Goal: Task Accomplishment & Management: Complete application form

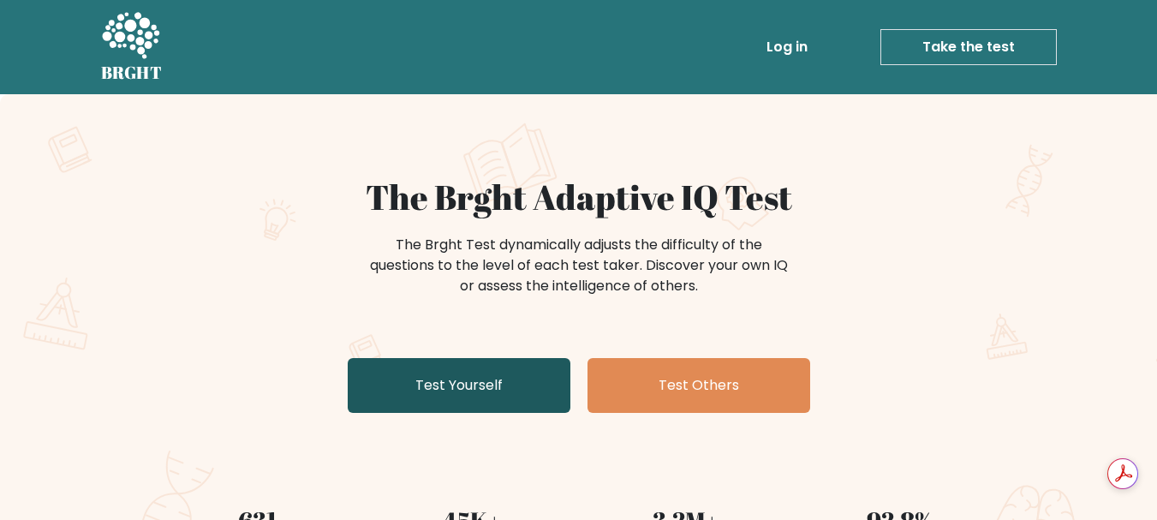
click at [486, 390] on link "Test Yourself" at bounding box center [459, 385] width 223 height 55
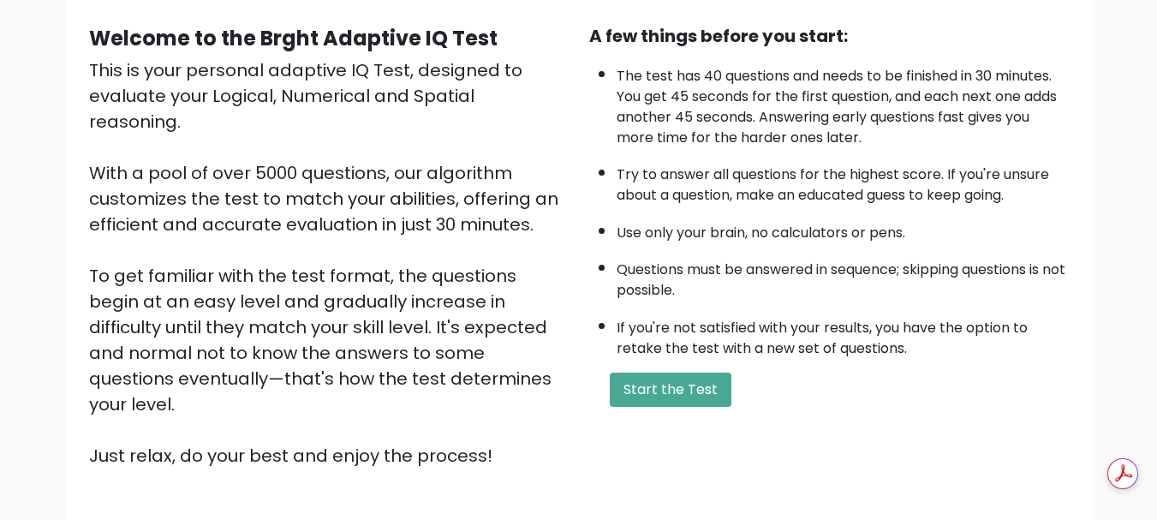
scroll to position [265, 0]
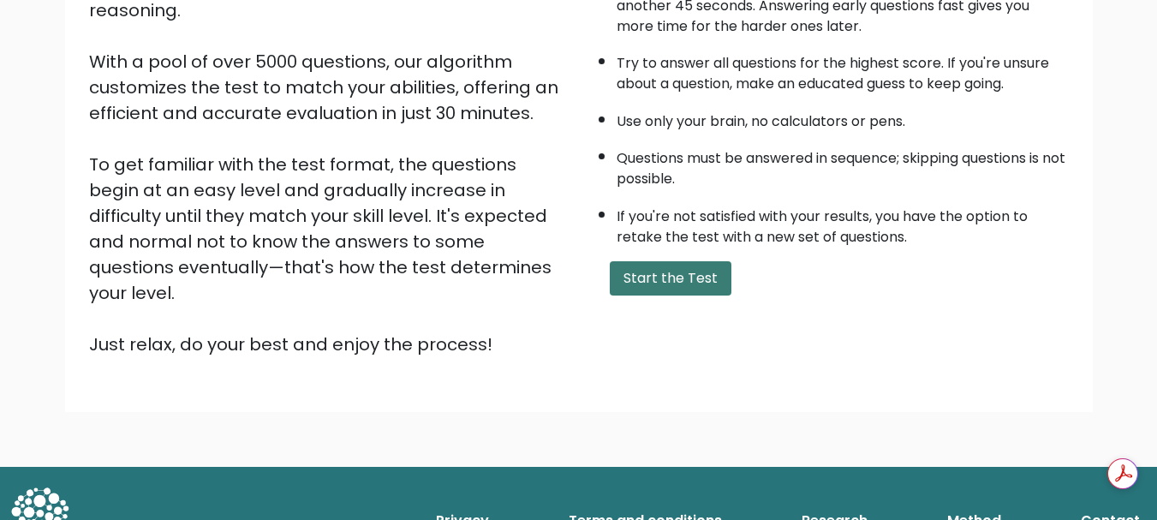
click at [700, 285] on button "Start the Test" at bounding box center [671, 278] width 122 height 34
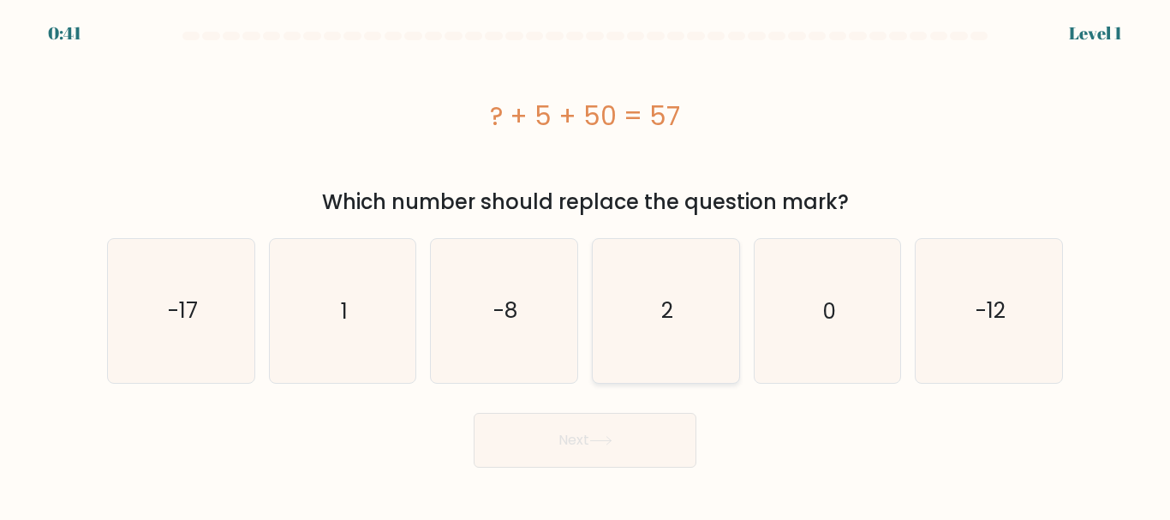
click at [688, 316] on icon "2" at bounding box center [665, 310] width 143 height 143
click at [586, 265] on input "d. 2" at bounding box center [585, 262] width 1 height 4
radio input "true"
click at [632, 450] on button "Next" at bounding box center [584, 440] width 223 height 55
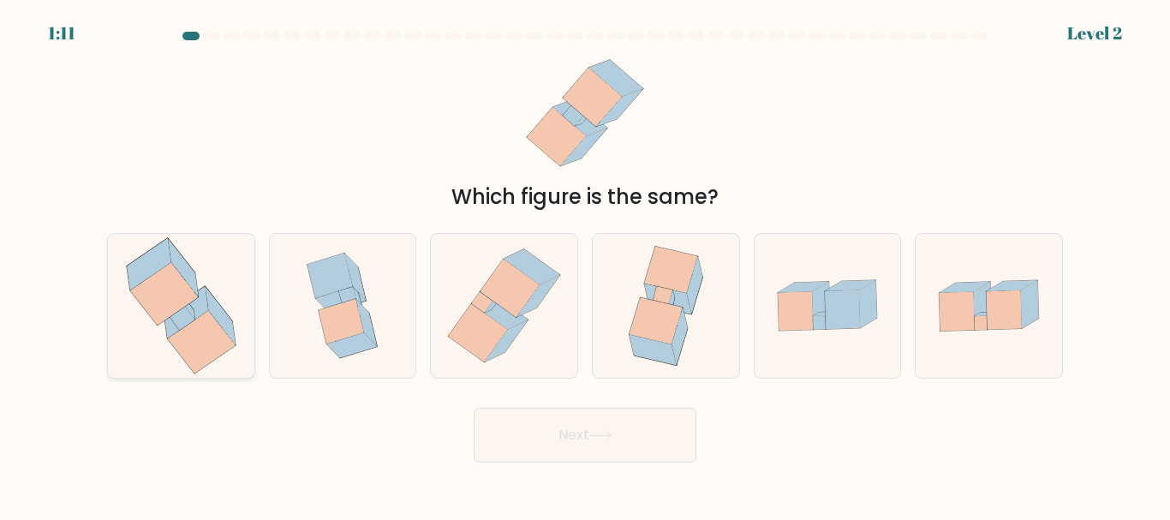
click at [199, 300] on icon at bounding box center [186, 311] width 44 height 51
click at [585, 265] on input "a." at bounding box center [585, 262] width 1 height 4
radio input "true"
click at [575, 416] on button "Next" at bounding box center [584, 435] width 223 height 55
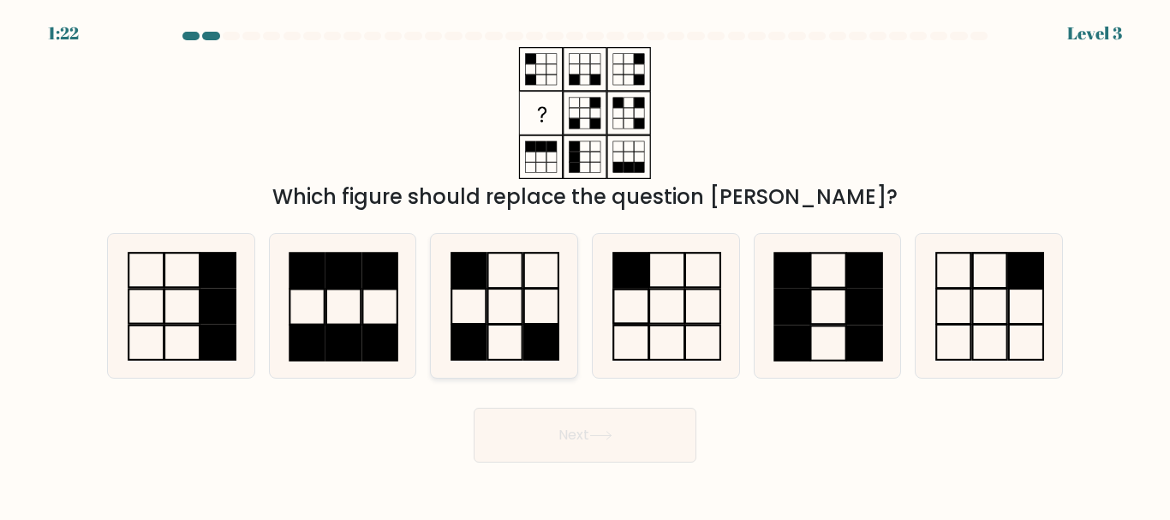
click at [517, 275] on icon at bounding box center [503, 305] width 143 height 143
click at [585, 265] on input "c." at bounding box center [585, 262] width 1 height 4
radio input "true"
click at [561, 449] on button "Next" at bounding box center [584, 435] width 223 height 55
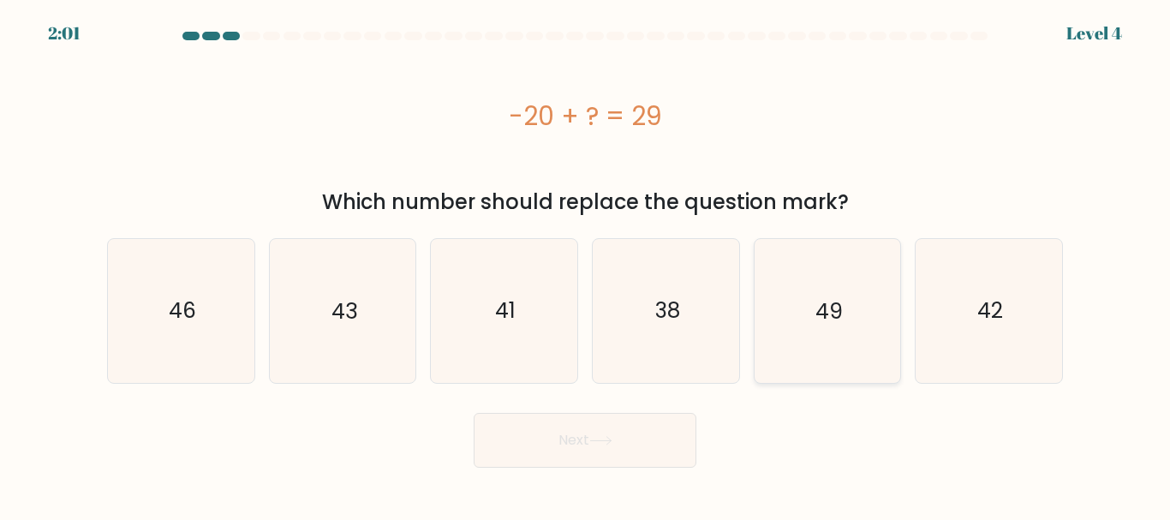
click at [796, 309] on icon "49" at bounding box center [826, 310] width 143 height 143
click at [586, 265] on input "e. 49" at bounding box center [585, 262] width 1 height 4
radio input "true"
click at [630, 430] on button "Next" at bounding box center [584, 440] width 223 height 55
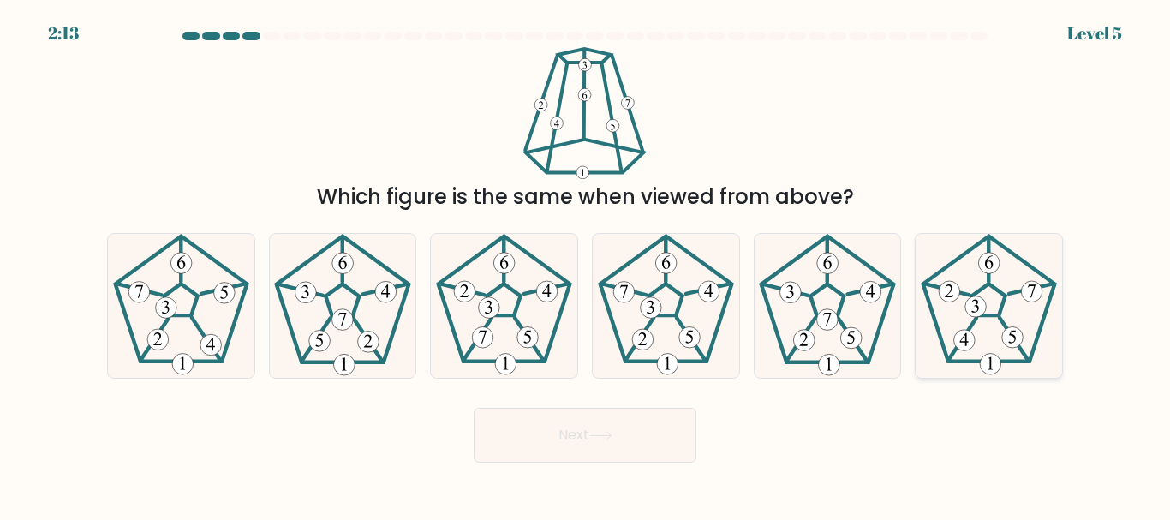
click at [1009, 293] on 640 at bounding box center [1031, 289] width 45 height 10
click at [586, 265] on input "f." at bounding box center [585, 262] width 1 height 4
radio input "true"
click at [650, 416] on button "Next" at bounding box center [584, 435] width 223 height 55
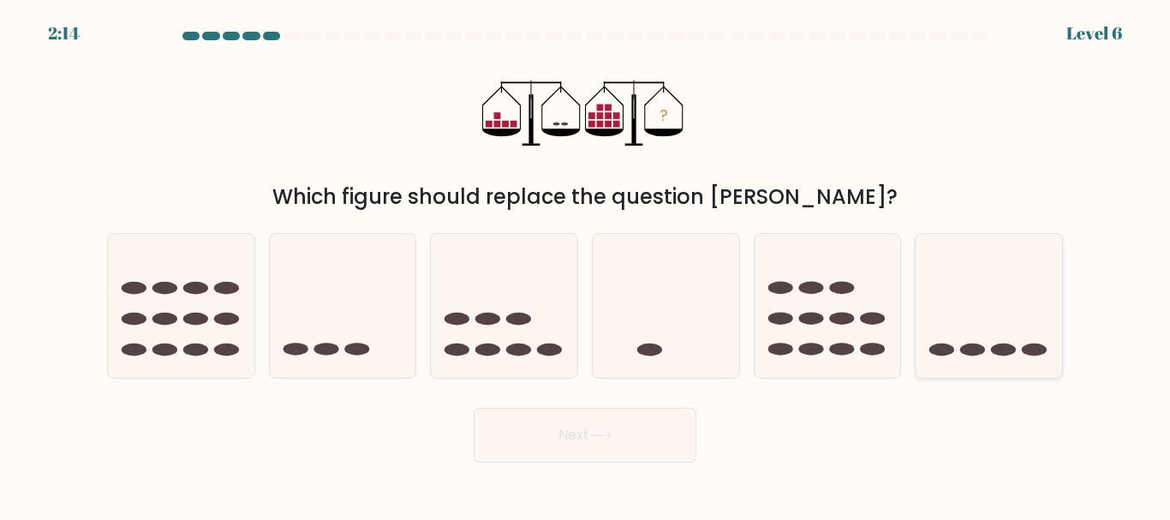
click at [998, 274] on icon at bounding box center [988, 305] width 146 height 121
click at [586, 265] on input "f." at bounding box center [585, 262] width 1 height 4
radio input "true"
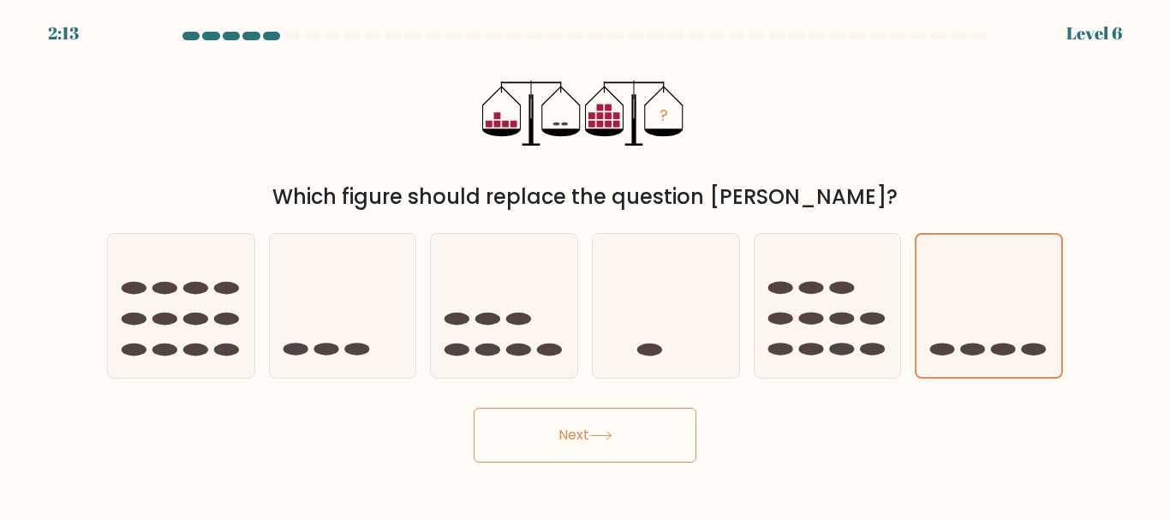
click at [677, 436] on button "Next" at bounding box center [584, 435] width 223 height 55
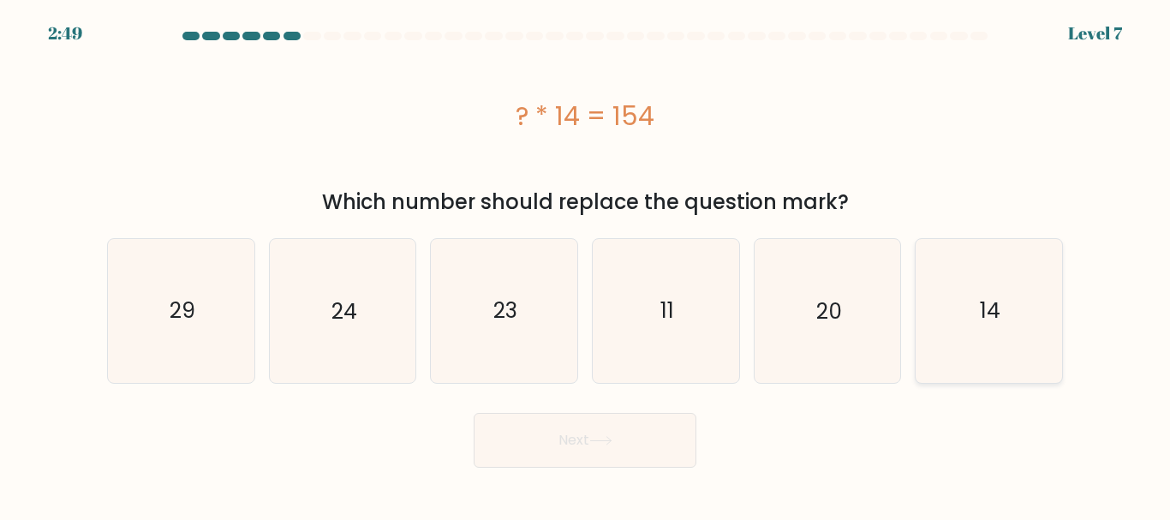
click at [991, 295] on icon "14" at bounding box center [988, 310] width 143 height 143
click at [586, 265] on input "f. 14" at bounding box center [585, 262] width 1 height 4
radio input "true"
click at [653, 426] on button "Next" at bounding box center [584, 440] width 223 height 55
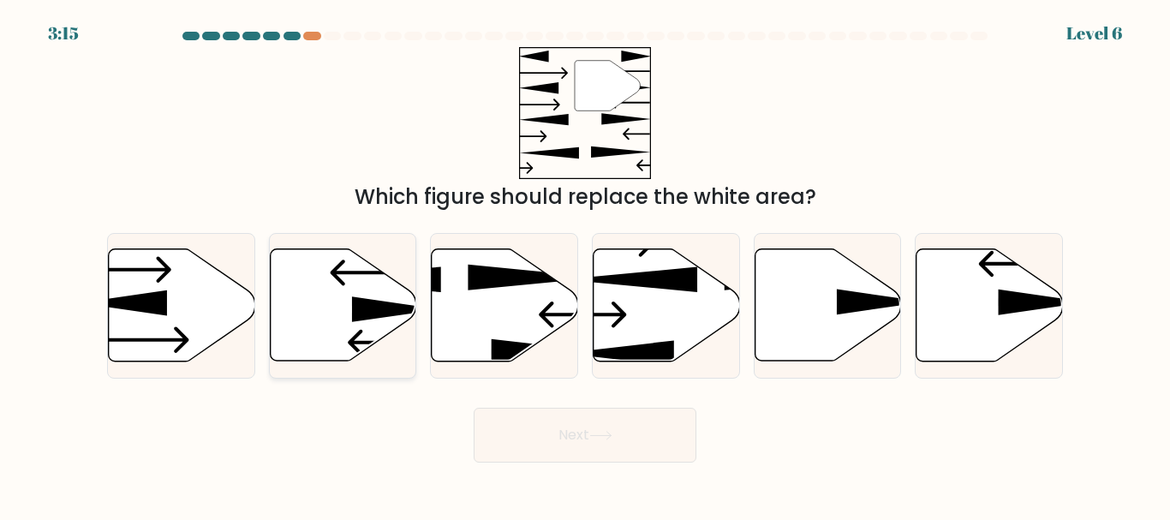
click at [386, 306] on icon at bounding box center [396, 310] width 88 height 26
click at [585, 265] on input "b." at bounding box center [585, 262] width 1 height 4
radio input "true"
click at [601, 441] on button "Next" at bounding box center [584, 435] width 223 height 55
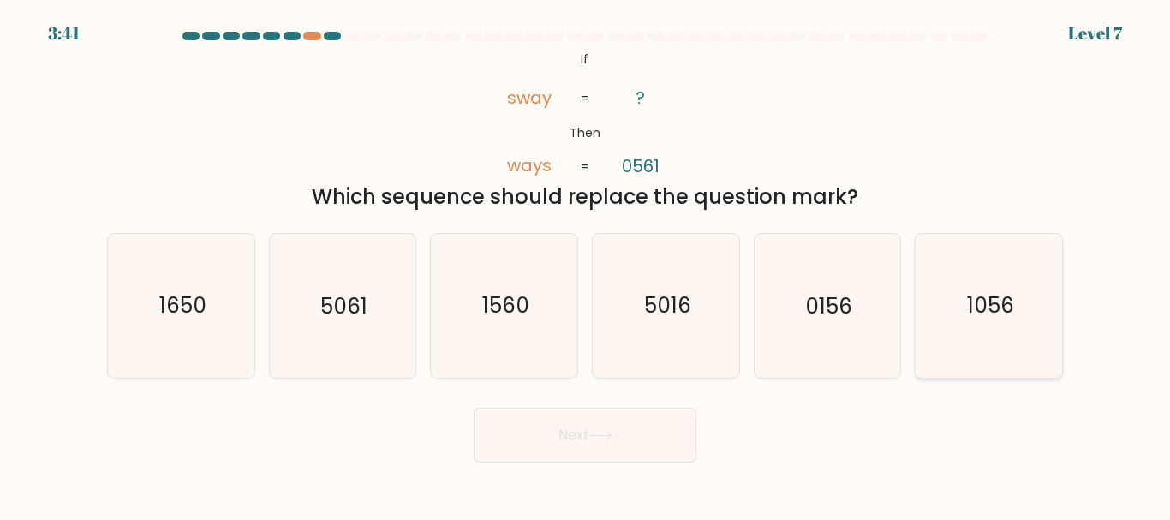
click at [980, 326] on icon "1056" at bounding box center [988, 305] width 143 height 143
click at [586, 265] on input "f. 1056" at bounding box center [585, 262] width 1 height 4
radio input "true"
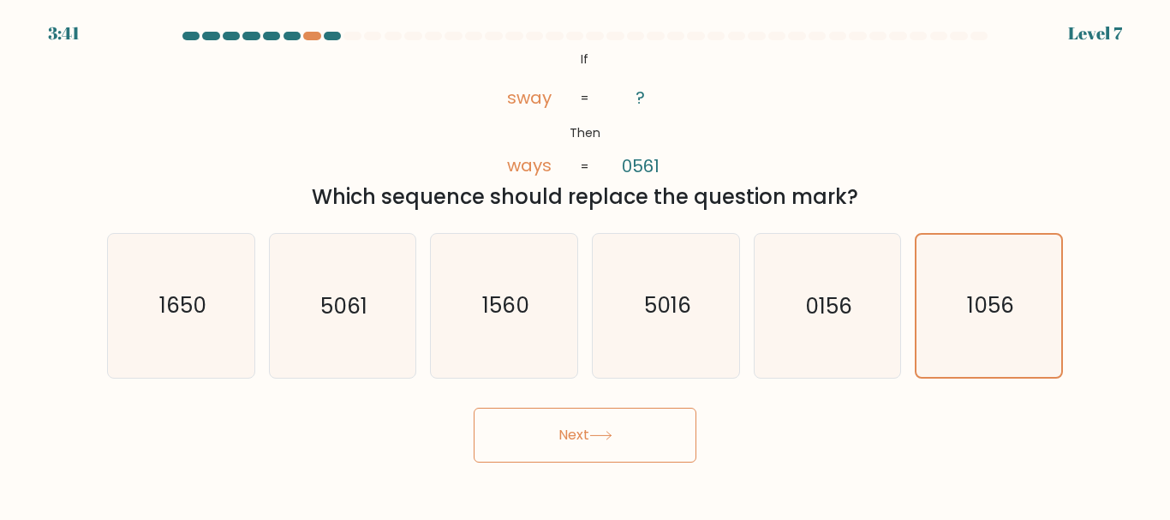
click at [628, 437] on button "Next" at bounding box center [584, 435] width 223 height 55
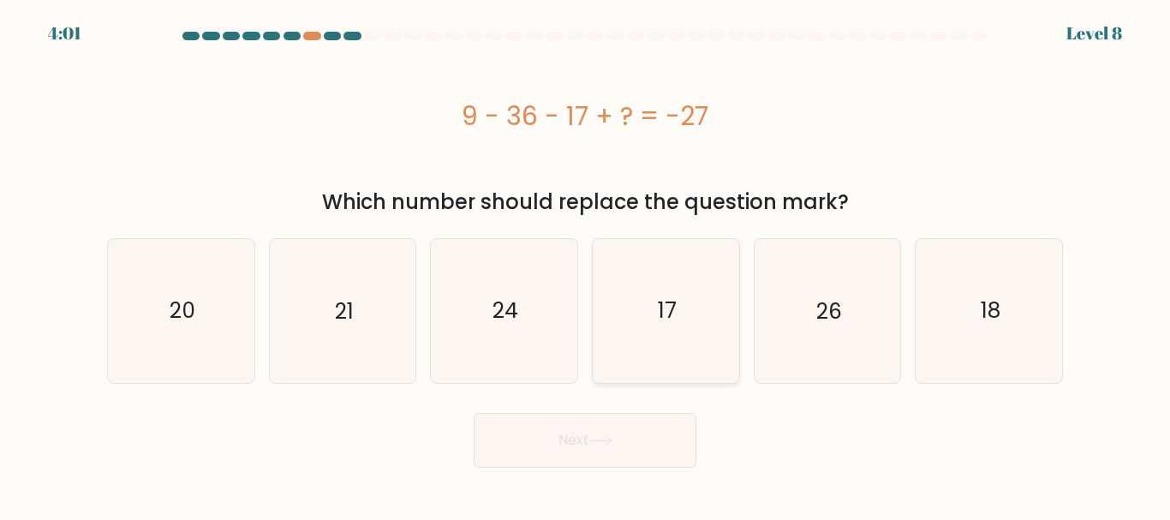
click at [705, 290] on icon "17" at bounding box center [665, 310] width 143 height 143
click at [586, 265] on input "d. 17" at bounding box center [585, 262] width 1 height 4
radio input "true"
click at [594, 460] on button "Next" at bounding box center [584, 440] width 223 height 55
click at [626, 442] on button "Next" at bounding box center [584, 440] width 223 height 55
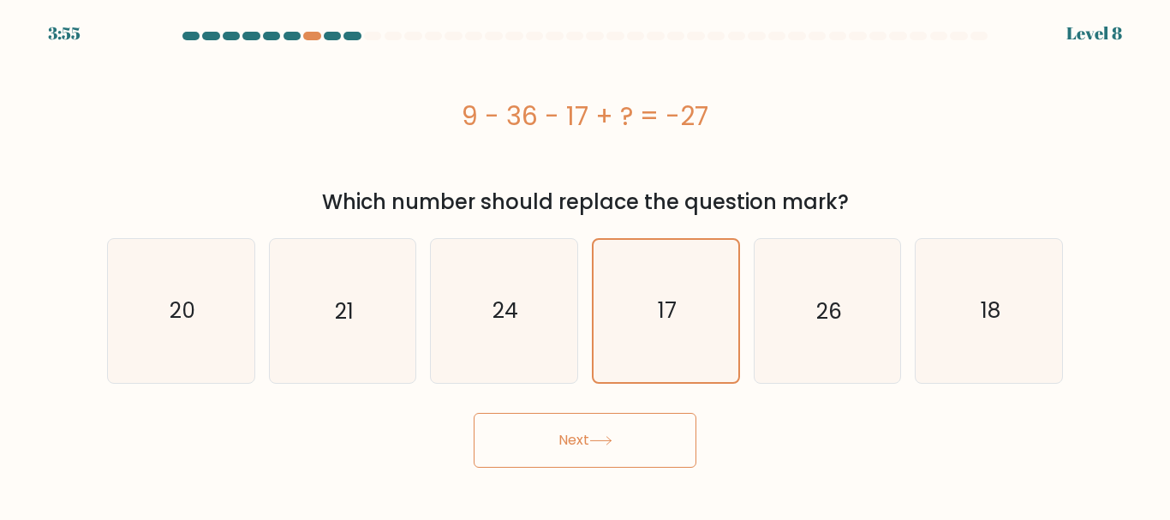
click at [622, 447] on button "Next" at bounding box center [584, 440] width 223 height 55
click at [679, 276] on icon "17" at bounding box center [665, 310] width 141 height 141
click at [586, 265] on input "d. 17" at bounding box center [585, 262] width 1 height 4
click at [496, 293] on icon "24" at bounding box center [503, 310] width 143 height 143
click at [585, 265] on input "c. 24" at bounding box center [585, 262] width 1 height 4
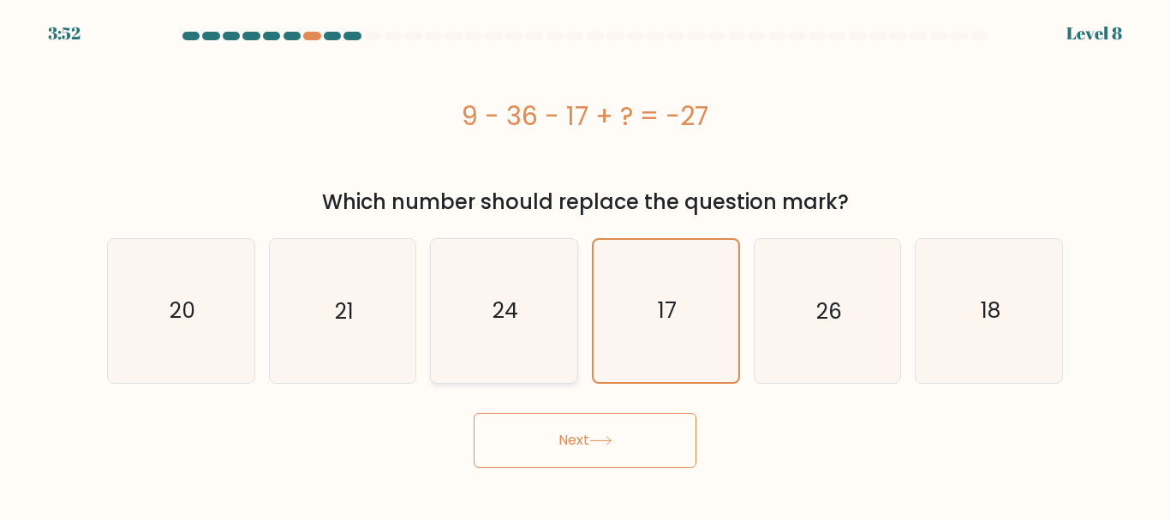
radio input "true"
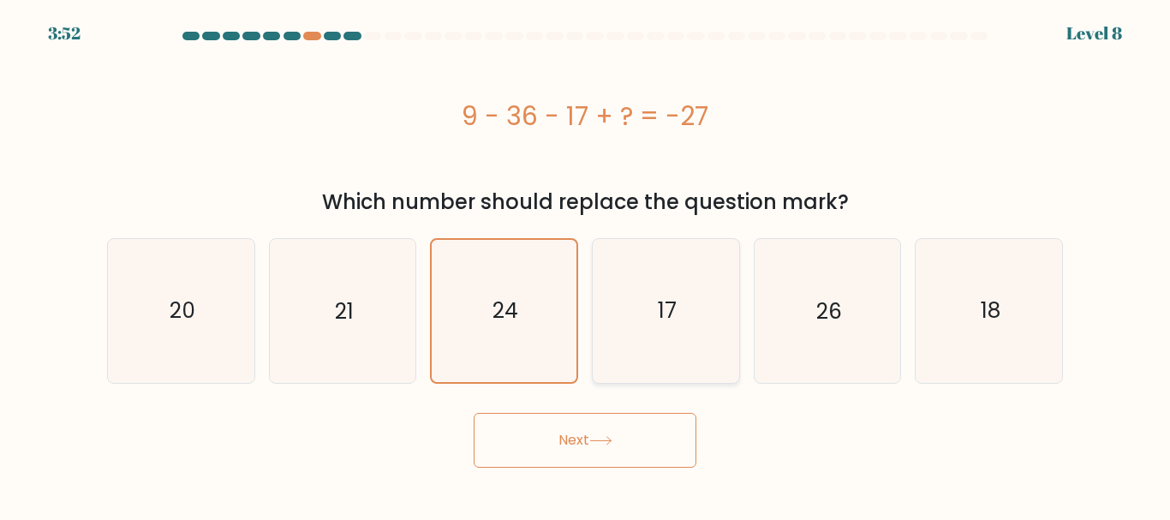
click at [636, 300] on icon "17" at bounding box center [665, 310] width 143 height 143
click at [586, 265] on input "d. 17" at bounding box center [585, 262] width 1 height 4
radio input "true"
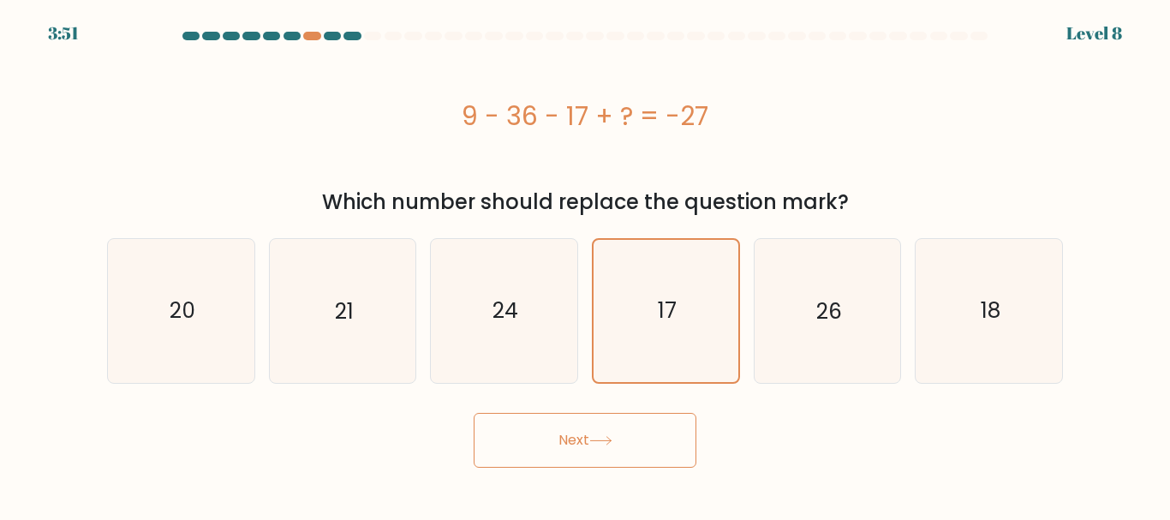
click at [619, 442] on button "Next" at bounding box center [584, 440] width 223 height 55
click at [569, 440] on button "Next" at bounding box center [584, 440] width 223 height 55
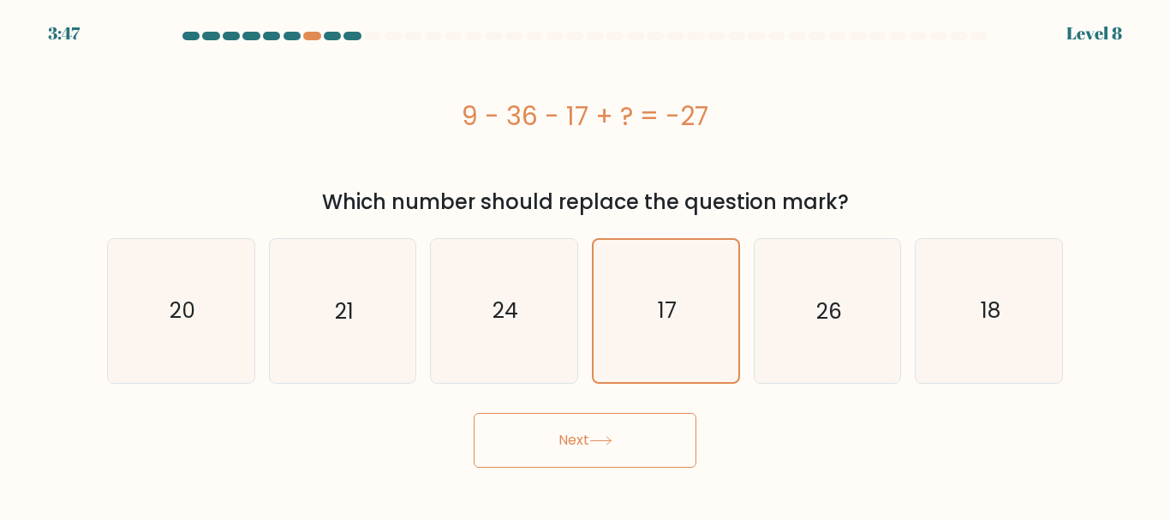
click at [569, 440] on button "Next" at bounding box center [584, 440] width 223 height 55
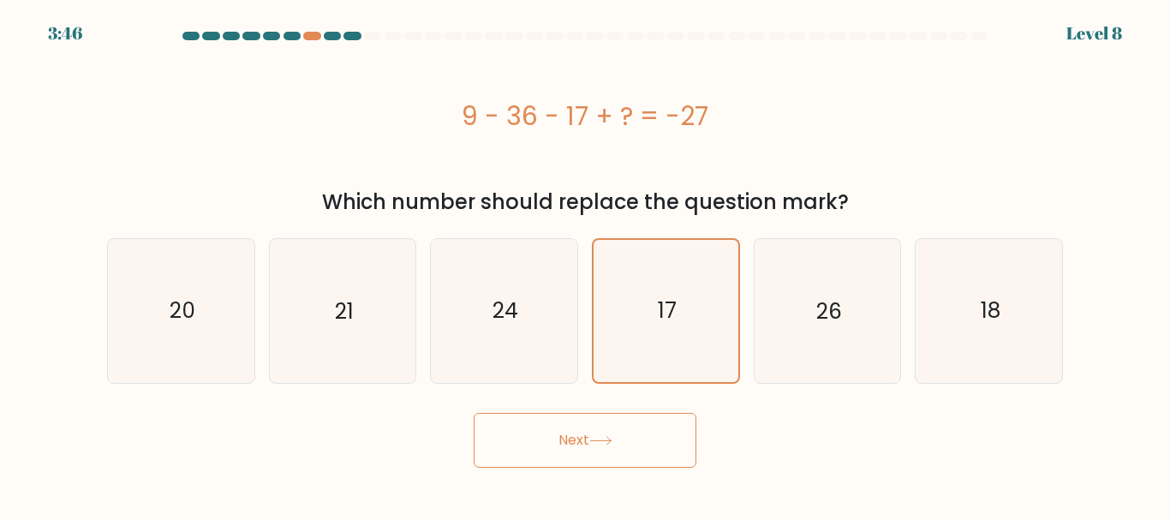
click at [780, 448] on div "Next" at bounding box center [585, 435] width 976 height 63
click at [604, 432] on button "Next" at bounding box center [584, 440] width 223 height 55
click at [599, 436] on icon at bounding box center [600, 440] width 23 height 9
click at [174, 314] on text "20" at bounding box center [183, 310] width 26 height 30
click at [585, 265] on input "a. 20" at bounding box center [585, 262] width 1 height 4
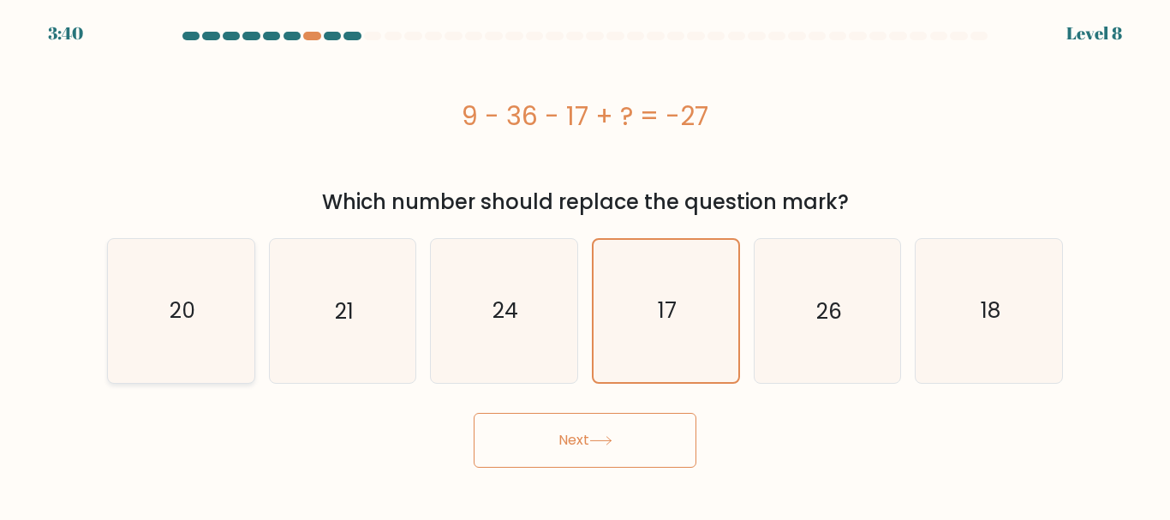
radio input "true"
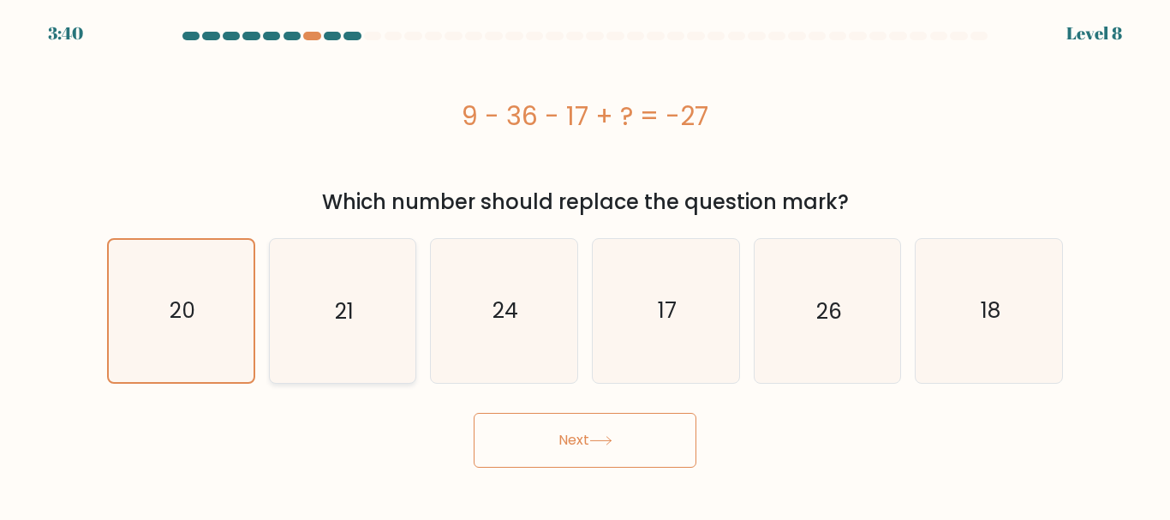
click at [319, 316] on icon "21" at bounding box center [342, 310] width 143 height 143
click at [585, 265] on input "b. 21" at bounding box center [585, 262] width 1 height 4
radio input "true"
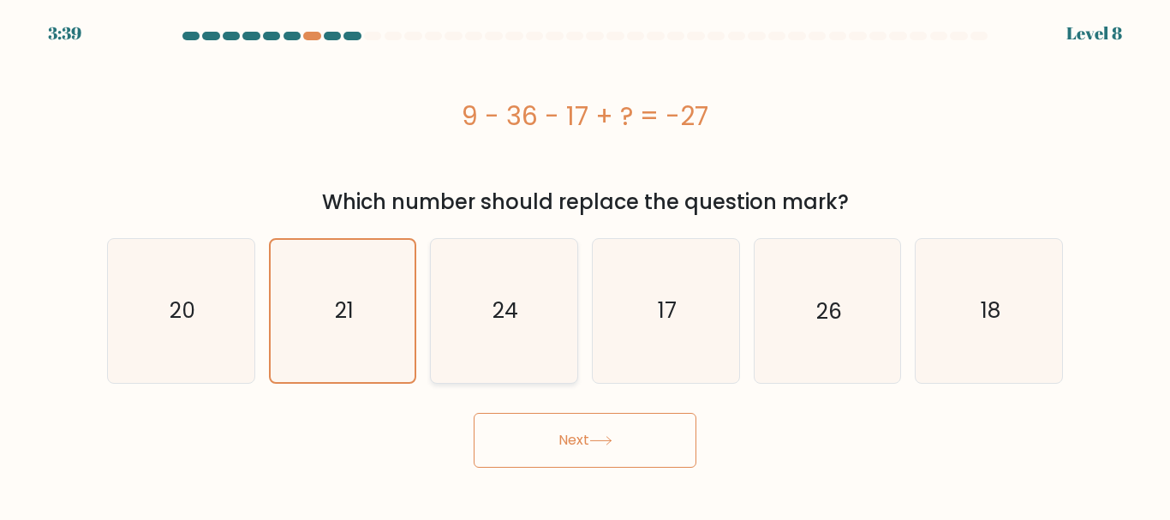
click at [498, 322] on text "24" at bounding box center [505, 310] width 26 height 30
click at [585, 265] on input "c. 24" at bounding box center [585, 262] width 1 height 4
radio input "true"
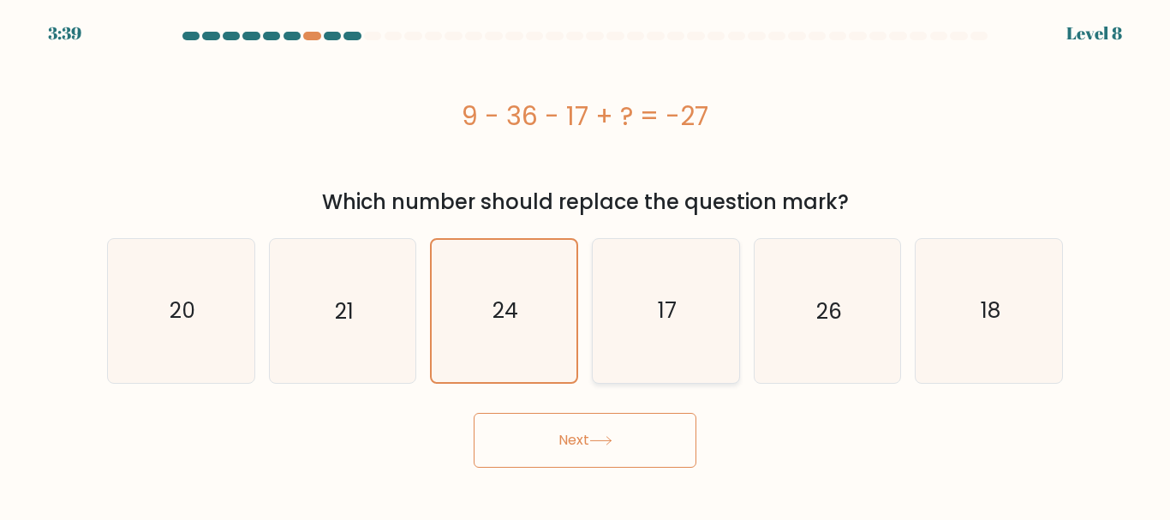
click at [664, 328] on icon "17" at bounding box center [665, 310] width 143 height 143
click at [586, 265] on input "d. 17" at bounding box center [585, 262] width 1 height 4
radio input "true"
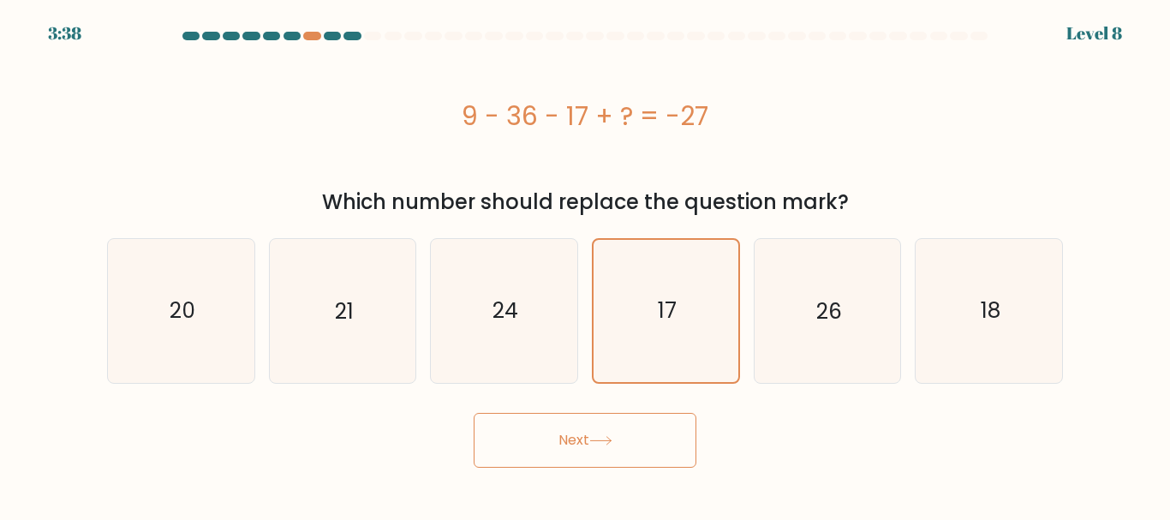
click at [616, 433] on button "Next" at bounding box center [584, 440] width 223 height 55
click at [580, 441] on button "Next" at bounding box center [584, 440] width 223 height 55
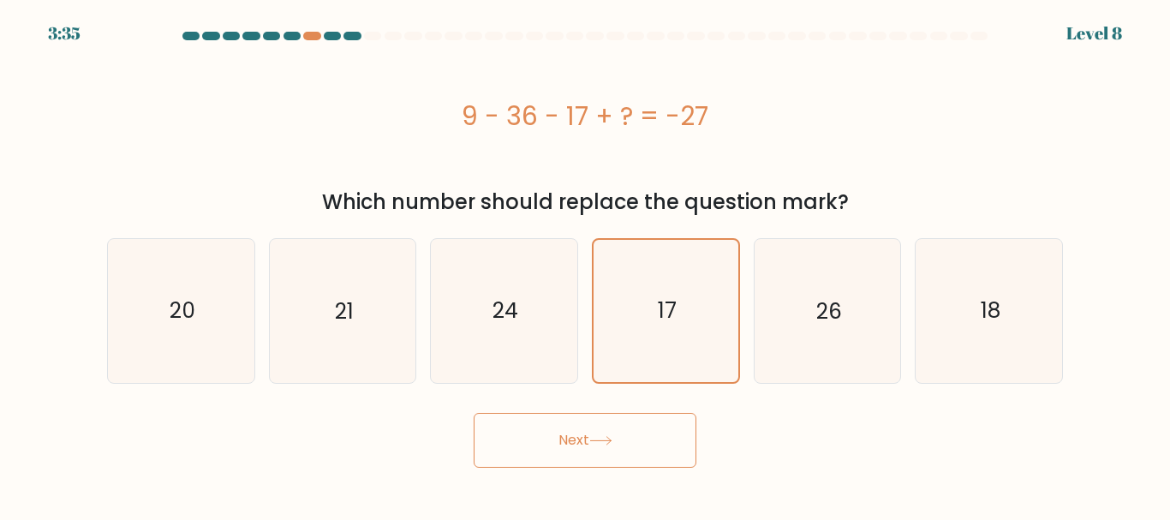
click at [580, 441] on button "Next" at bounding box center [584, 440] width 223 height 55
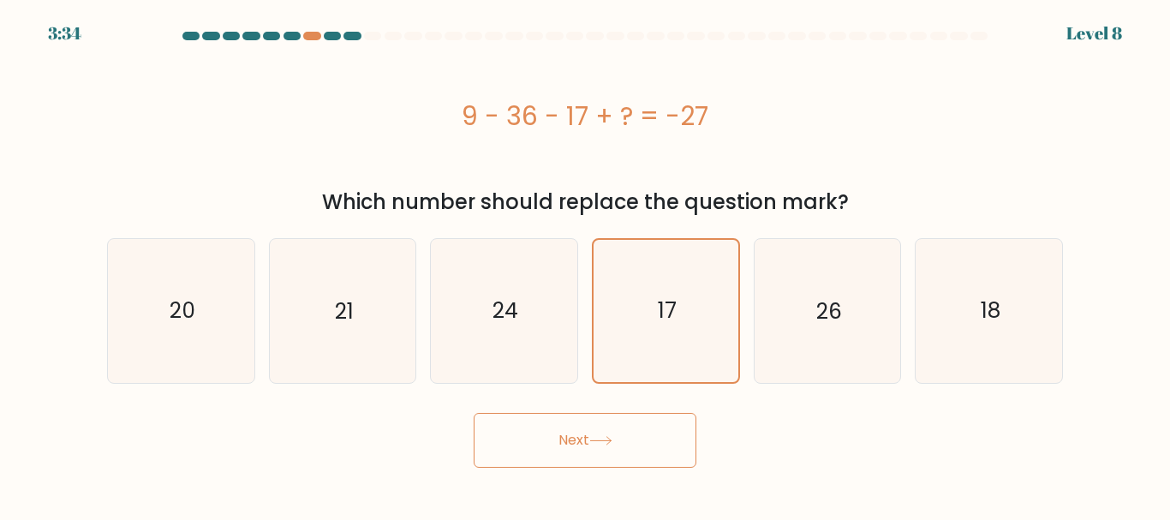
click at [580, 441] on button "Next" at bounding box center [584, 440] width 223 height 55
click at [372, 34] on div at bounding box center [372, 36] width 17 height 9
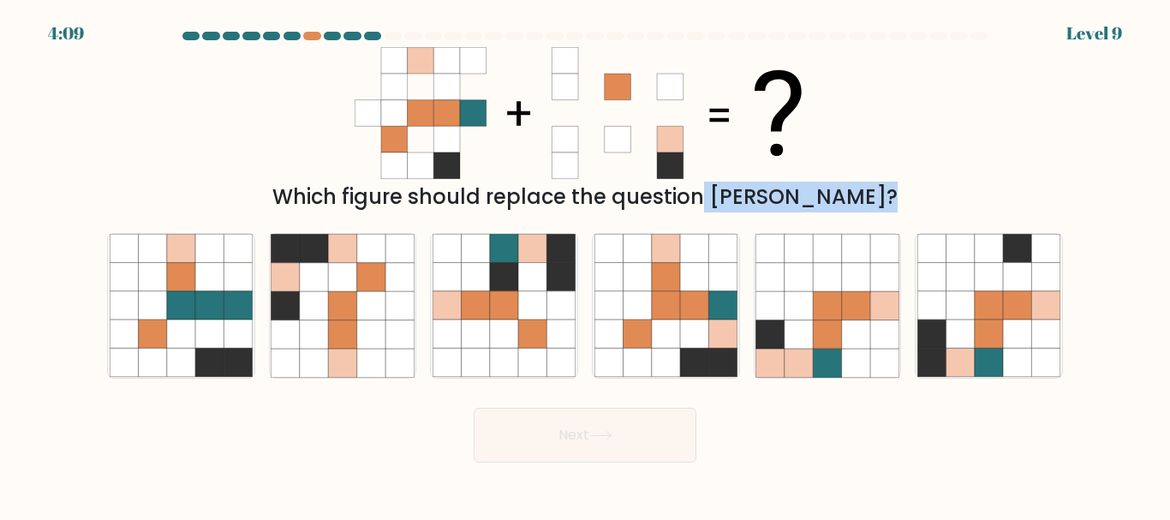
drag, startPoint x: 746, startPoint y: 214, endPoint x: 612, endPoint y: 194, distance: 135.1
click at [612, 194] on form at bounding box center [585, 247] width 1170 height 431
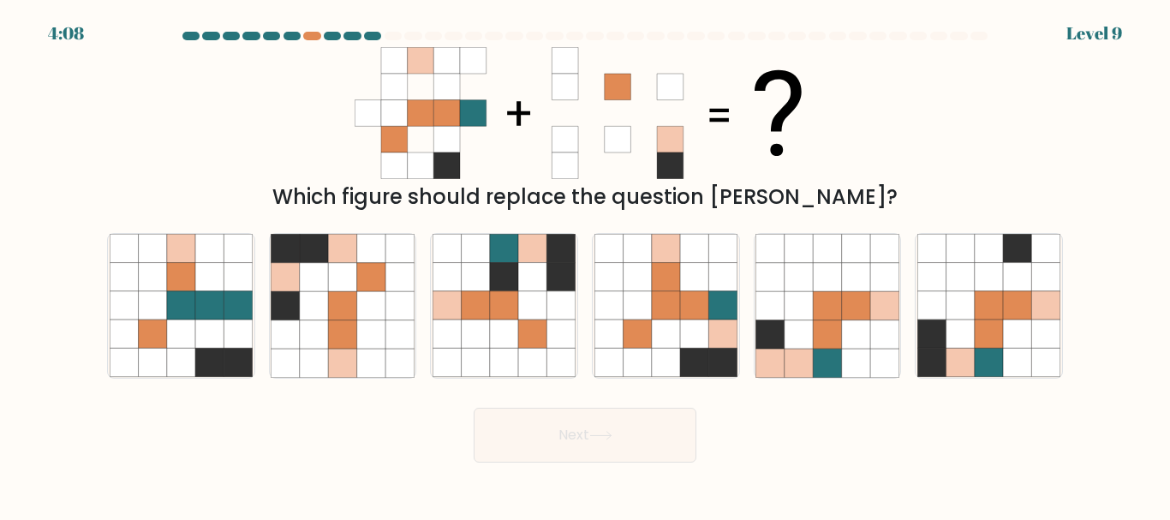
click at [545, 200] on div "Which figure should replace the question mark?" at bounding box center [584, 197] width 935 height 31
click at [700, 299] on icon at bounding box center [694, 305] width 28 height 28
click at [586, 265] on input "d." at bounding box center [585, 262] width 1 height 4
radio input "true"
click at [652, 438] on button "Next" at bounding box center [584, 435] width 223 height 55
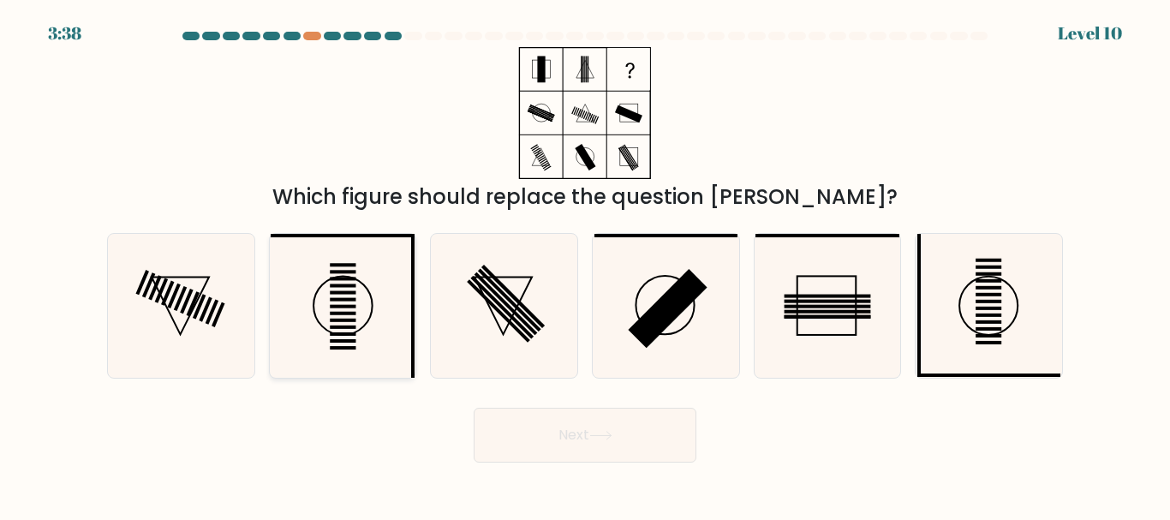
click at [334, 285] on rect at bounding box center [343, 285] width 26 height 3
click at [585, 265] on input "b." at bounding box center [585, 262] width 1 height 4
radio input "true"
click at [573, 449] on button "Next" at bounding box center [584, 435] width 223 height 55
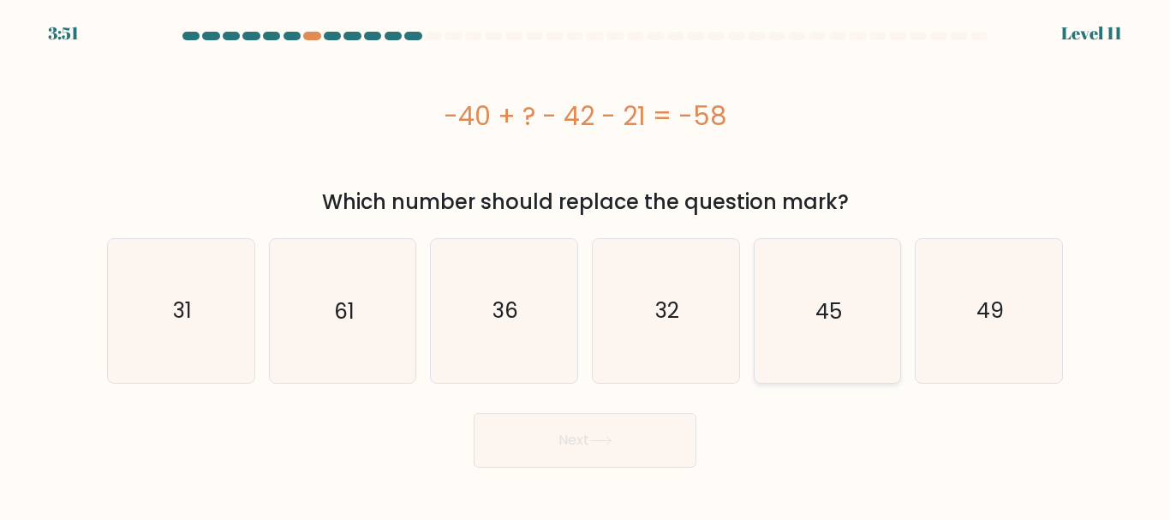
click at [825, 296] on text "45" at bounding box center [828, 310] width 27 height 30
click at [586, 265] on input "e. 45" at bounding box center [585, 262] width 1 height 4
radio input "true"
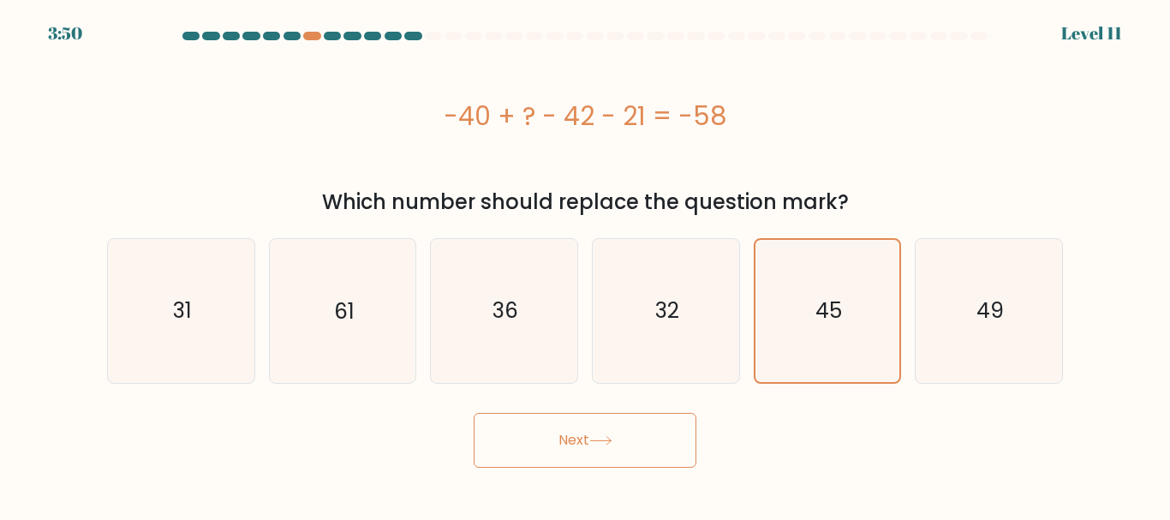
click at [631, 448] on button "Next" at bounding box center [584, 440] width 223 height 55
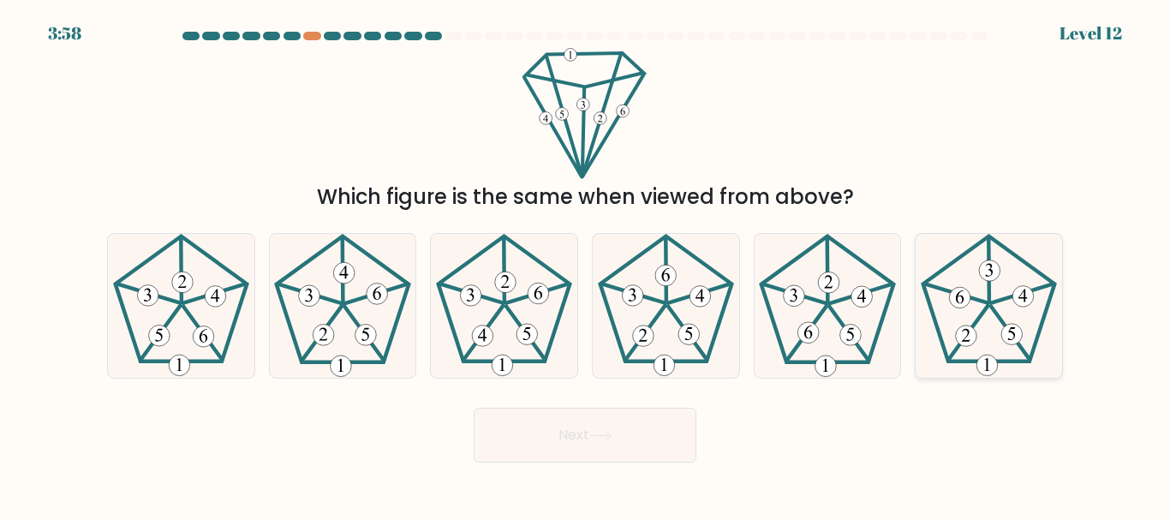
click at [1011, 275] on icon at bounding box center [988, 305] width 143 height 143
click at [586, 265] on input "f." at bounding box center [585, 262] width 1 height 4
radio input "true"
click at [676, 419] on button "Next" at bounding box center [584, 435] width 223 height 55
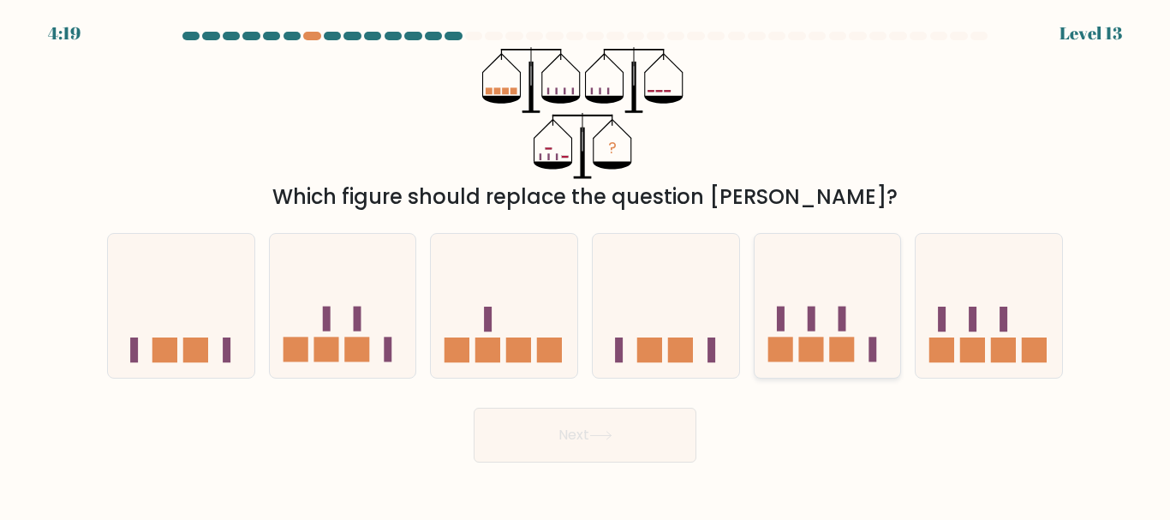
click at [831, 325] on icon at bounding box center [827, 305] width 146 height 121
click at [586, 265] on input "e." at bounding box center [585, 262] width 1 height 4
radio input "true"
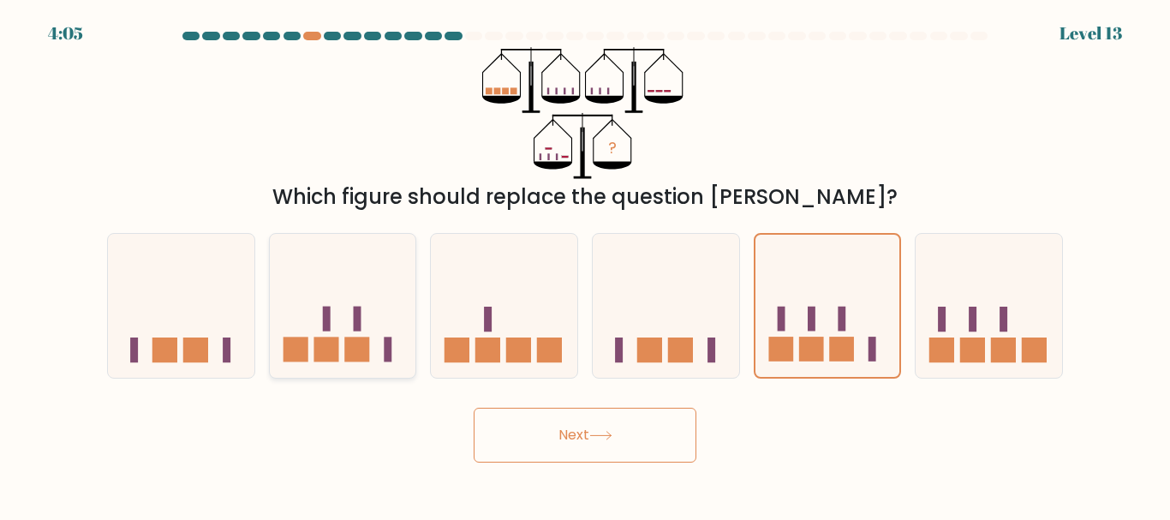
click at [392, 321] on icon at bounding box center [343, 305] width 146 height 121
click at [585, 265] on input "b." at bounding box center [585, 262] width 1 height 4
radio input "true"
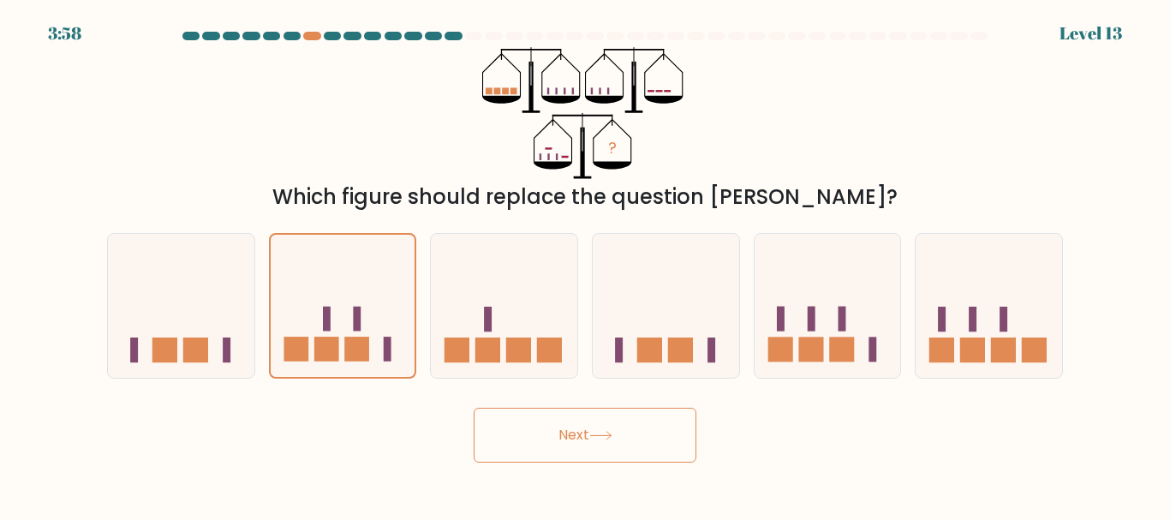
click at [597, 442] on button "Next" at bounding box center [584, 435] width 223 height 55
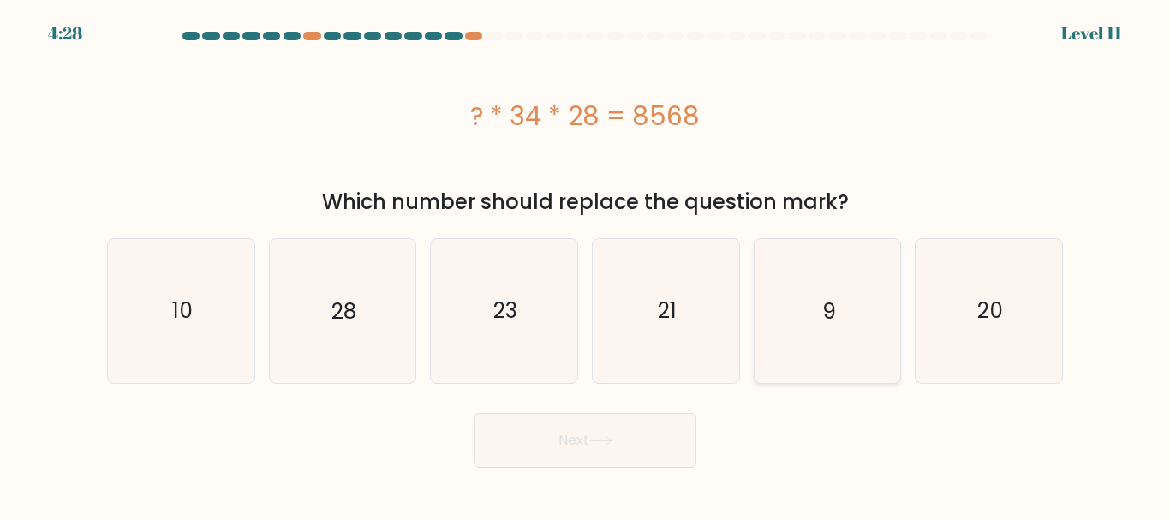
click at [834, 294] on icon "9" at bounding box center [826, 310] width 143 height 143
click at [586, 265] on input "e. 9" at bounding box center [585, 262] width 1 height 4
radio input "true"
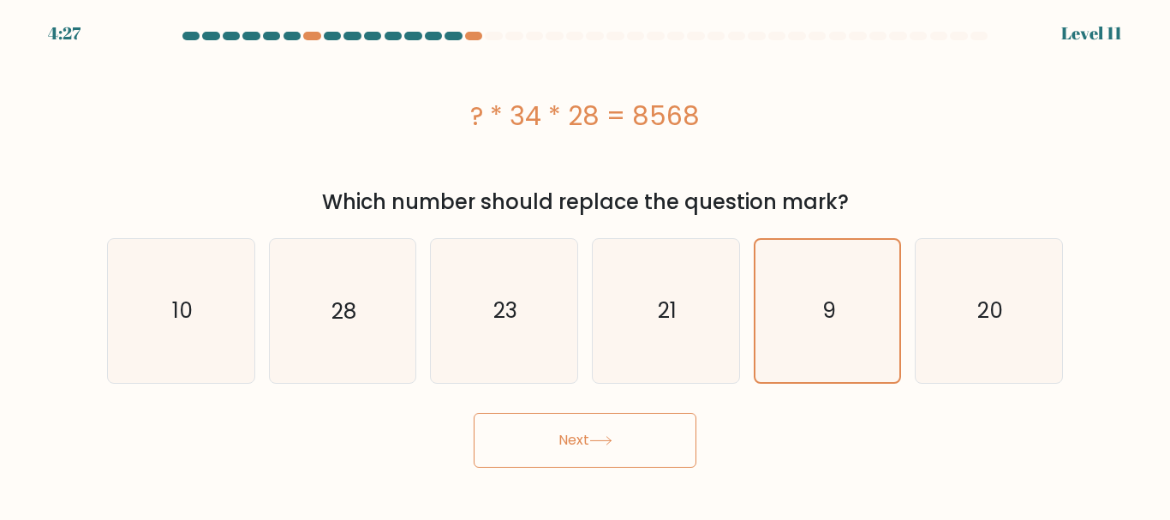
click at [625, 465] on button "Next" at bounding box center [584, 440] width 223 height 55
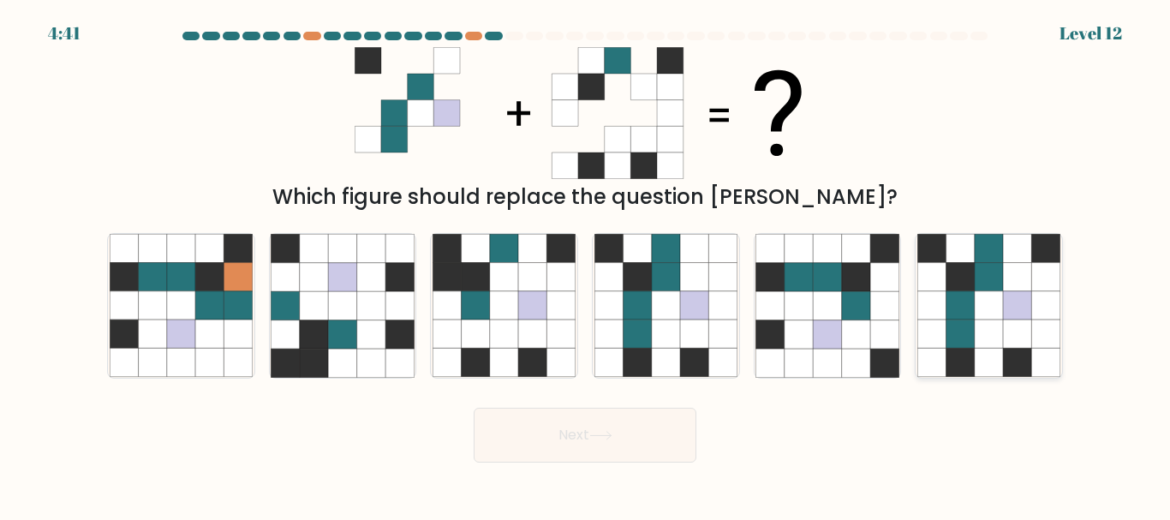
click at [1048, 294] on icon at bounding box center [1046, 305] width 28 height 28
click at [586, 265] on input "f." at bounding box center [585, 262] width 1 height 4
radio input "true"
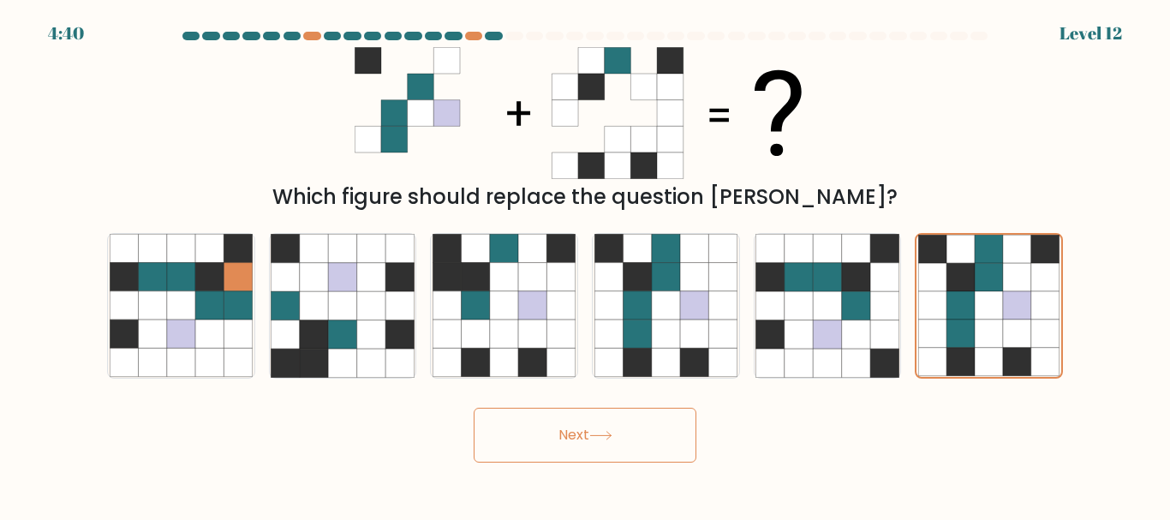
click at [626, 431] on button "Next" at bounding box center [584, 435] width 223 height 55
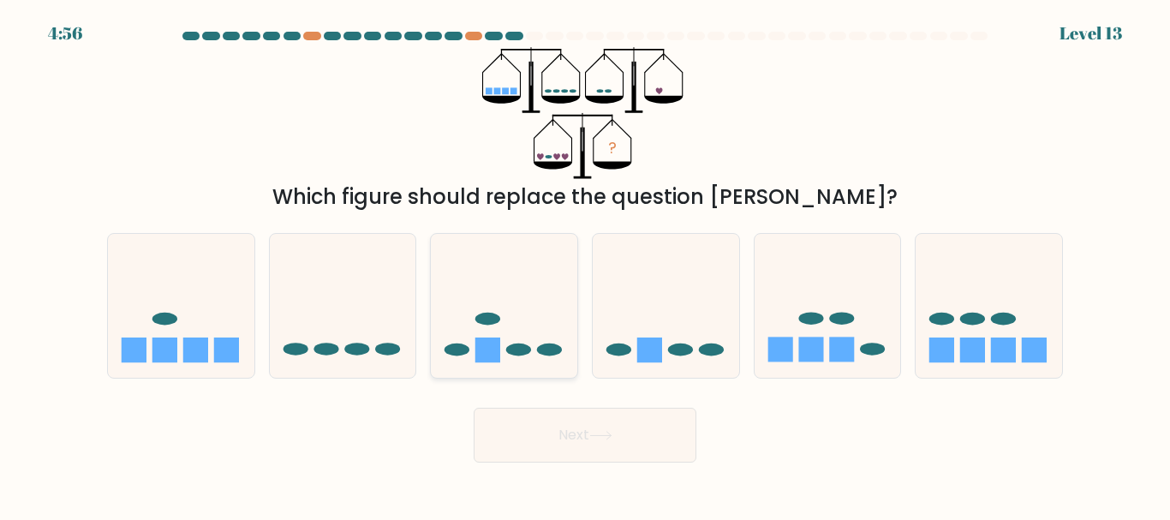
click at [539, 342] on icon at bounding box center [504, 305] width 146 height 121
click at [585, 265] on input "c." at bounding box center [585, 262] width 1 height 4
radio input "true"
click at [604, 440] on button "Next" at bounding box center [584, 435] width 223 height 55
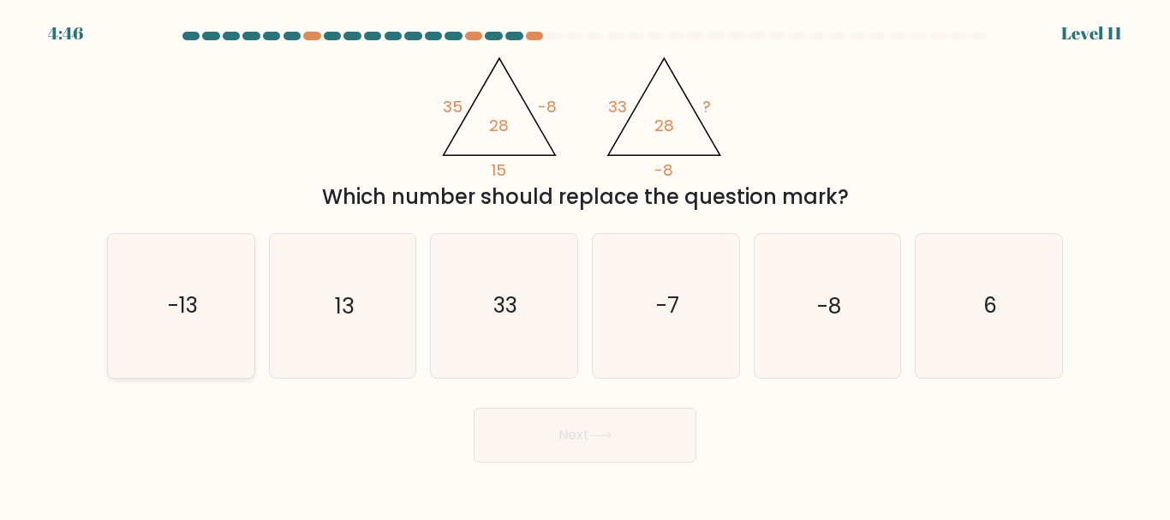
click at [244, 285] on icon "-13" at bounding box center [181, 305] width 143 height 143
click at [585, 265] on input "a. -13" at bounding box center [585, 262] width 1 height 4
radio input "true"
click at [579, 431] on button "Next" at bounding box center [584, 435] width 223 height 55
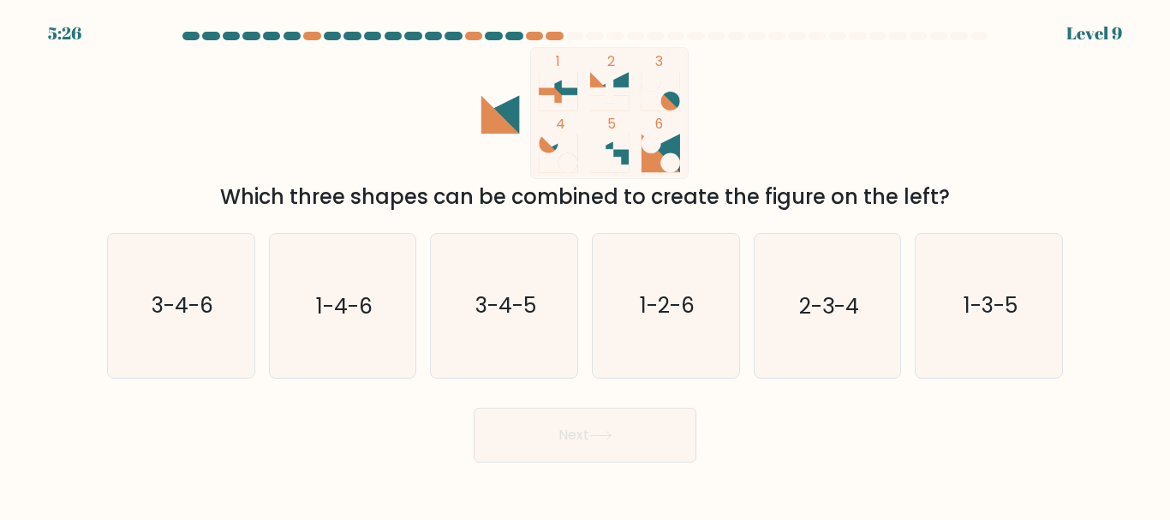
click at [473, 408] on button "Next" at bounding box center [584, 435] width 223 height 55
click at [500, 206] on div "Which three shapes can be combined to create the figure on the left?" at bounding box center [584, 197] width 935 height 31
click at [174, 291] on text "3-4-6" at bounding box center [183, 306] width 62 height 30
click at [585, 265] on input "a. 3-4-6" at bounding box center [585, 262] width 1 height 4
radio input "true"
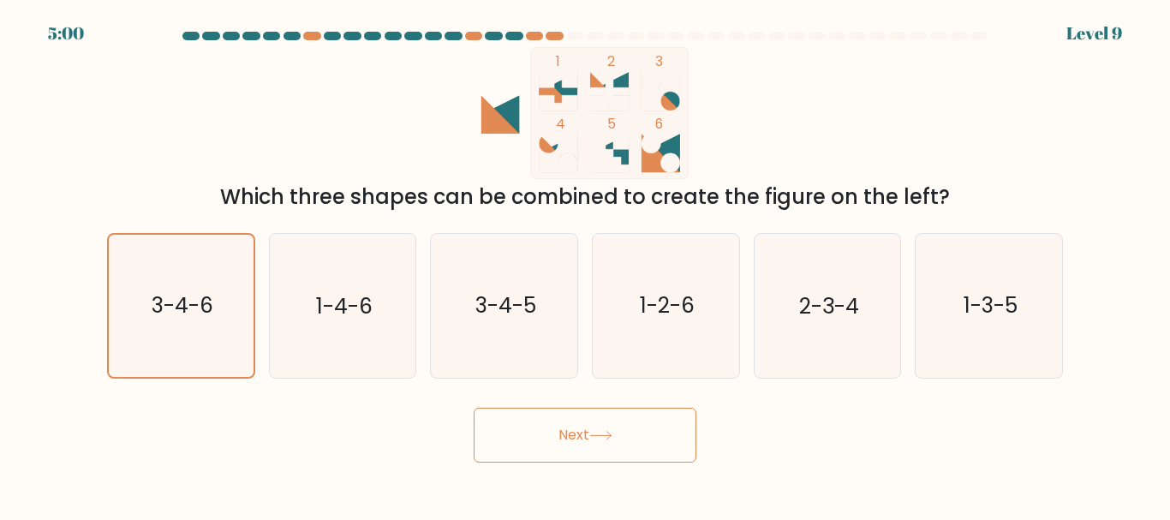
click at [610, 427] on button "Next" at bounding box center [584, 435] width 223 height 55
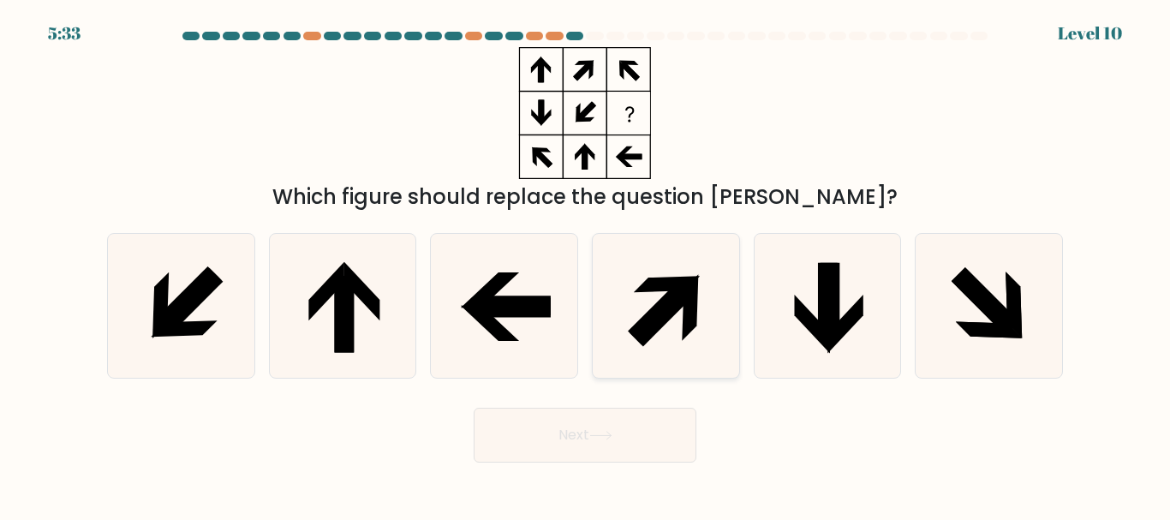
click at [647, 295] on icon at bounding box center [665, 305] width 143 height 143
click at [586, 265] on input "d." at bounding box center [585, 262] width 1 height 4
radio input "true"
click at [631, 447] on button "Next" at bounding box center [584, 435] width 223 height 55
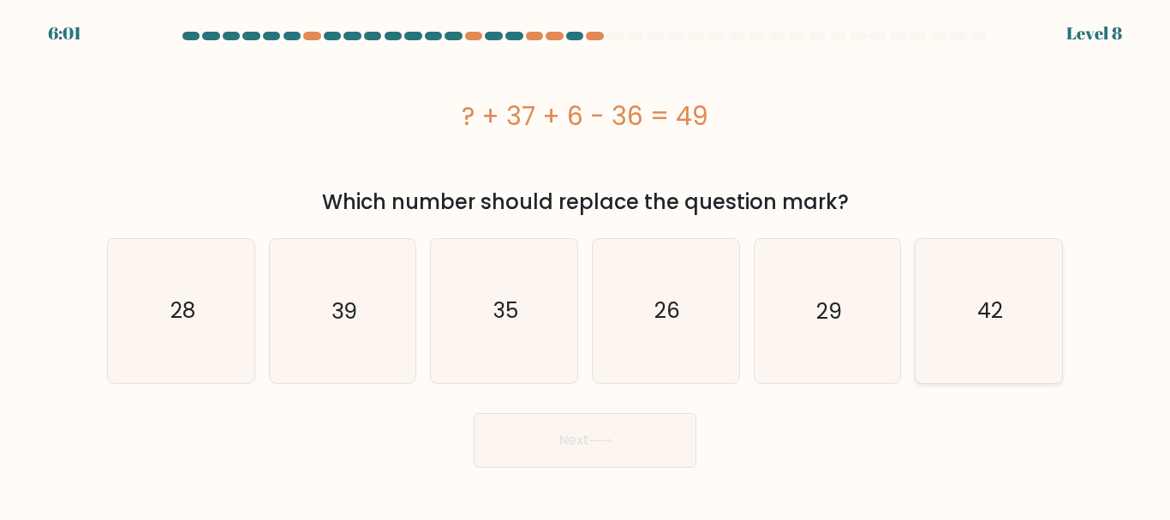
click at [1021, 303] on icon "42" at bounding box center [988, 310] width 143 height 143
click at [586, 265] on input "f. 42" at bounding box center [585, 262] width 1 height 4
radio input "true"
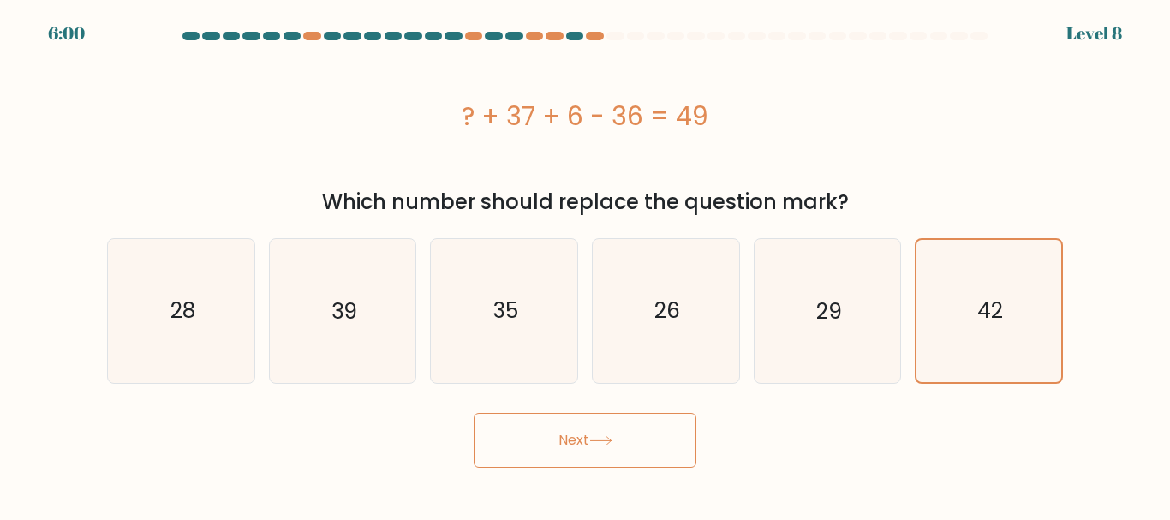
click at [672, 427] on button "Next" at bounding box center [584, 440] width 223 height 55
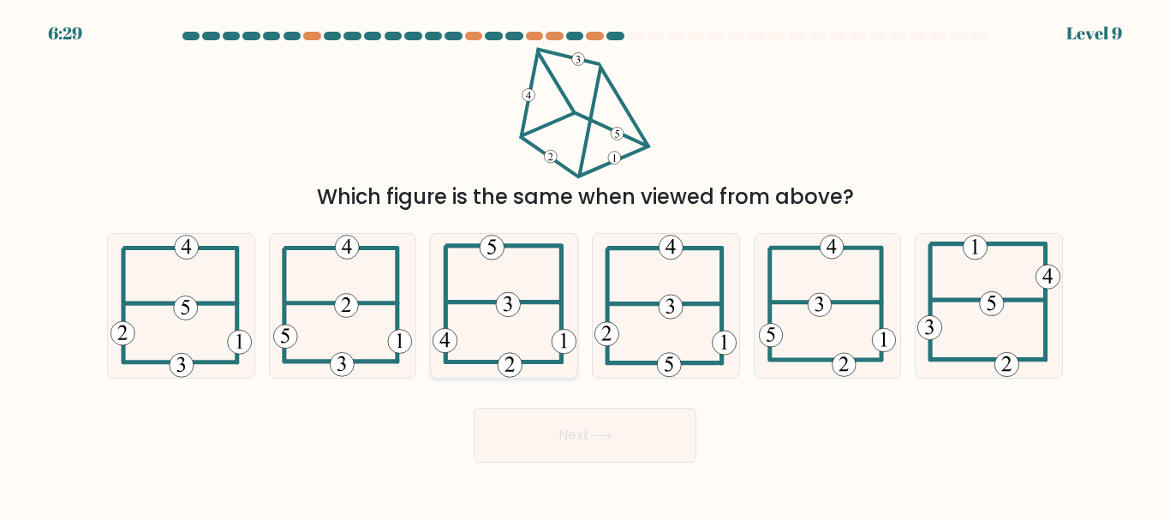
click at [523, 290] on icon at bounding box center [504, 305] width 144 height 143
click at [585, 265] on input "c." at bounding box center [585, 262] width 1 height 4
radio input "true"
click at [574, 434] on button "Next" at bounding box center [584, 435] width 223 height 55
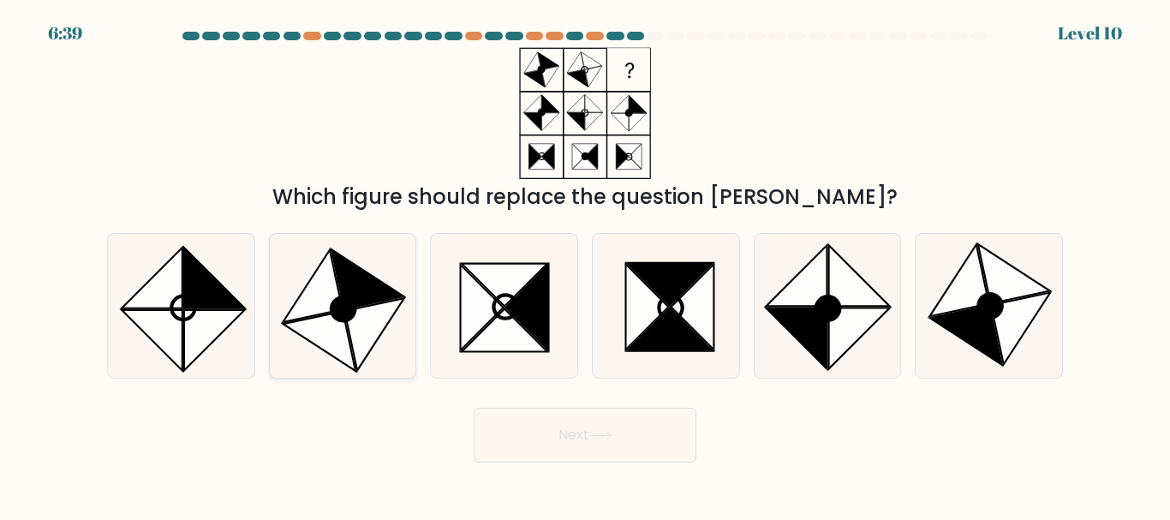
click at [351, 316] on icon at bounding box center [342, 308] width 23 height 23
click at [585, 265] on input "b." at bounding box center [585, 262] width 1 height 4
radio input "true"
click at [622, 415] on button "Next" at bounding box center [584, 435] width 223 height 55
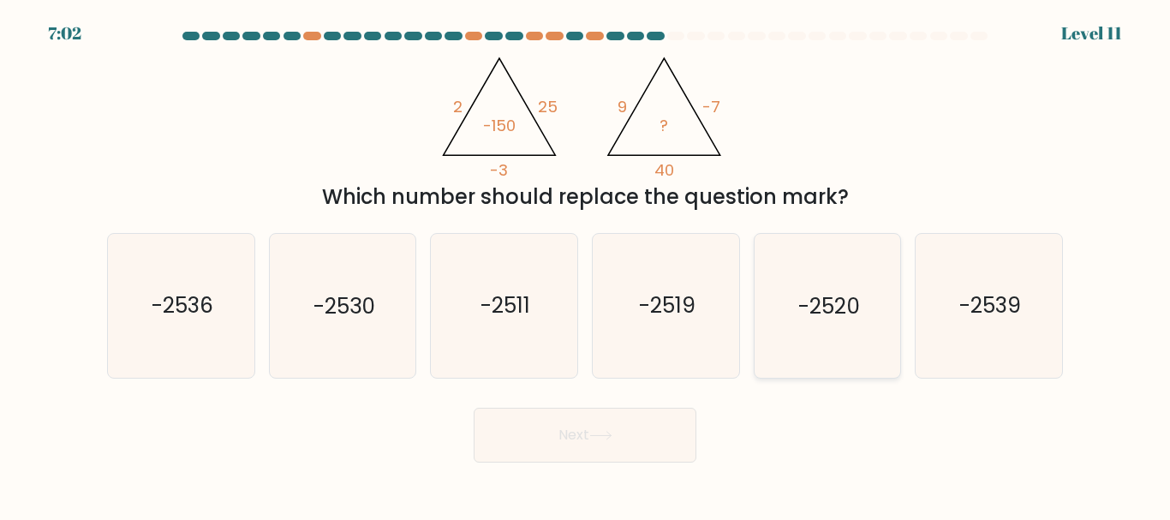
click at [886, 316] on icon "-2520" at bounding box center [826, 305] width 143 height 143
click at [586, 265] on input "e. -2520" at bounding box center [585, 262] width 1 height 4
radio input "true"
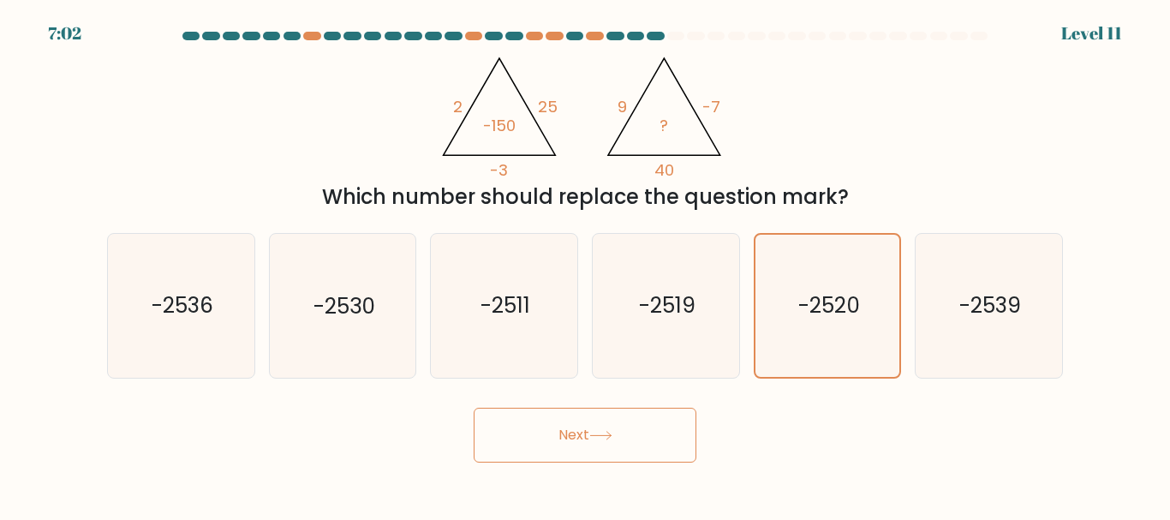
click at [620, 429] on button "Next" at bounding box center [584, 435] width 223 height 55
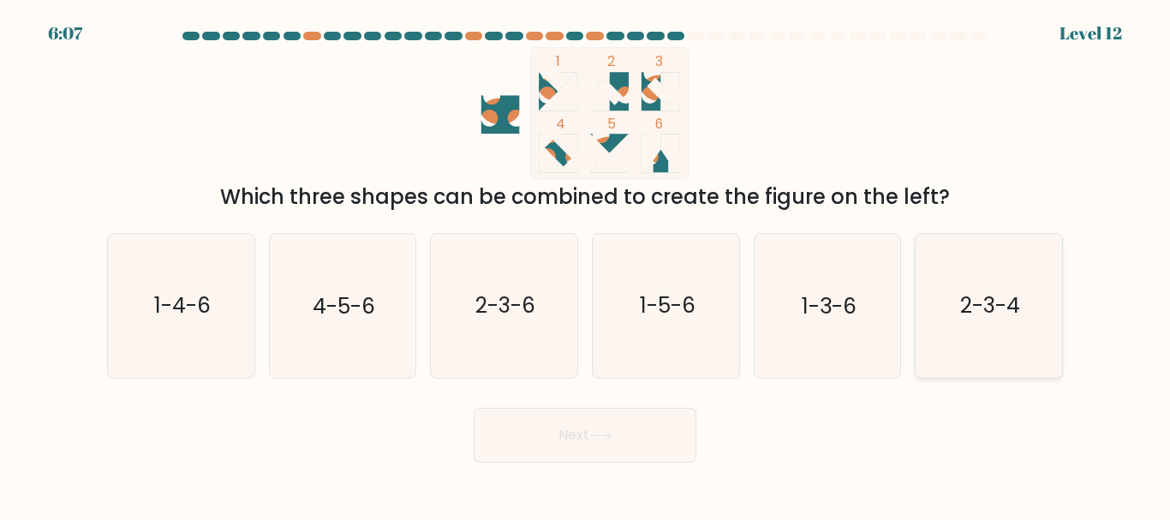
click at [974, 281] on icon "2-3-4" at bounding box center [988, 305] width 143 height 143
click at [586, 265] on input "f. 2-3-4" at bounding box center [585, 262] width 1 height 4
radio input "true"
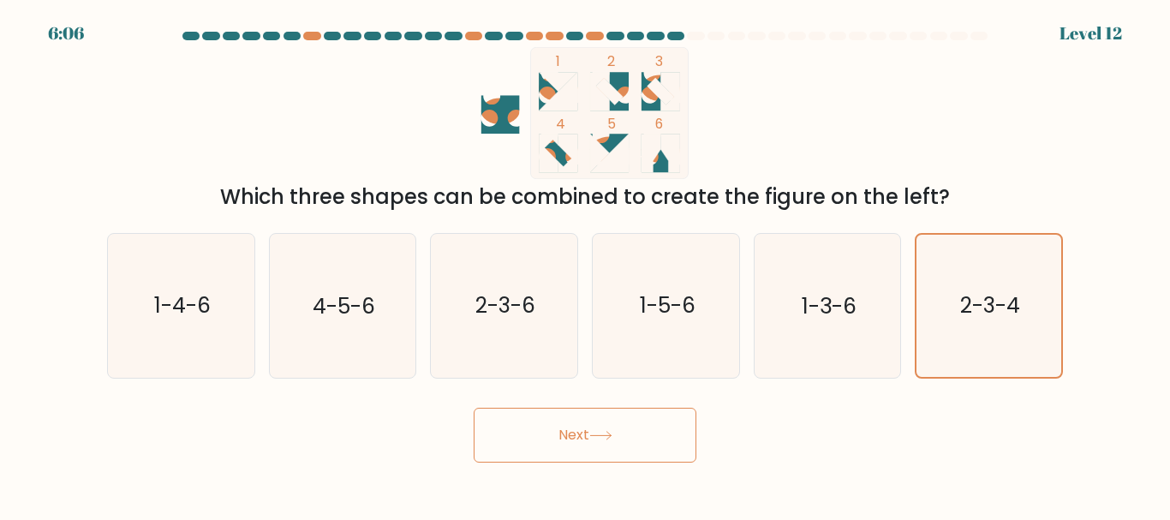
click at [585, 432] on button "Next" at bounding box center [584, 435] width 223 height 55
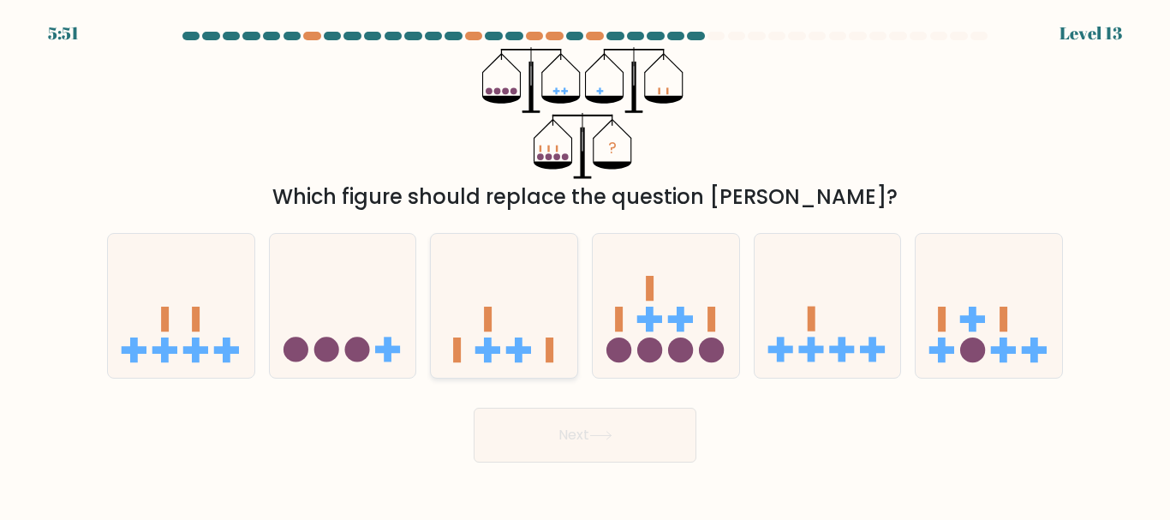
click at [543, 325] on icon at bounding box center [504, 305] width 146 height 121
click at [585, 265] on input "c." at bounding box center [585, 262] width 1 height 4
radio input "true"
drag, startPoint x: 569, startPoint y: 462, endPoint x: 571, endPoint y: 445, distance: 17.2
click at [571, 455] on body "5:50 Level 13" at bounding box center [585, 260] width 1170 height 520
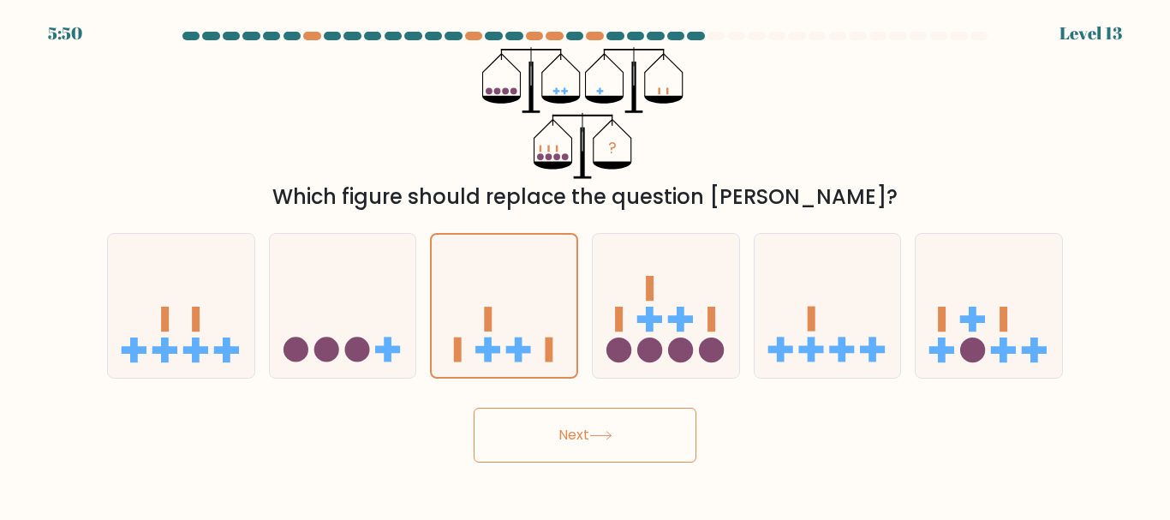
click at [572, 435] on button "Next" at bounding box center [584, 435] width 223 height 55
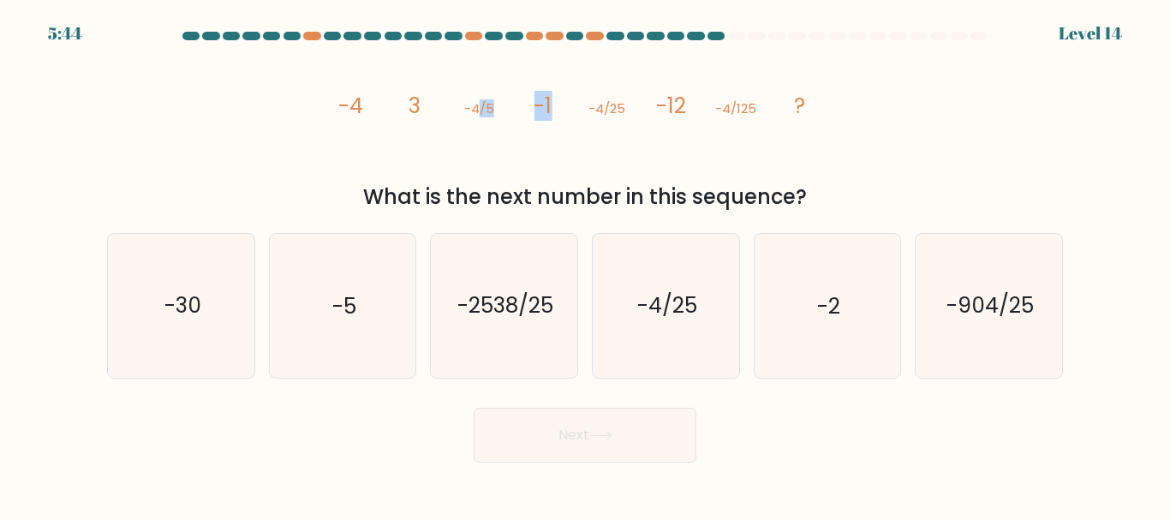
drag, startPoint x: 481, startPoint y: 153, endPoint x: 569, endPoint y: 120, distance: 94.3
click at [569, 120] on icon "image/svg+xml -4 3 -4/5 -1 -4/25 -12 -4/125 ?" at bounding box center [585, 113] width 514 height 132
click at [101, 314] on div "a. -30 b. -5 c. d. e." at bounding box center [585, 298] width 976 height 158
click at [162, 319] on icon "-30" at bounding box center [181, 305] width 143 height 143
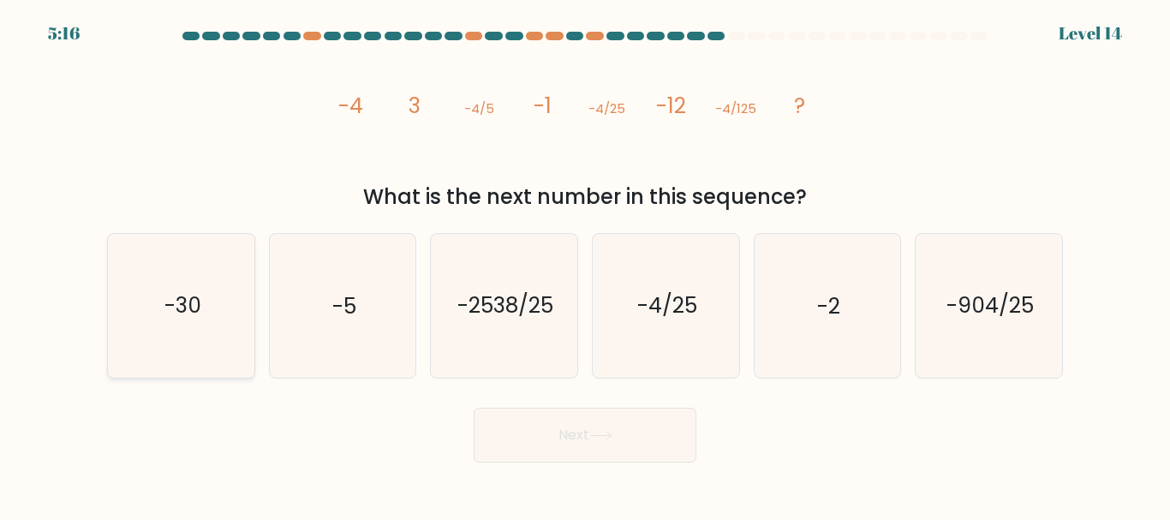
click at [585, 265] on input "a. -30" at bounding box center [585, 262] width 1 height 4
radio input "true"
click at [554, 418] on button "Next" at bounding box center [584, 435] width 223 height 55
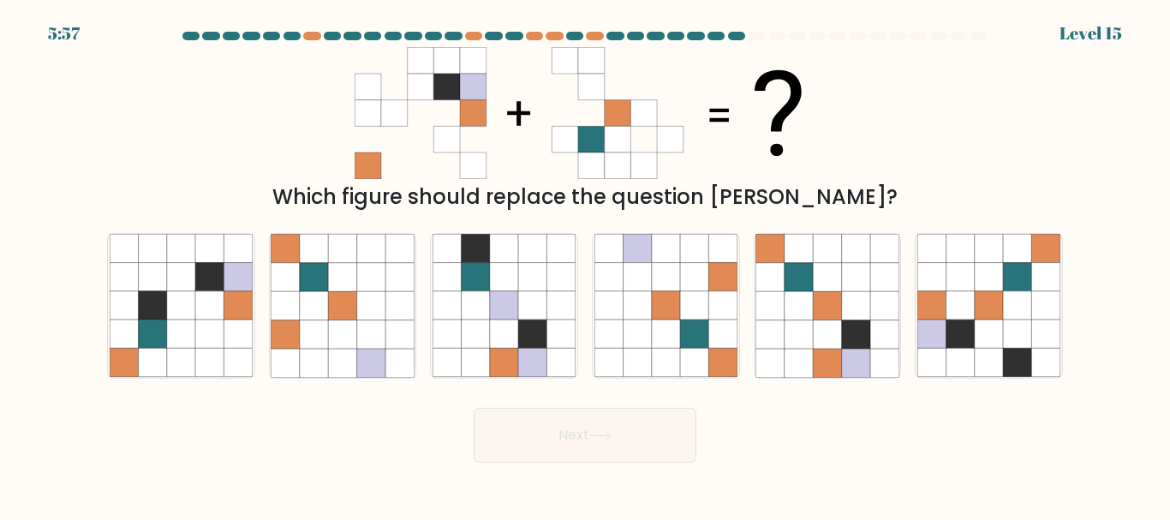
click at [554, 418] on button "Next" at bounding box center [584, 435] width 223 height 55
click at [217, 334] on icon at bounding box center [209, 334] width 28 height 28
click at [585, 265] on input "a." at bounding box center [585, 262] width 1 height 4
radio input "true"
click at [656, 428] on button "Next" at bounding box center [584, 435] width 223 height 55
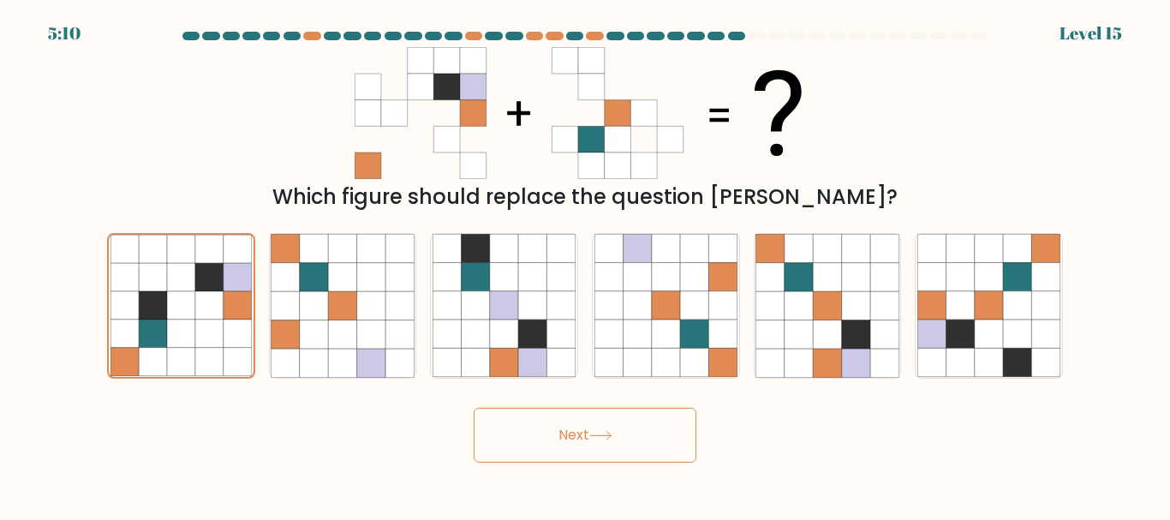
click at [596, 436] on icon at bounding box center [600, 435] width 23 height 9
click at [591, 423] on button "Next" at bounding box center [584, 435] width 223 height 55
click at [201, 312] on icon at bounding box center [209, 306] width 28 height 28
click at [585, 265] on input "a." at bounding box center [585, 262] width 1 height 4
click at [333, 316] on icon at bounding box center [342, 305] width 28 height 28
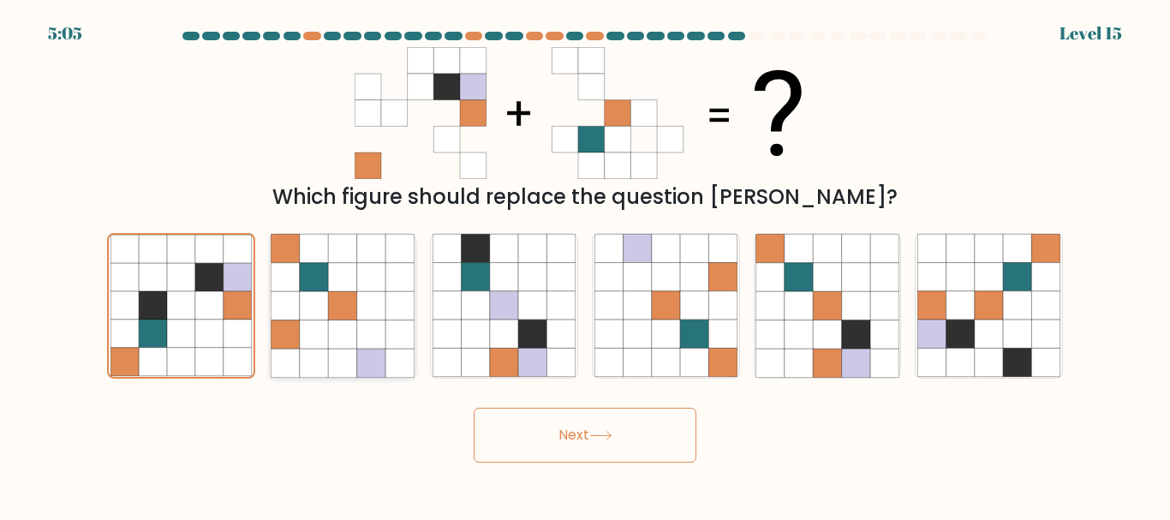
click at [585, 265] on input "b." at bounding box center [585, 262] width 1 height 4
radio input "true"
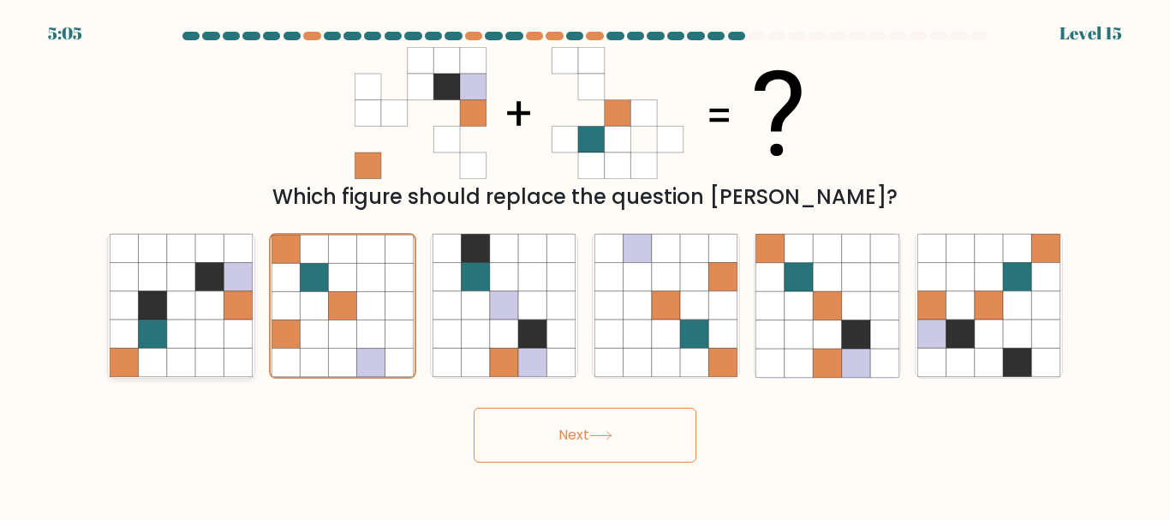
click at [208, 308] on icon at bounding box center [209, 305] width 28 height 28
click at [585, 265] on input "a." at bounding box center [585, 262] width 1 height 4
radio input "true"
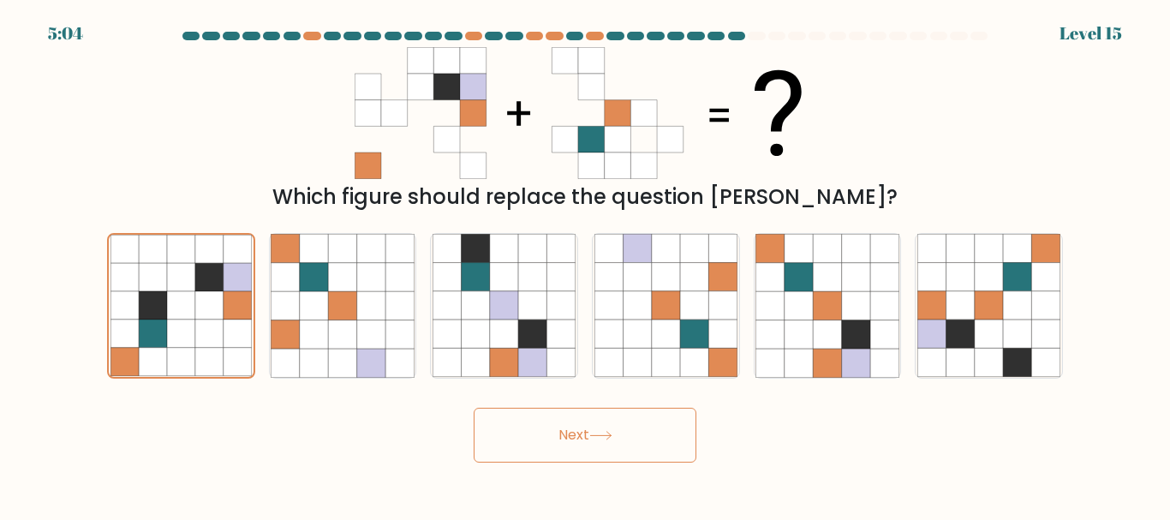
click at [604, 437] on icon at bounding box center [600, 435] width 23 height 9
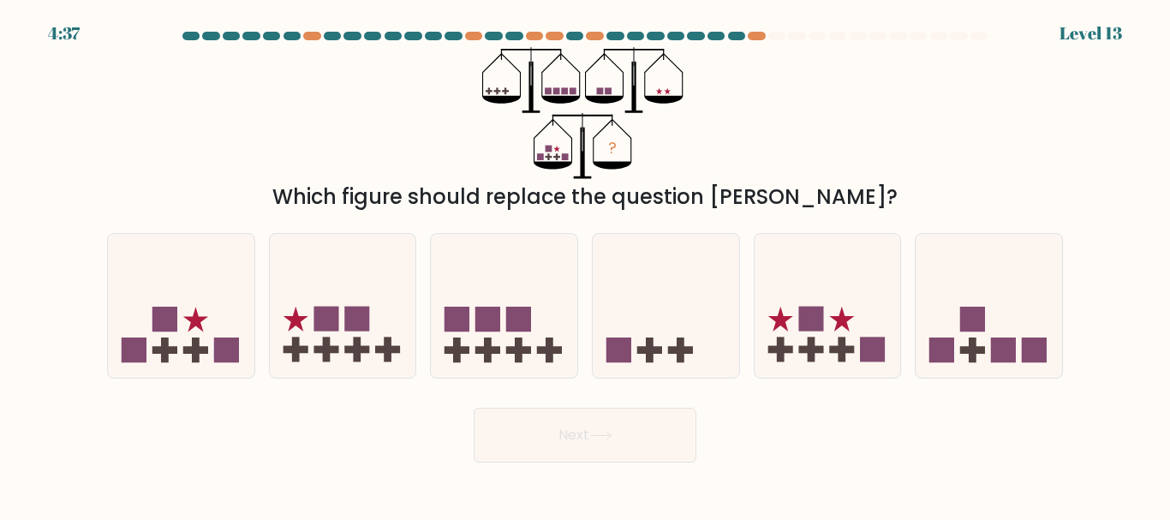
click at [604, 437] on icon at bounding box center [600, 435] width 23 height 9
click at [759, 166] on div "? Which figure should replace the question mark?" at bounding box center [585, 129] width 976 height 165
click at [384, 332] on icon at bounding box center [343, 305] width 146 height 121
click at [585, 265] on input "b." at bounding box center [585, 262] width 1 height 4
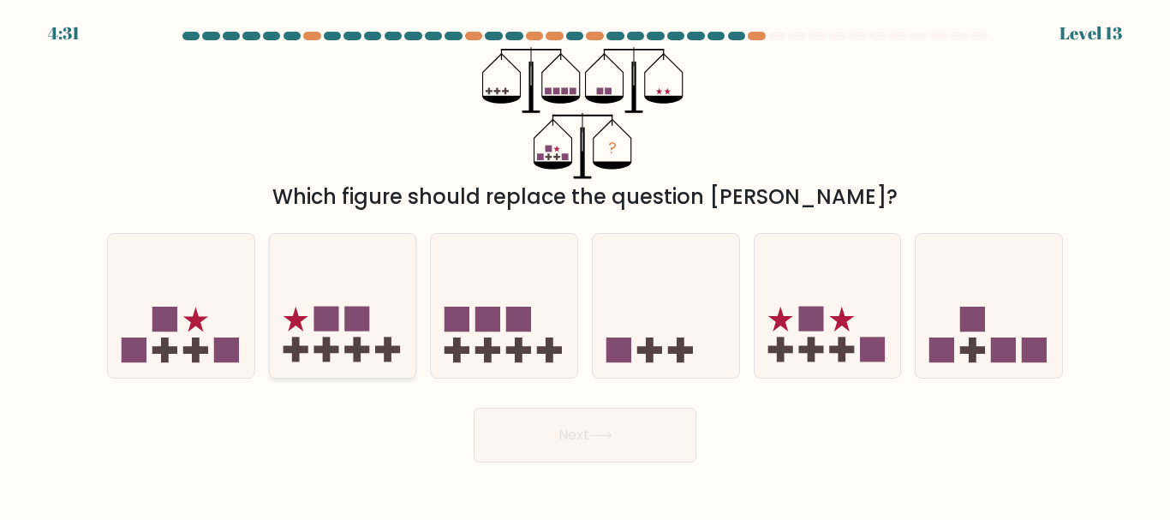
radio input "true"
click at [588, 426] on button "Next" at bounding box center [584, 435] width 223 height 55
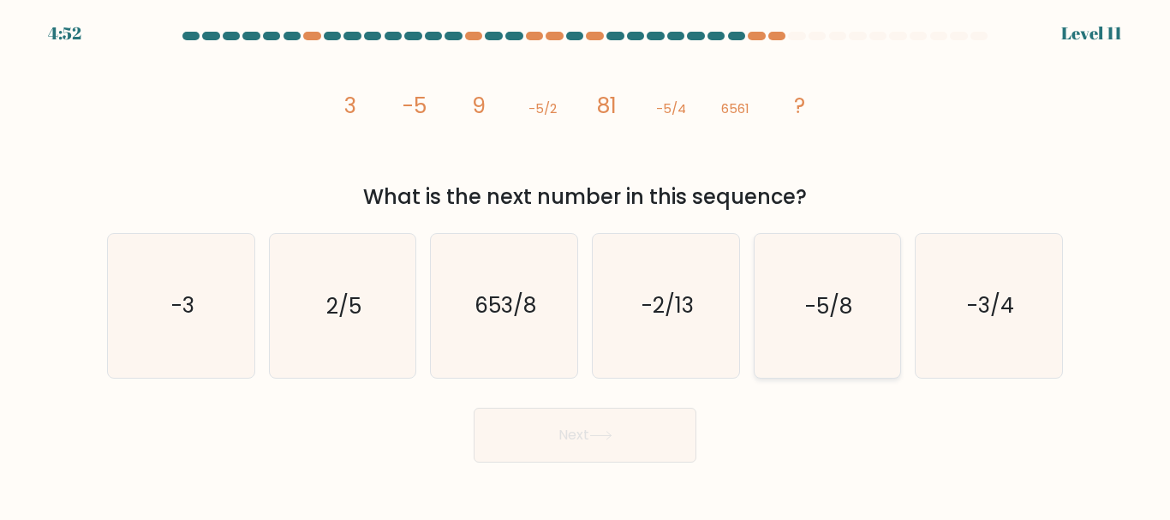
click at [795, 249] on icon "-5/8" at bounding box center [826, 305] width 143 height 143
click at [586, 260] on input "e. -5/8" at bounding box center [585, 262] width 1 height 4
radio input "true"
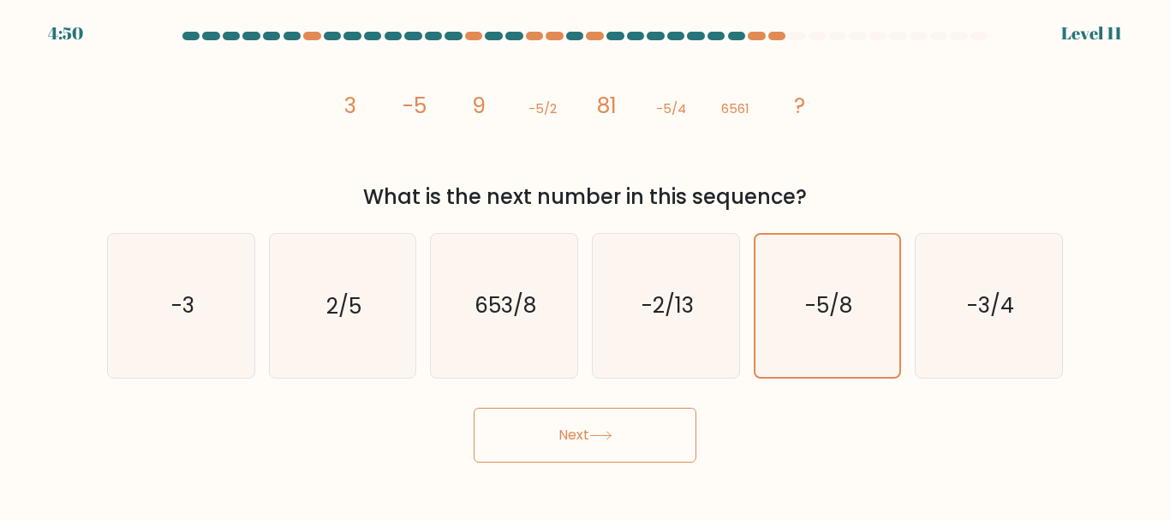
click at [641, 428] on button "Next" at bounding box center [584, 435] width 223 height 55
click at [587, 421] on button "Next" at bounding box center [584, 435] width 223 height 55
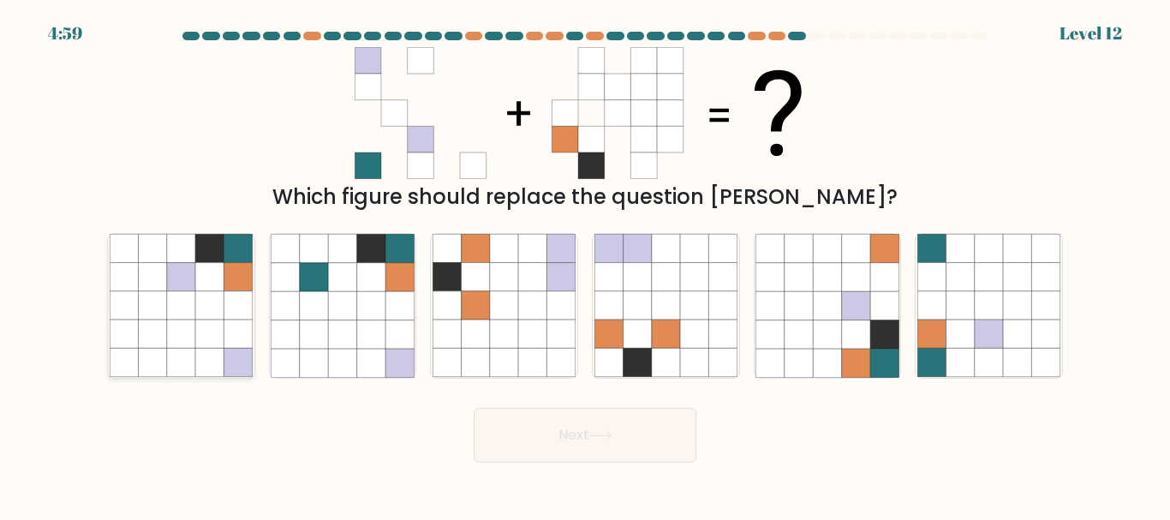
click at [225, 275] on icon at bounding box center [237, 277] width 28 height 28
click at [585, 265] on input "a." at bounding box center [585, 262] width 1 height 4
radio input "true"
click at [579, 431] on button "Next" at bounding box center [584, 435] width 223 height 55
click at [589, 430] on button "Next" at bounding box center [584, 435] width 223 height 55
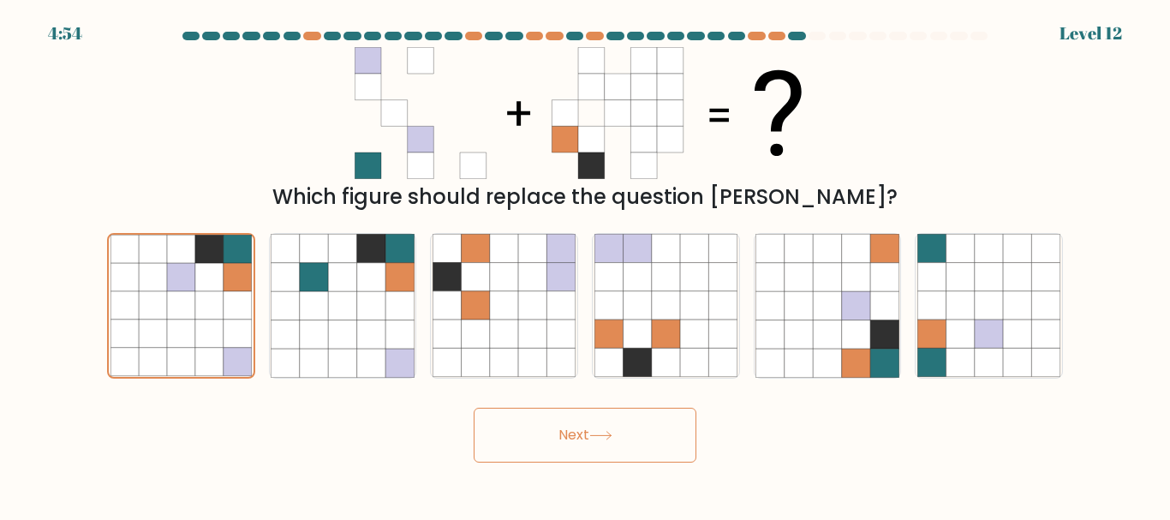
click at [574, 432] on button "Next" at bounding box center [584, 435] width 223 height 55
click at [579, 432] on button "Next" at bounding box center [584, 435] width 223 height 55
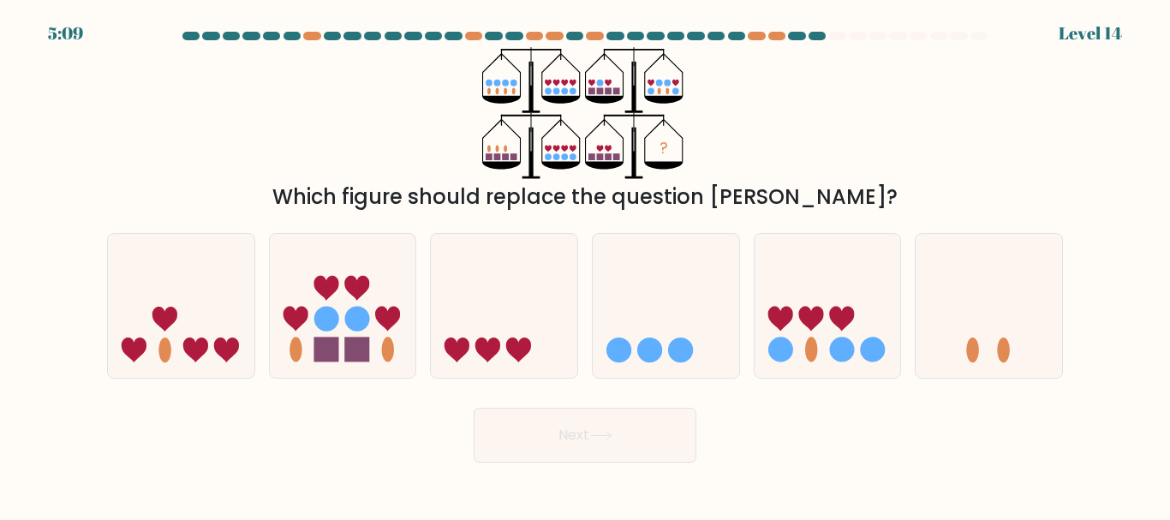
click at [424, 199] on div "Which figure should replace the question mark?" at bounding box center [584, 197] width 935 height 31
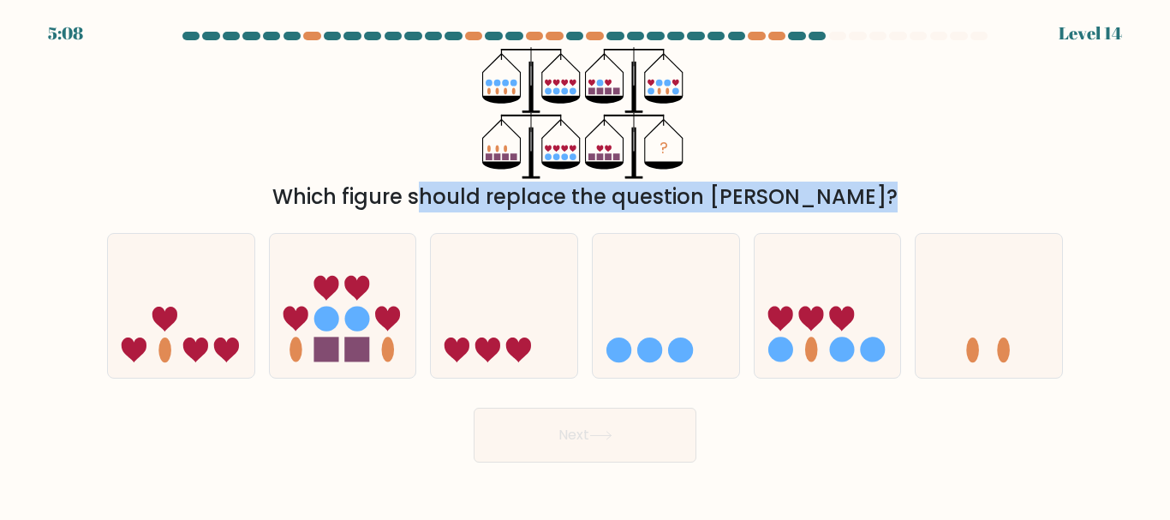
click at [424, 199] on div "Which figure should replace the question mark?" at bounding box center [584, 197] width 935 height 31
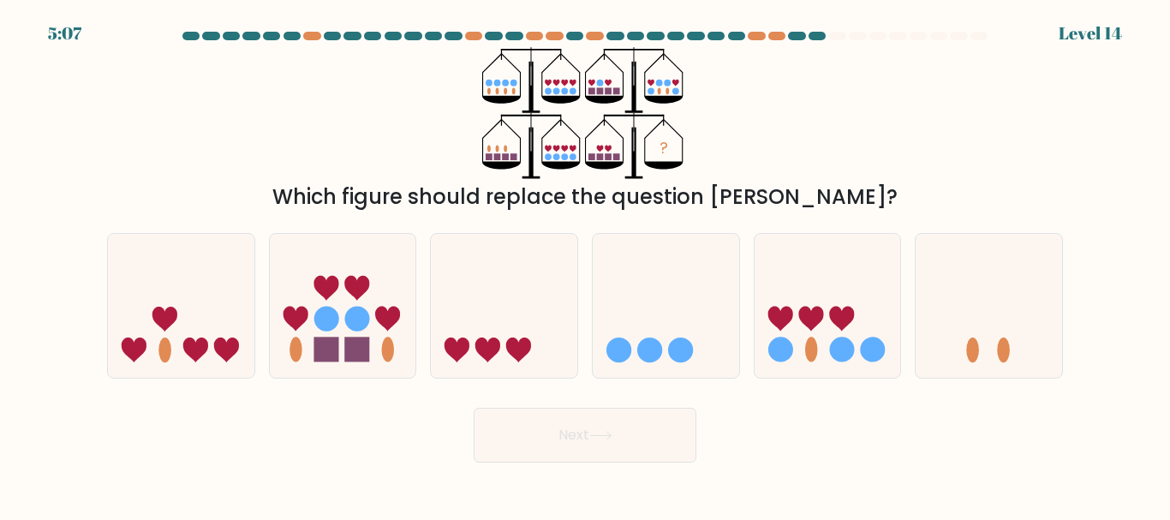
click at [521, 226] on div "a. b. c." at bounding box center [584, 298] width 969 height 158
click at [832, 296] on icon at bounding box center [827, 305] width 146 height 121
click at [586, 265] on input "e." at bounding box center [585, 262] width 1 height 4
radio input "true"
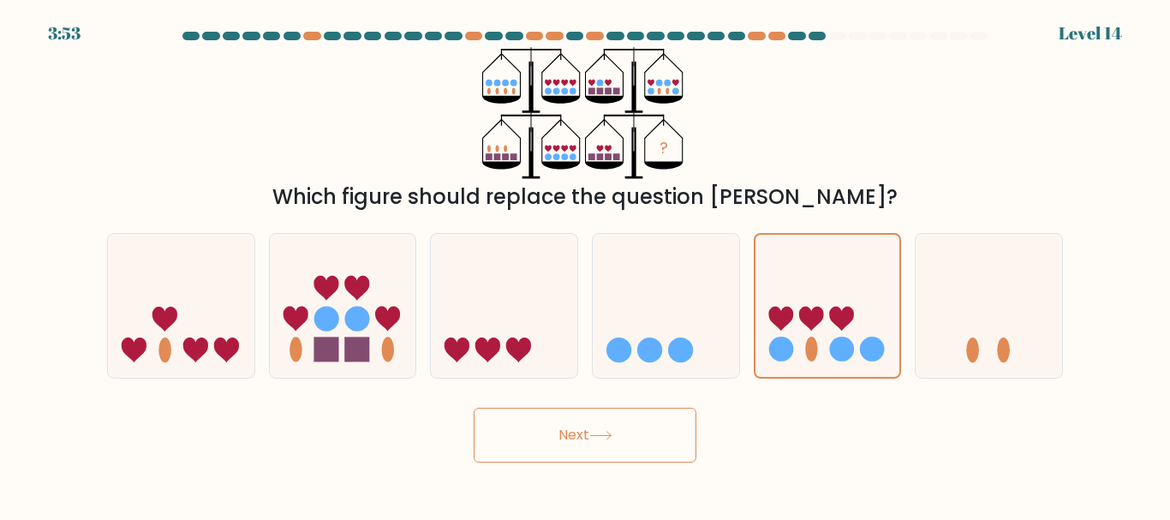
click at [628, 432] on button "Next" at bounding box center [584, 435] width 223 height 55
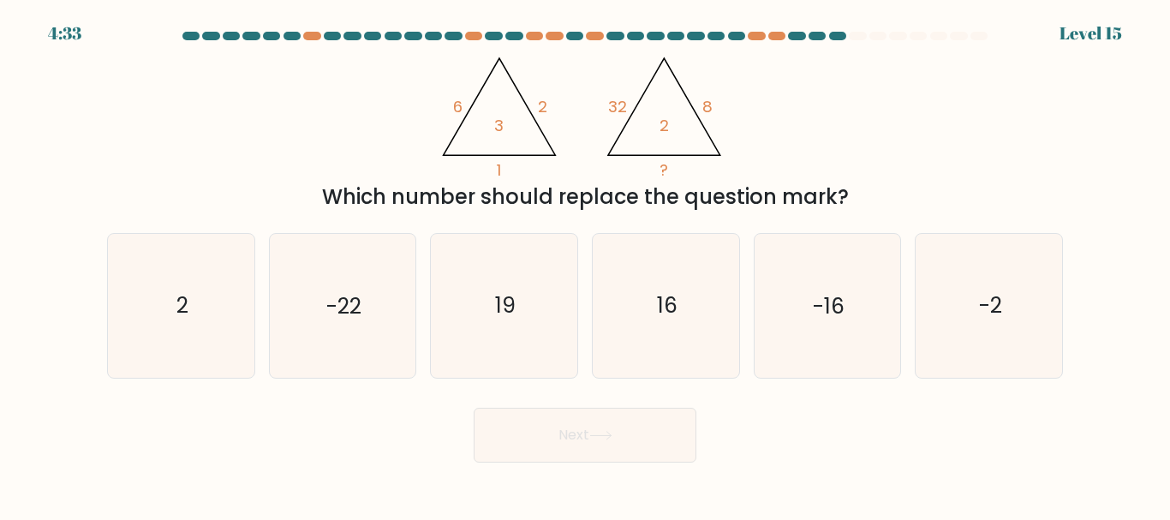
click at [533, 188] on div "Which number should replace the question mark?" at bounding box center [584, 197] width 935 height 31
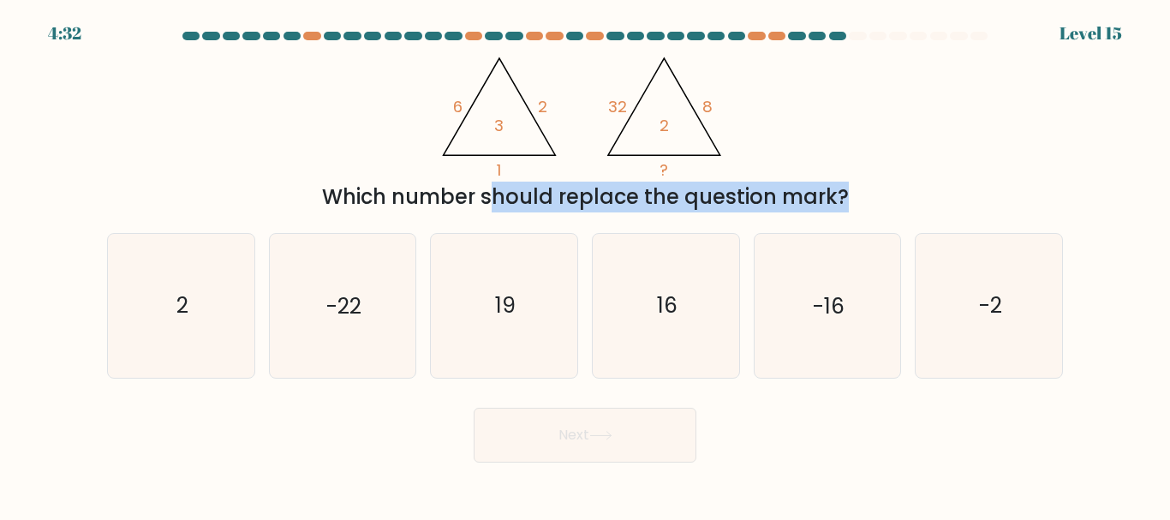
click at [533, 188] on div "Which number should replace the question mark?" at bounding box center [584, 197] width 935 height 31
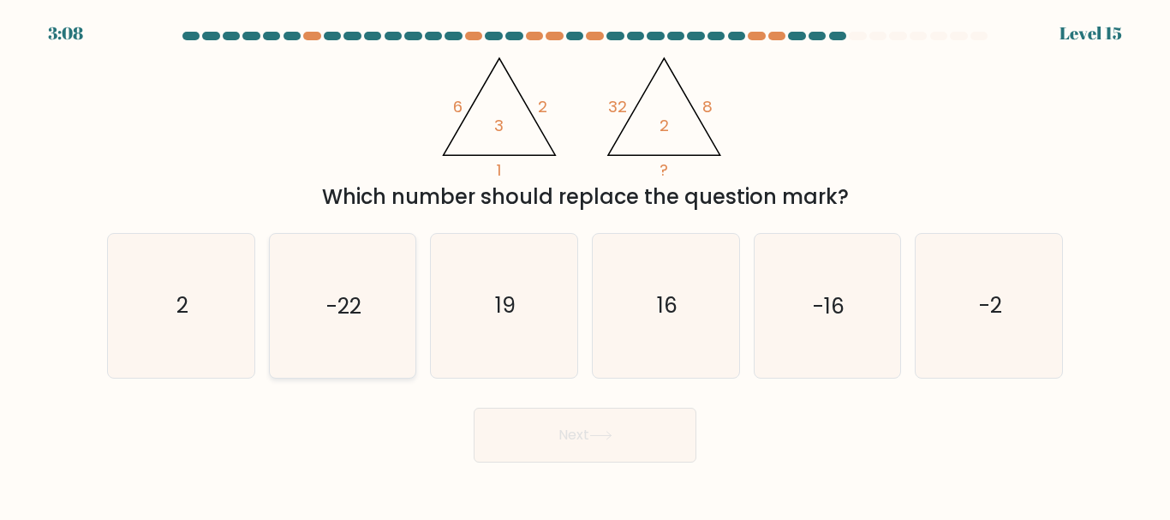
click at [346, 282] on icon "-22" at bounding box center [342, 305] width 143 height 143
click at [585, 265] on input "b. -22" at bounding box center [585, 262] width 1 height 4
radio input "true"
click at [539, 425] on button "Next" at bounding box center [584, 435] width 223 height 55
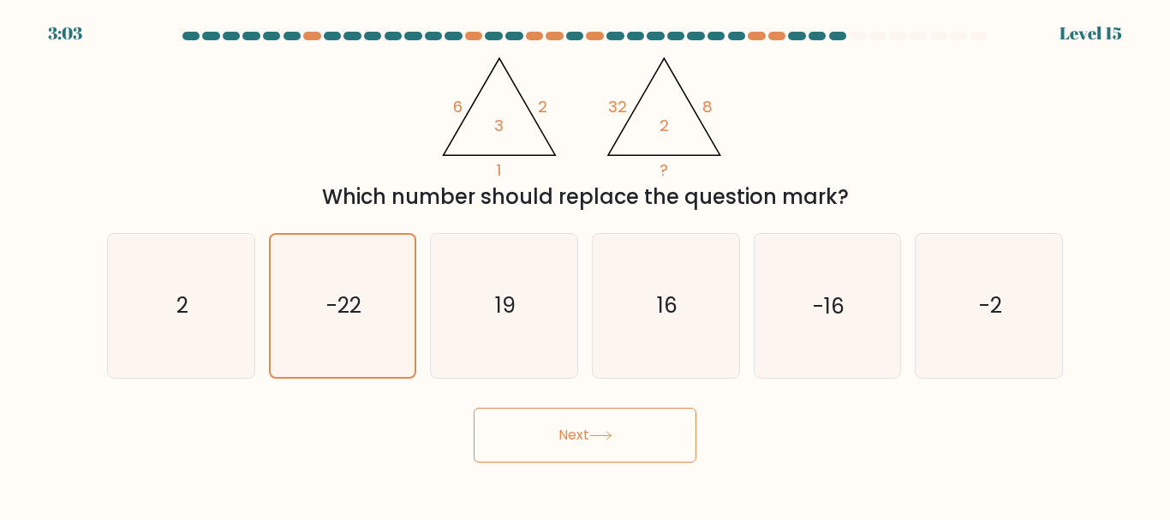
click at [539, 425] on button "Next" at bounding box center [584, 435] width 223 height 55
click at [572, 426] on button "Next" at bounding box center [584, 435] width 223 height 55
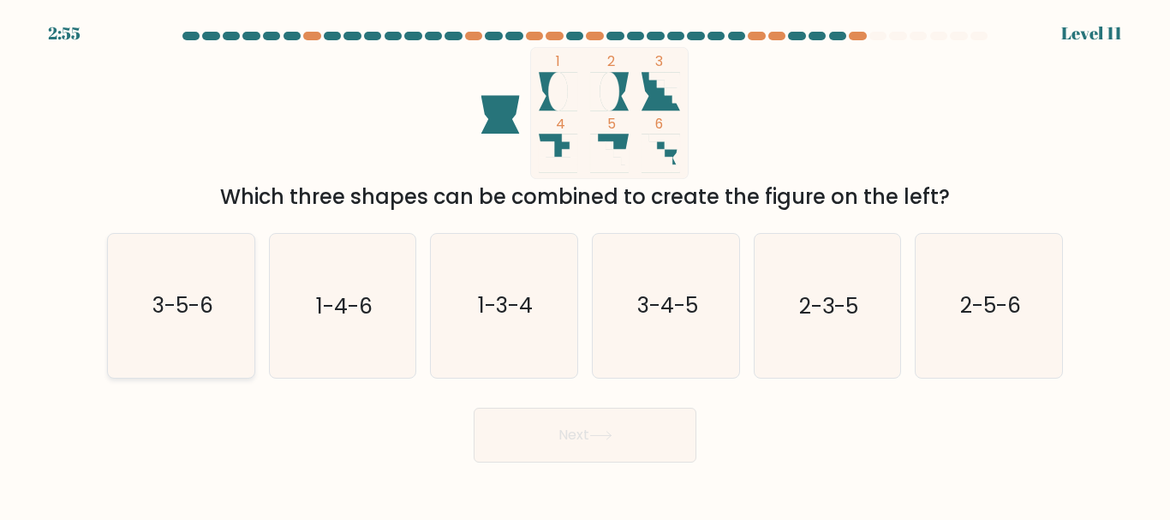
click at [176, 312] on text "3-5-6" at bounding box center [182, 306] width 61 height 30
click at [585, 265] on input "a. 3-5-6" at bounding box center [585, 262] width 1 height 4
radio input "true"
click at [574, 442] on button "Next" at bounding box center [584, 435] width 223 height 55
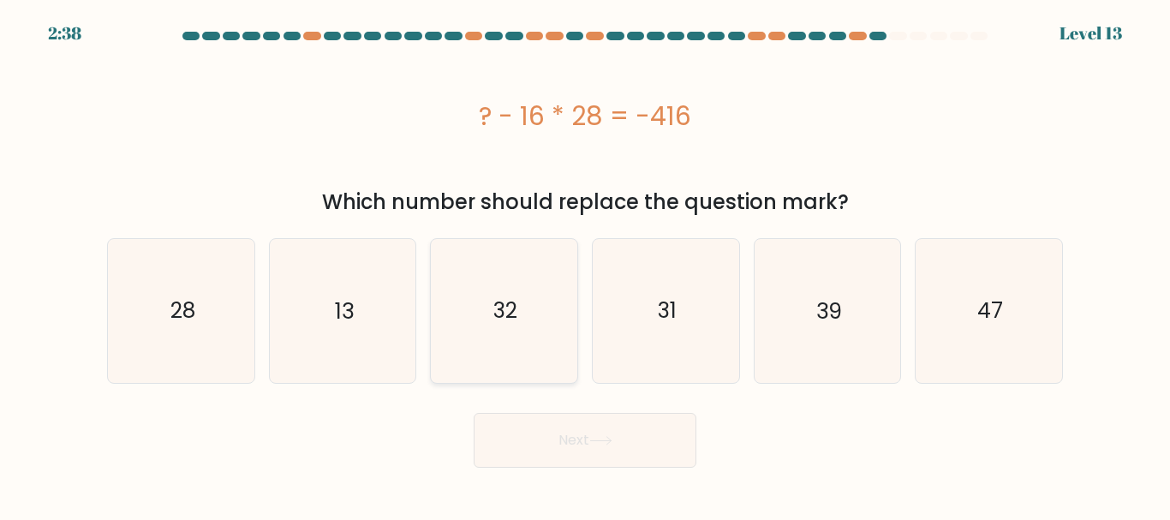
click at [530, 307] on icon "32" at bounding box center [503, 310] width 143 height 143
click at [585, 265] on input "c. 32" at bounding box center [585, 262] width 1 height 4
radio input "true"
click at [583, 435] on button "Next" at bounding box center [584, 440] width 223 height 55
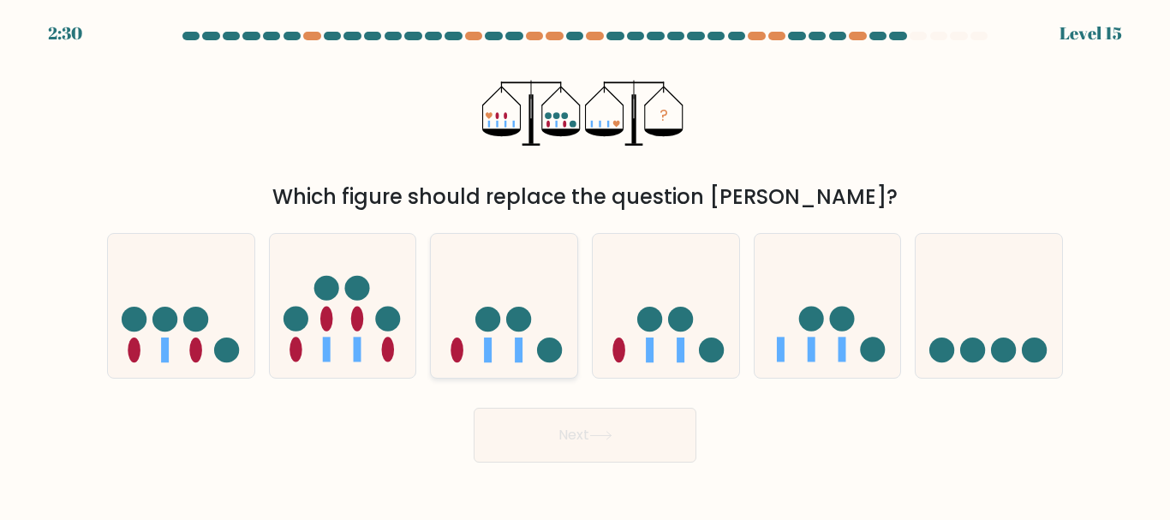
click at [510, 308] on icon at bounding box center [504, 305] width 146 height 121
click at [585, 265] on input "c." at bounding box center [585, 262] width 1 height 4
radio input "true"
click at [618, 438] on button "Next" at bounding box center [584, 435] width 223 height 55
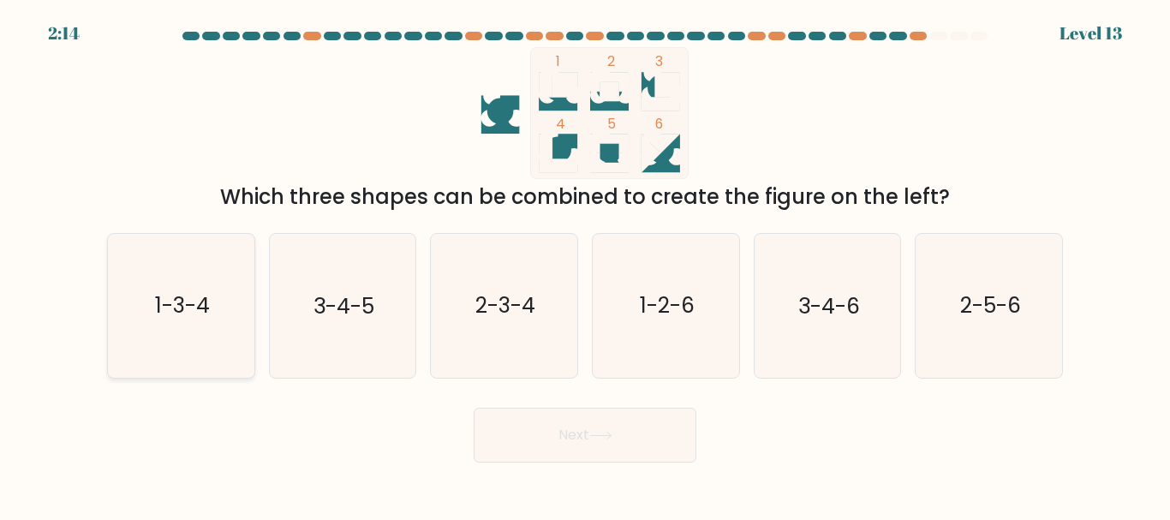
click at [164, 336] on icon "1-3-4" at bounding box center [181, 305] width 143 height 143
click at [585, 265] on input "a. 1-3-4" at bounding box center [585, 262] width 1 height 4
radio input "true"
click at [555, 438] on button "Next" at bounding box center [584, 435] width 223 height 55
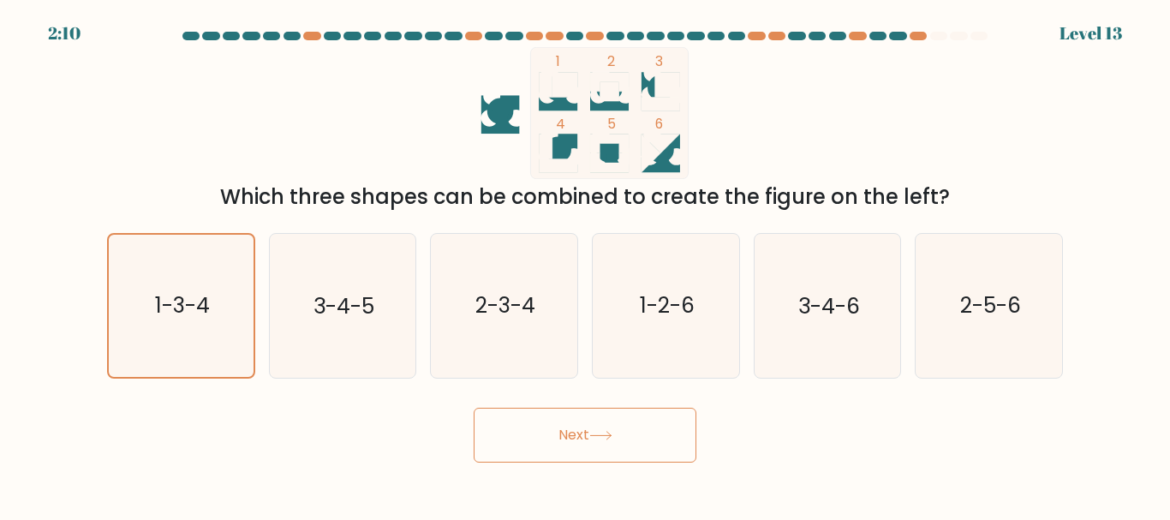
click at [555, 438] on button "Next" at bounding box center [584, 435] width 223 height 55
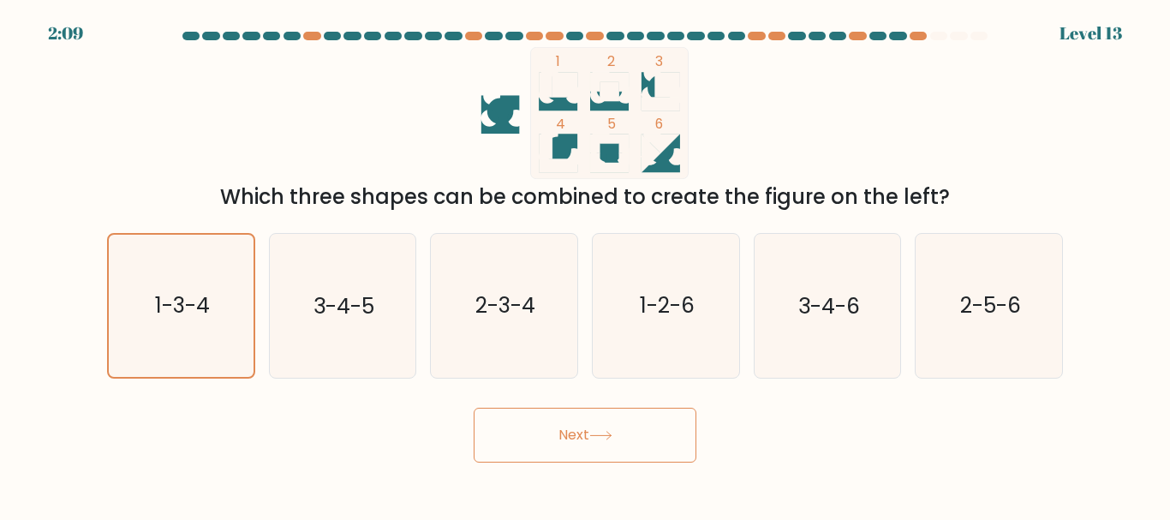
click at [555, 438] on button "Next" at bounding box center [584, 435] width 223 height 55
click at [605, 431] on icon at bounding box center [600, 435] width 23 height 9
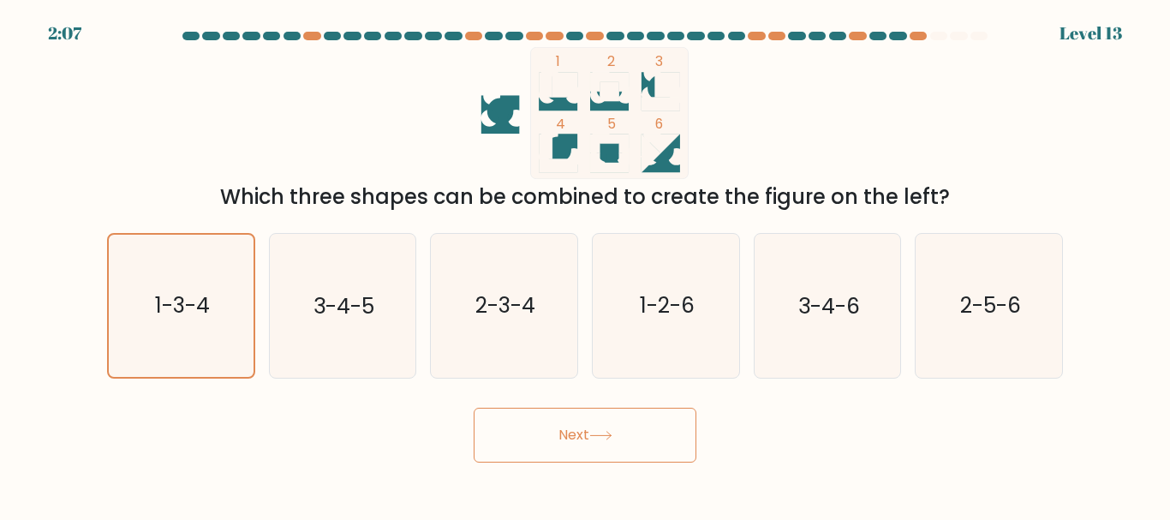
click at [605, 431] on icon at bounding box center [600, 435] width 23 height 9
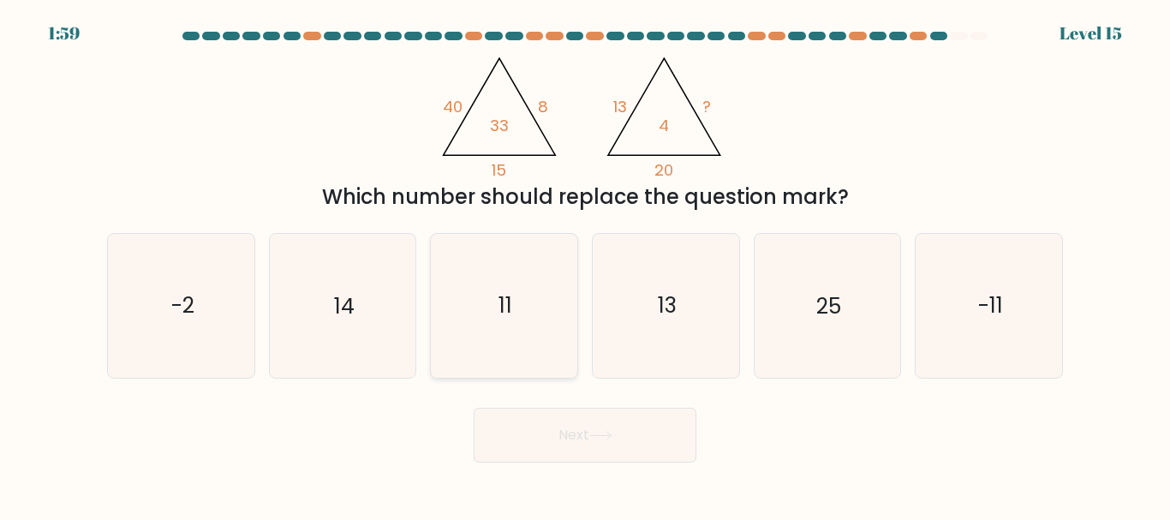
click at [521, 280] on icon "11" at bounding box center [503, 305] width 143 height 143
click at [585, 265] on input "c. 11" at bounding box center [585, 262] width 1 height 4
radio input "true"
click at [643, 453] on button "Next" at bounding box center [584, 435] width 223 height 55
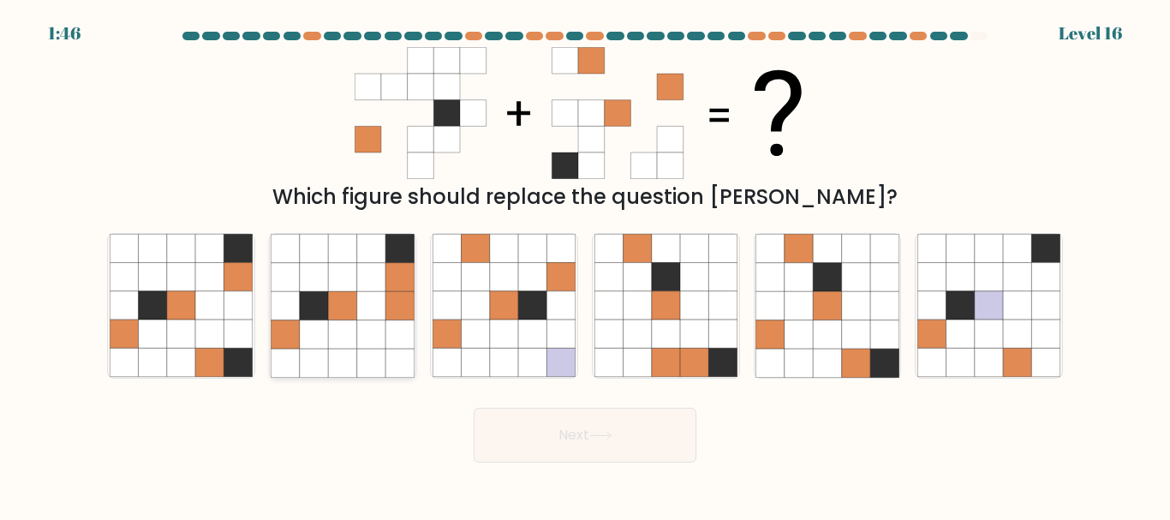
click at [359, 323] on icon at bounding box center [371, 334] width 28 height 28
click at [585, 265] on input "b." at bounding box center [585, 262] width 1 height 4
radio input "true"
click at [575, 420] on button "Next" at bounding box center [584, 435] width 223 height 55
click at [586, 446] on button "Next" at bounding box center [584, 435] width 223 height 55
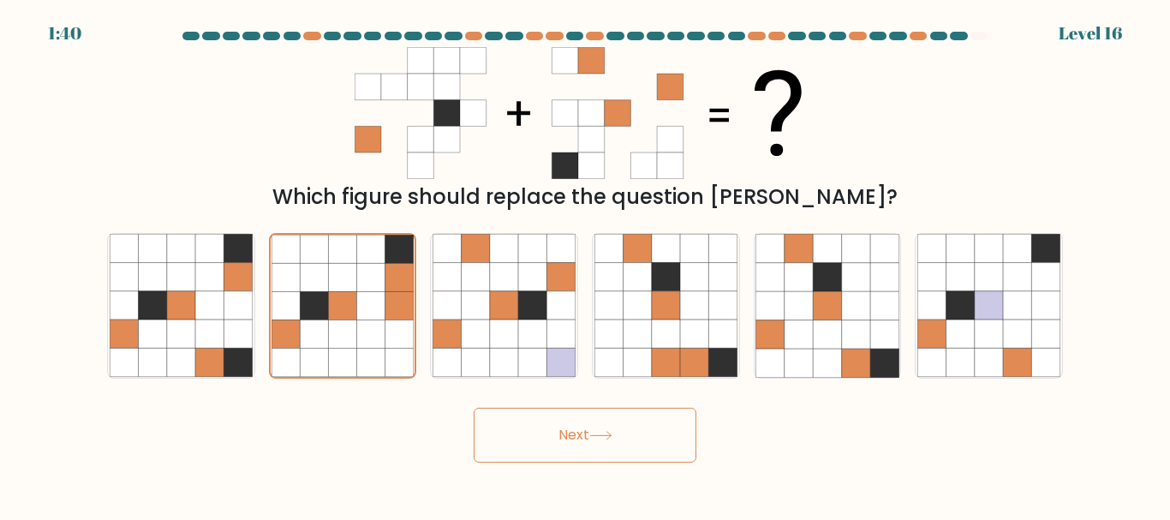
click at [586, 446] on button "Next" at bounding box center [584, 435] width 223 height 55
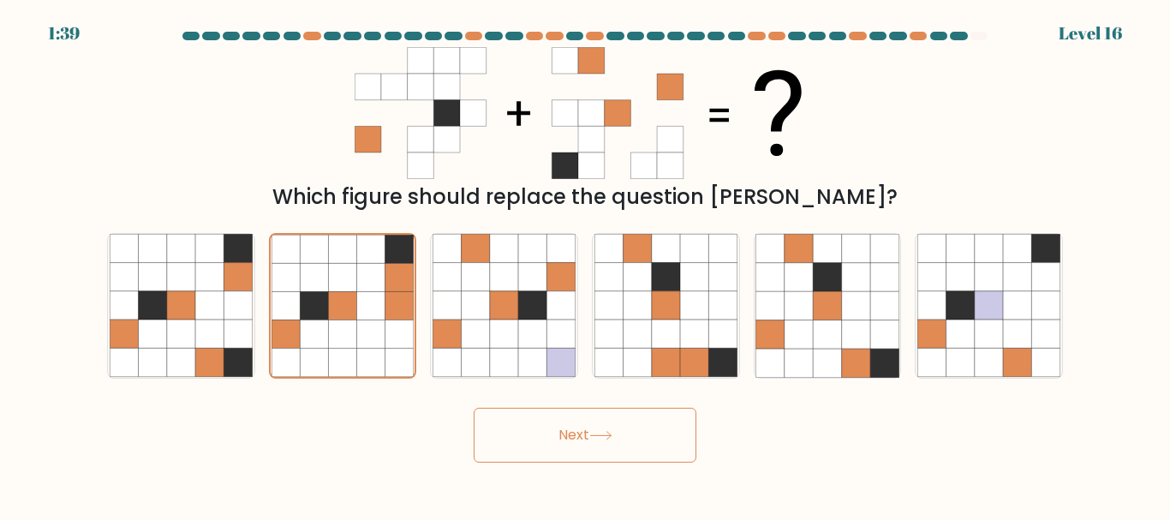
click at [586, 446] on button "Next" at bounding box center [584, 435] width 223 height 55
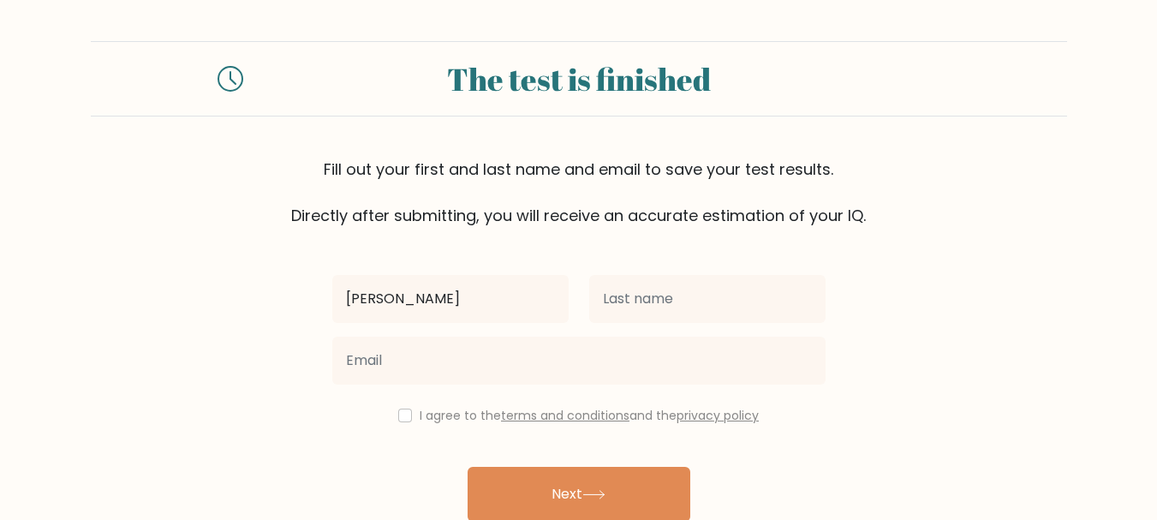
type input "Mohamed"
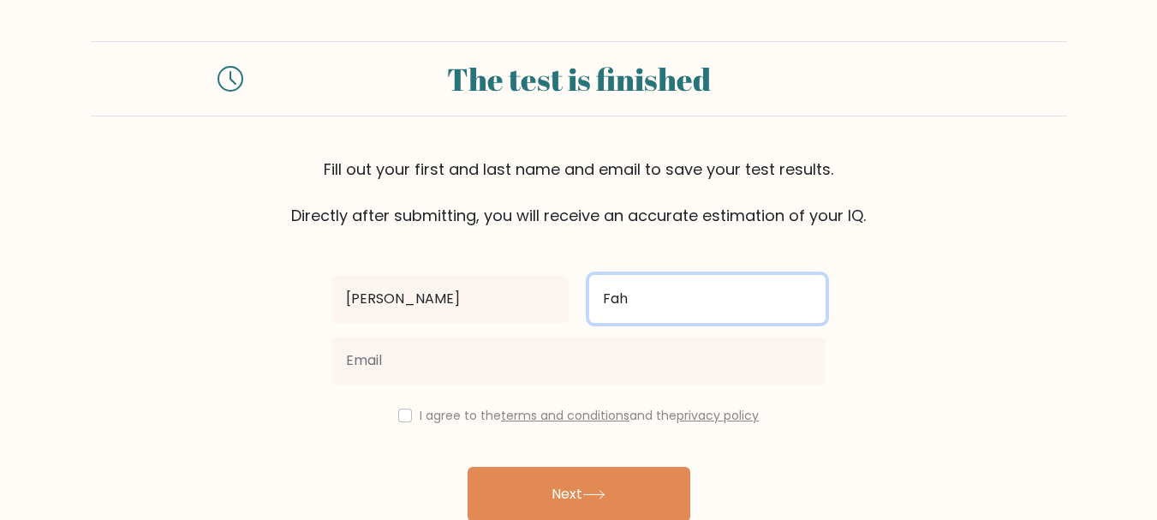
click at [467, 467] on button "Next" at bounding box center [578, 494] width 223 height 55
type input "Fahmy"
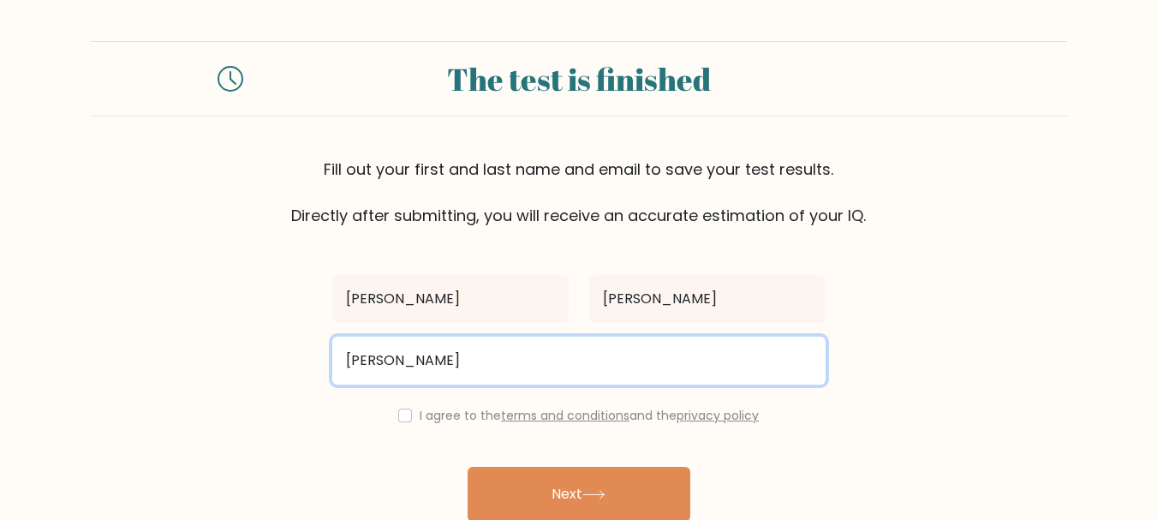
type input "mohamedahmedfahmy2002@gmail.com"
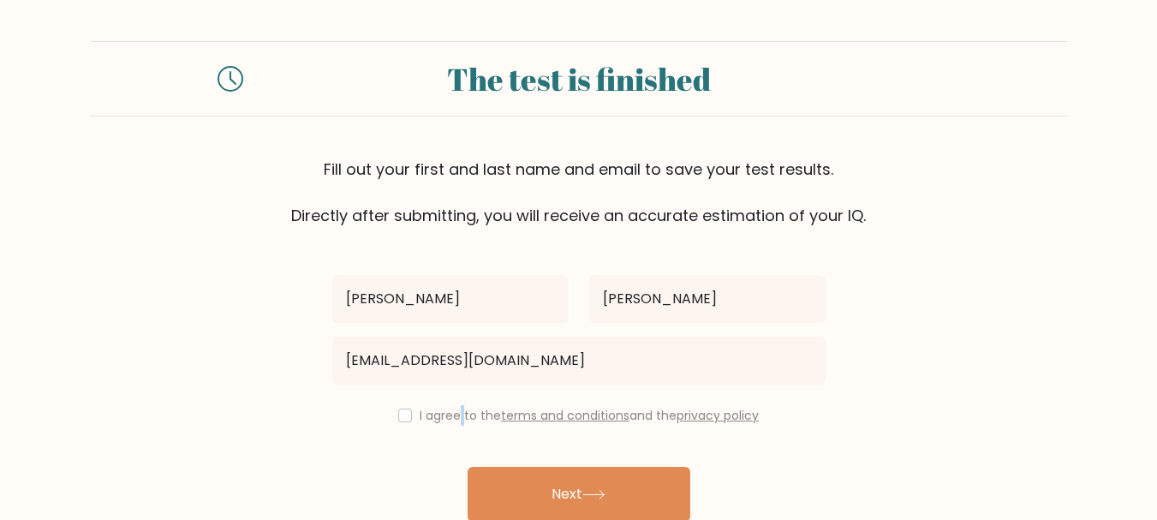
click at [458, 413] on label "I agree to the terms and conditions and the privacy policy" at bounding box center [589, 415] width 339 height 17
click at [393, 409] on div "I agree to the terms and conditions and the privacy policy" at bounding box center [579, 415] width 514 height 21
click at [402, 420] on input "checkbox" at bounding box center [405, 415] width 14 height 14
checkbox input "true"
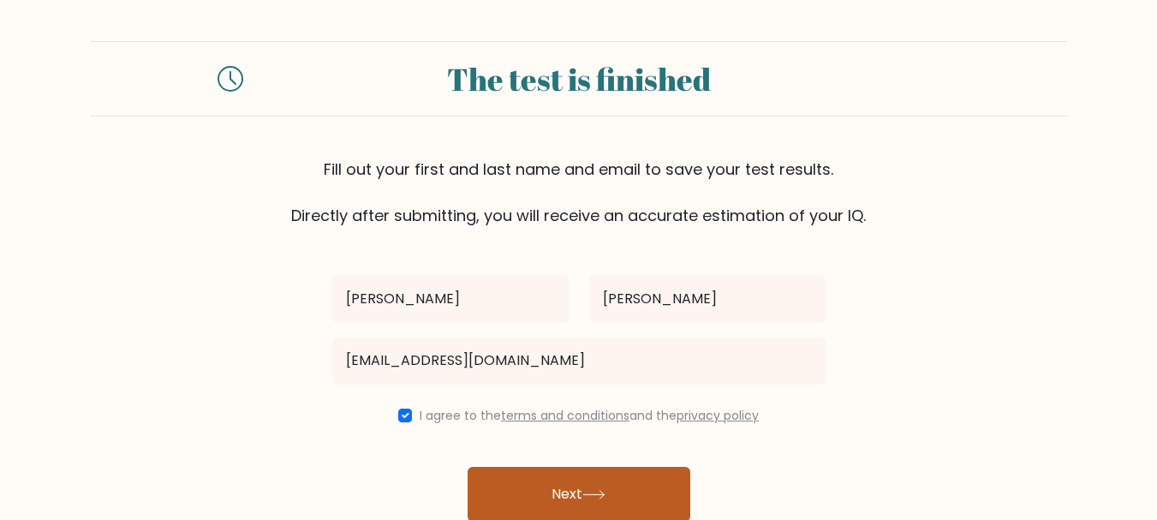
click at [545, 491] on button "Next" at bounding box center [578, 494] width 223 height 55
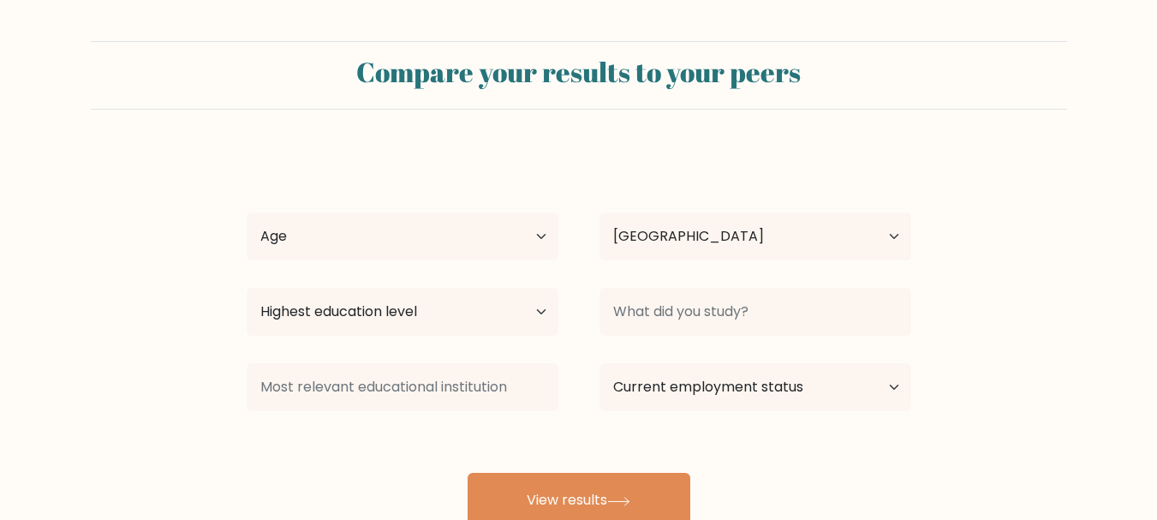
select select "EG"
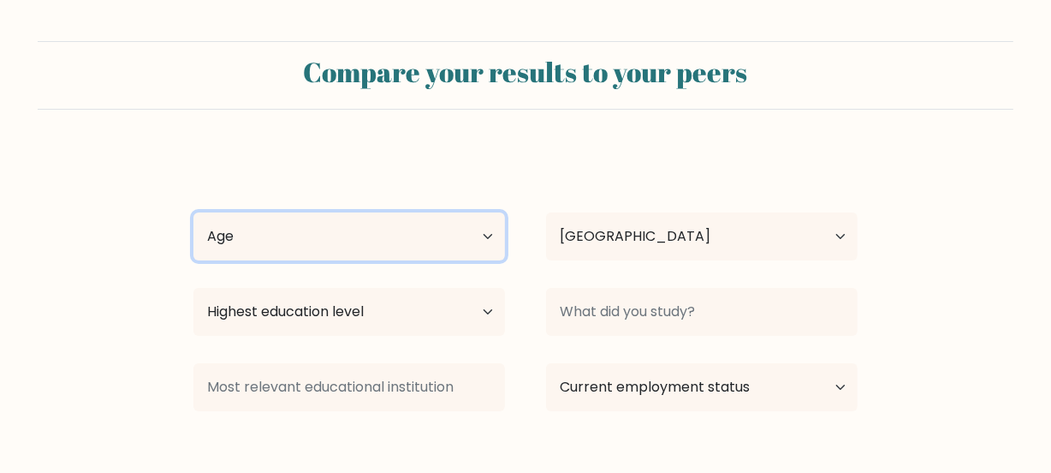
click at [485, 233] on select "Age Under [DEMOGRAPHIC_DATA] [DEMOGRAPHIC_DATA] [DEMOGRAPHIC_DATA] [DEMOGRAPHIC…" at bounding box center [350, 236] width 312 height 48
select select "18_24"
click at [194, 212] on select "Age Under [DEMOGRAPHIC_DATA] [DEMOGRAPHIC_DATA] [DEMOGRAPHIC_DATA] [DEMOGRAPHIC…" at bounding box center [350, 236] width 312 height 48
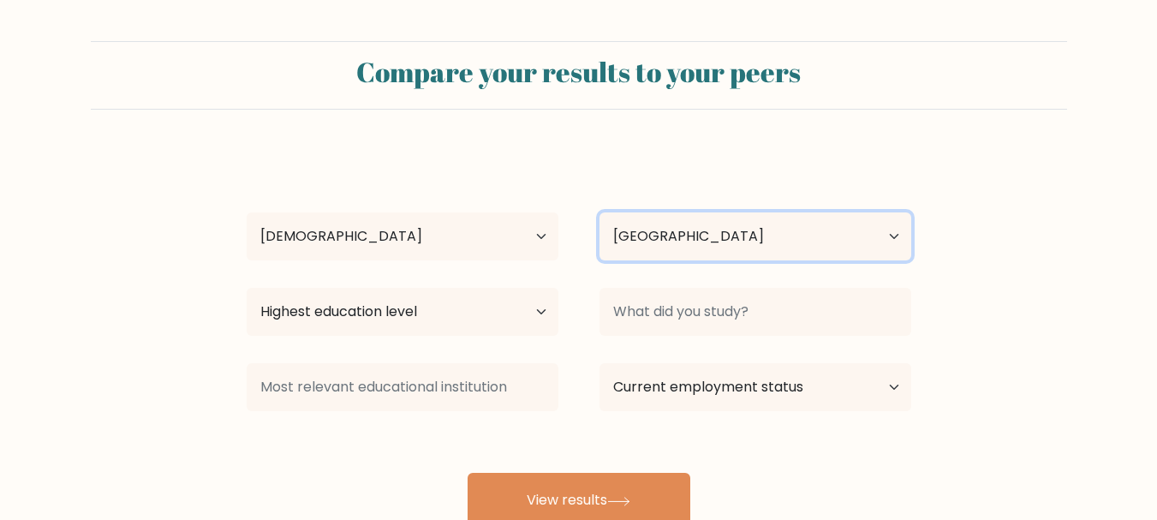
click at [814, 244] on select "Country Afghanistan Albania Algeria American Samoa Andorra Angola Anguilla Anta…" at bounding box center [755, 236] width 312 height 48
click at [813, 244] on select "Country Afghanistan Albania Algeria American Samoa Andorra Angola Anguilla Anta…" at bounding box center [755, 236] width 312 height 48
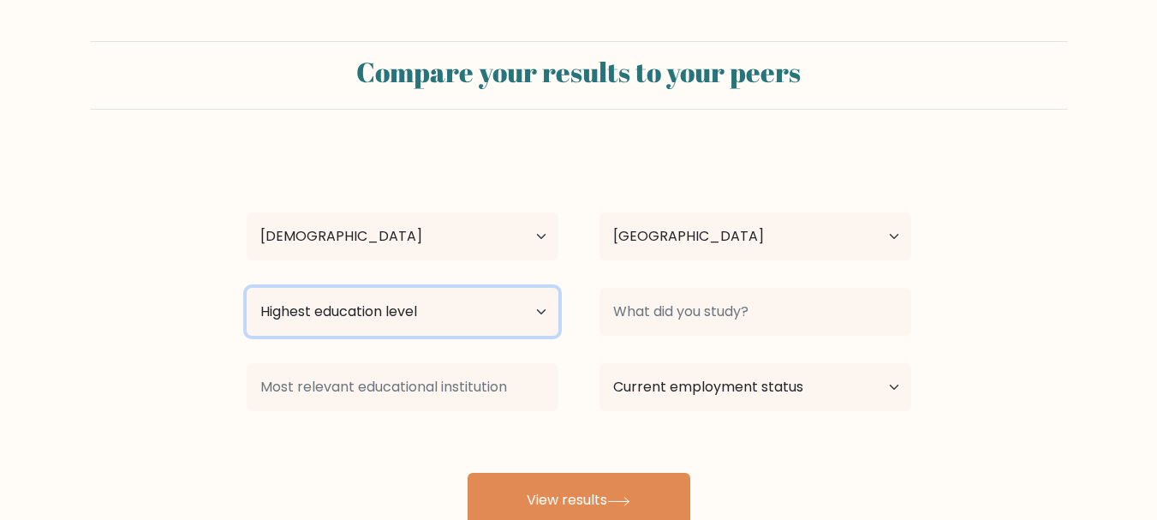
click at [485, 326] on select "Highest education level No schooling Primary Lower Secondary Upper Secondary Oc…" at bounding box center [403, 312] width 312 height 48
select select "bachelors_degree"
click at [247, 288] on select "Highest education level No schooling Primary Lower Secondary Upper Secondary Oc…" at bounding box center [403, 312] width 312 height 48
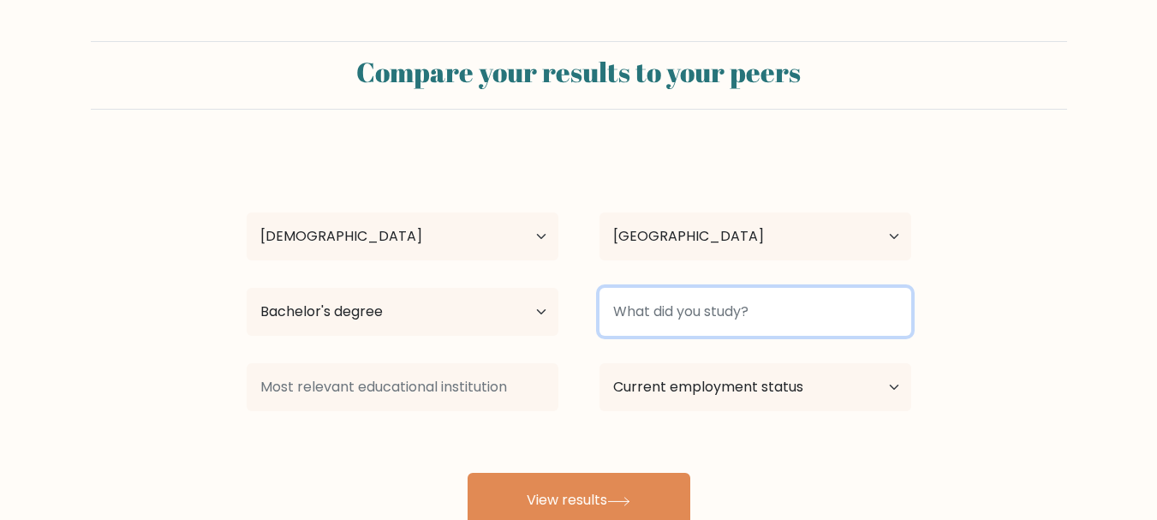
click at [695, 311] on input at bounding box center [755, 312] width 312 height 48
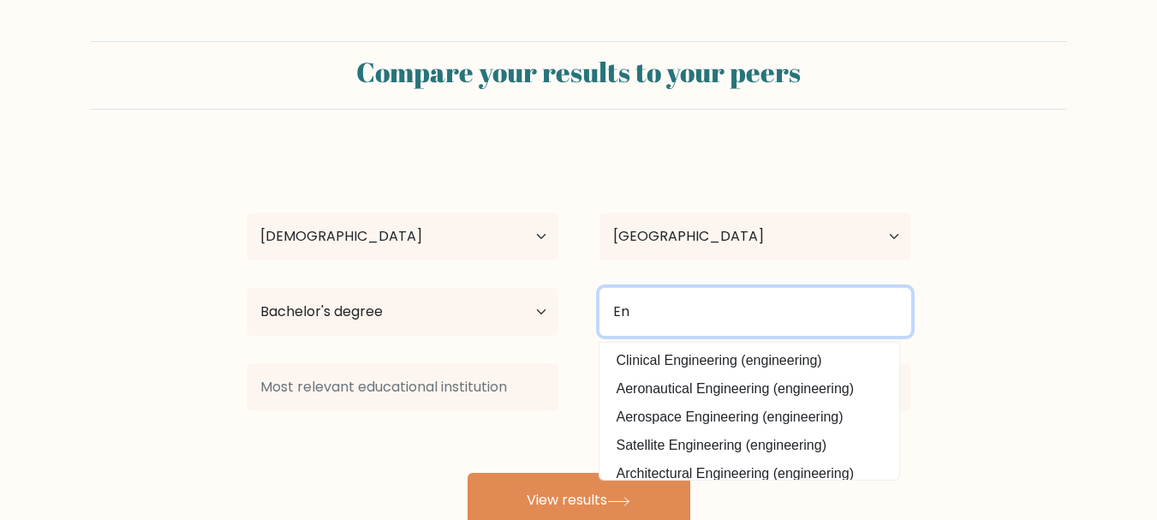
type input "E"
type input "computer science"
click at [467, 473] on button "View results" at bounding box center [578, 500] width 223 height 55
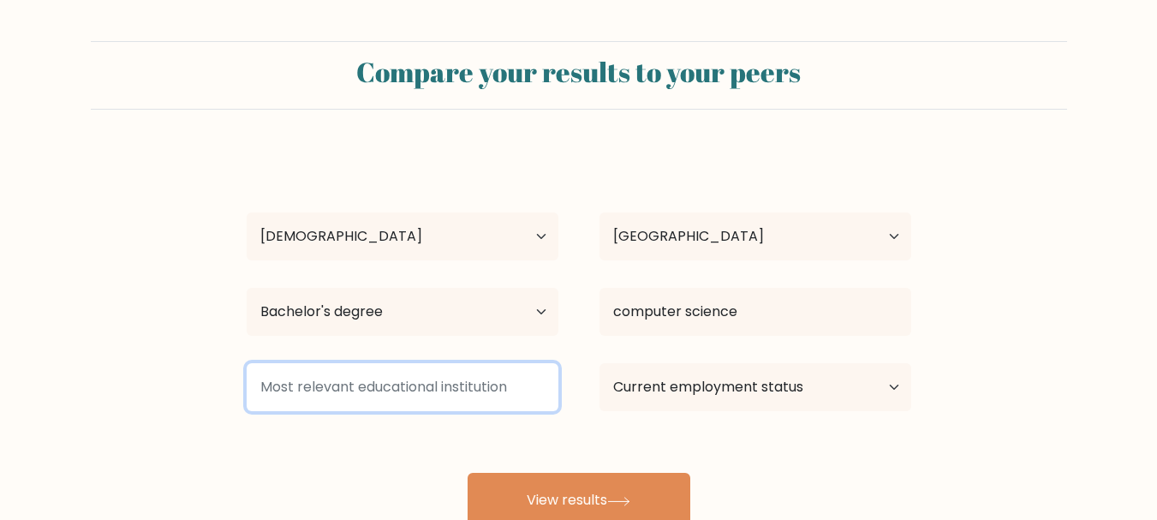
click at [440, 385] on input at bounding box center [403, 387] width 312 height 48
type input "Student"
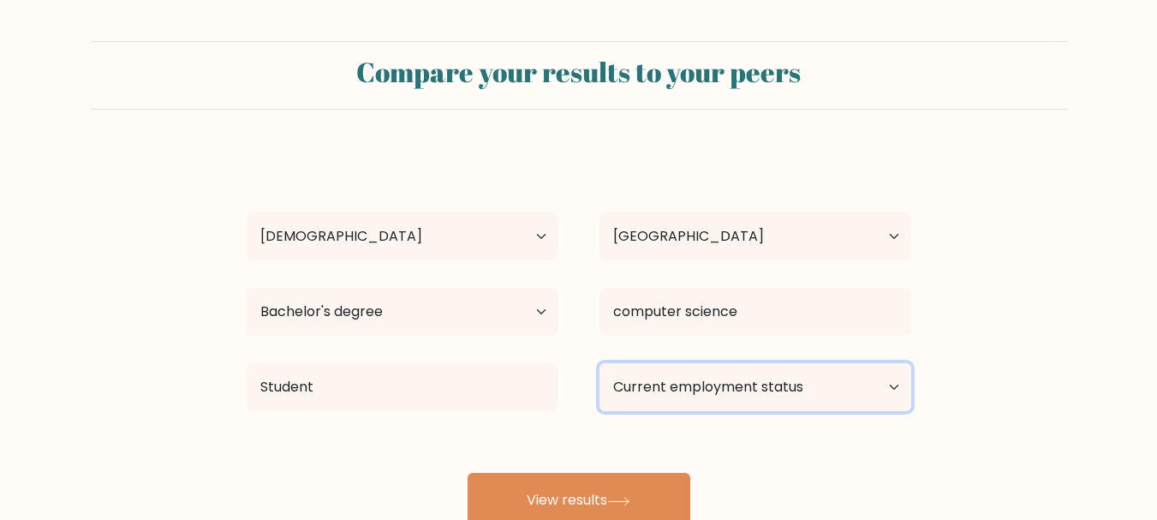
click at [700, 395] on select "Current employment status Employed Student Retired Other / prefer not to answer" at bounding box center [755, 387] width 312 height 48
select select "student"
click at [599, 363] on select "Current employment status Employed Student Retired Other / prefer not to answer" at bounding box center [755, 387] width 312 height 48
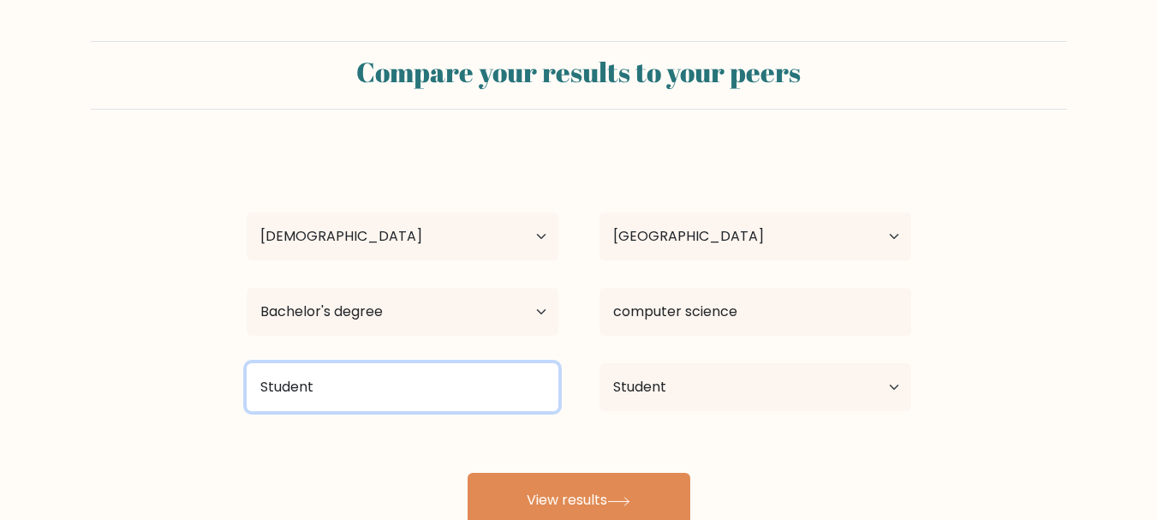
click at [441, 405] on input "Student" at bounding box center [403, 387] width 312 height 48
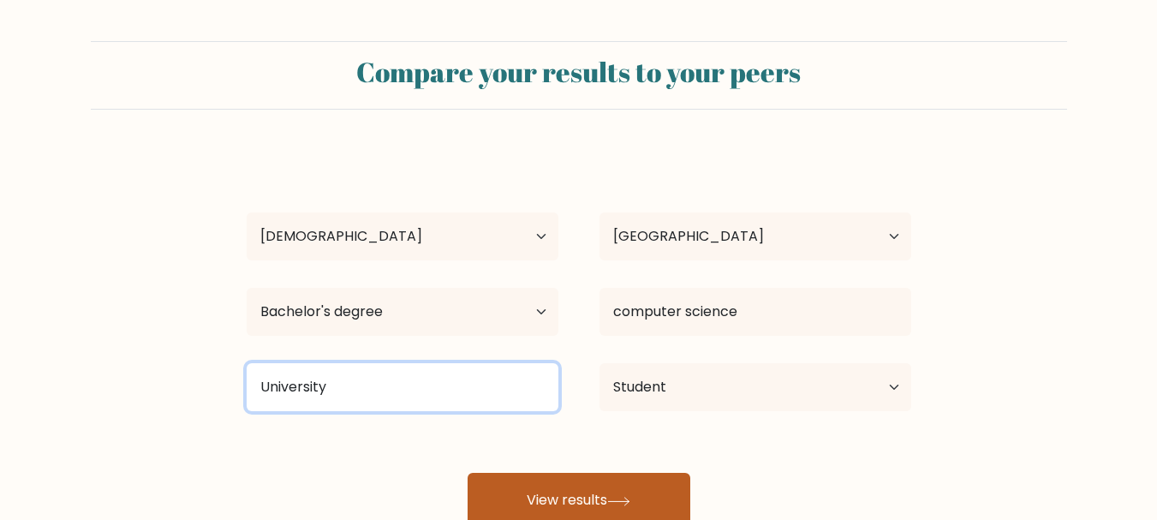
type input "University"
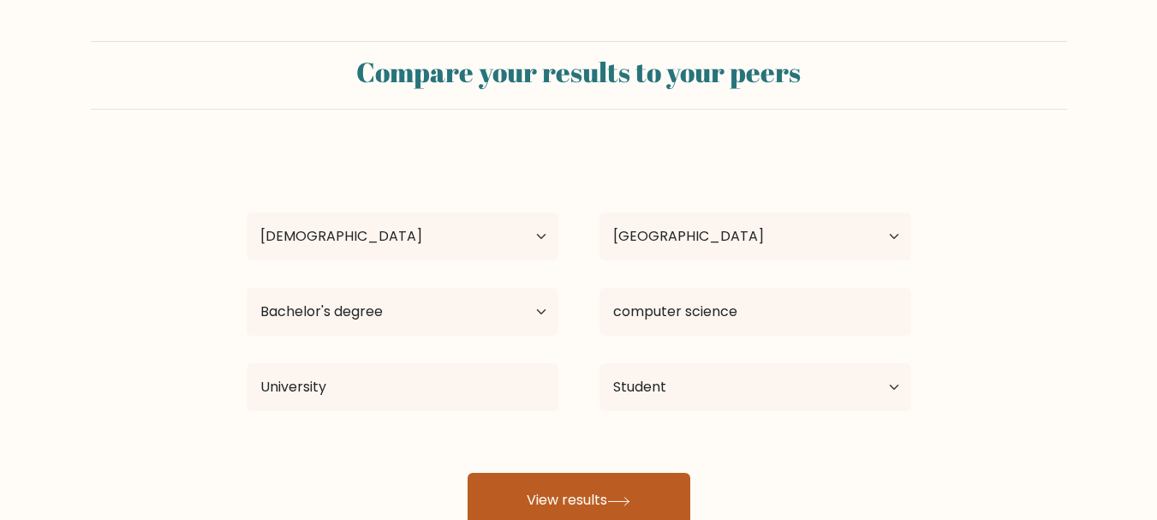
click at [561, 485] on button "View results" at bounding box center [578, 500] width 223 height 55
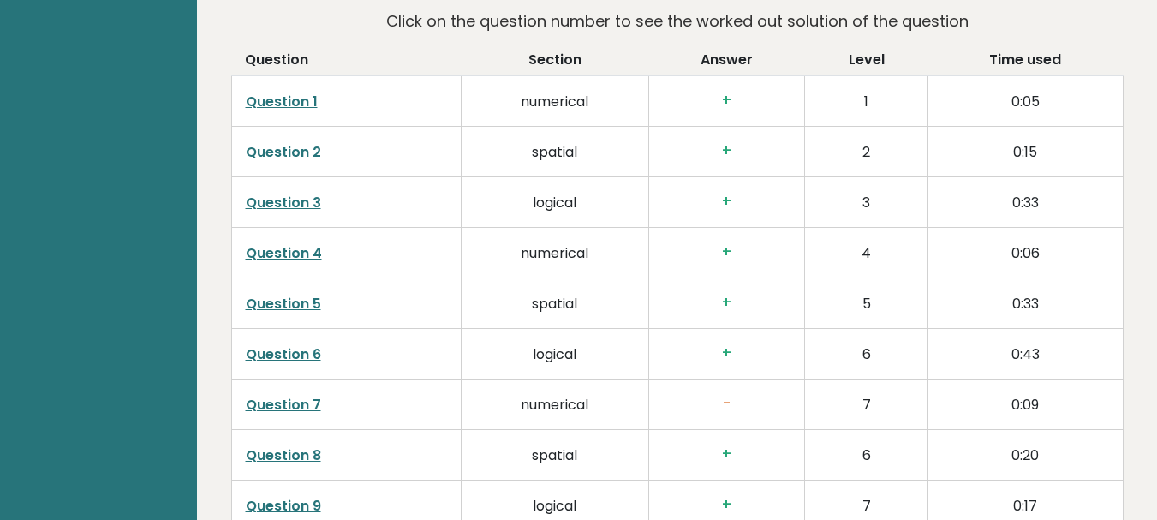
scroll to position [2657, 0]
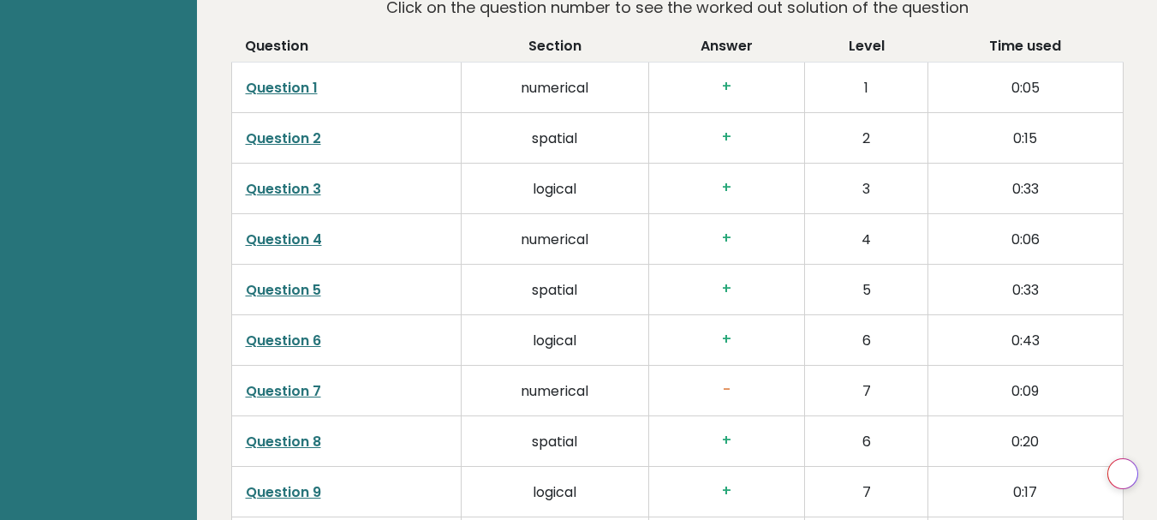
click at [272, 381] on link "Question 7" at bounding box center [283, 391] width 75 height 20
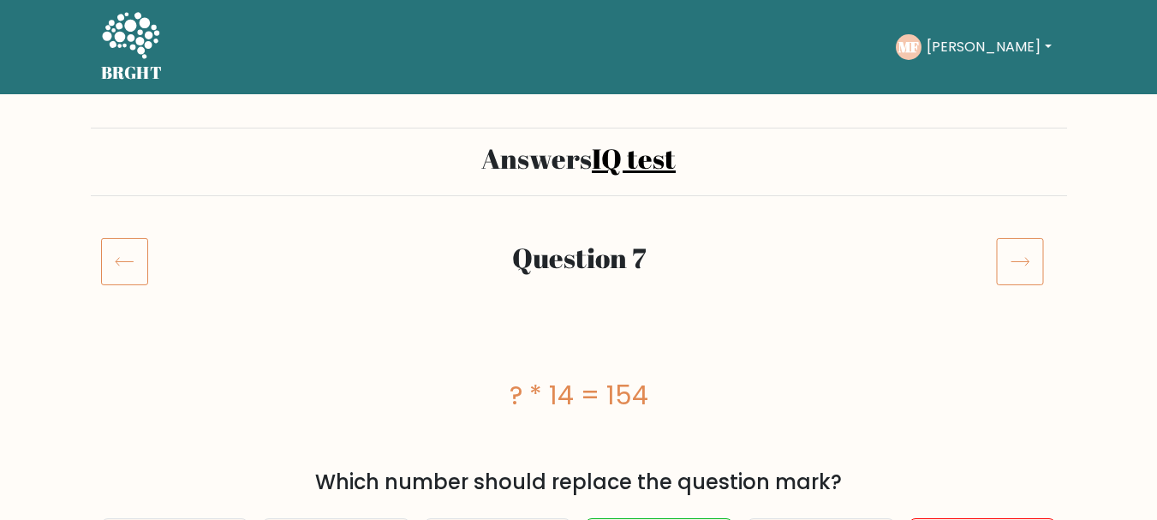
click at [1011, 253] on icon at bounding box center [1020, 261] width 48 height 48
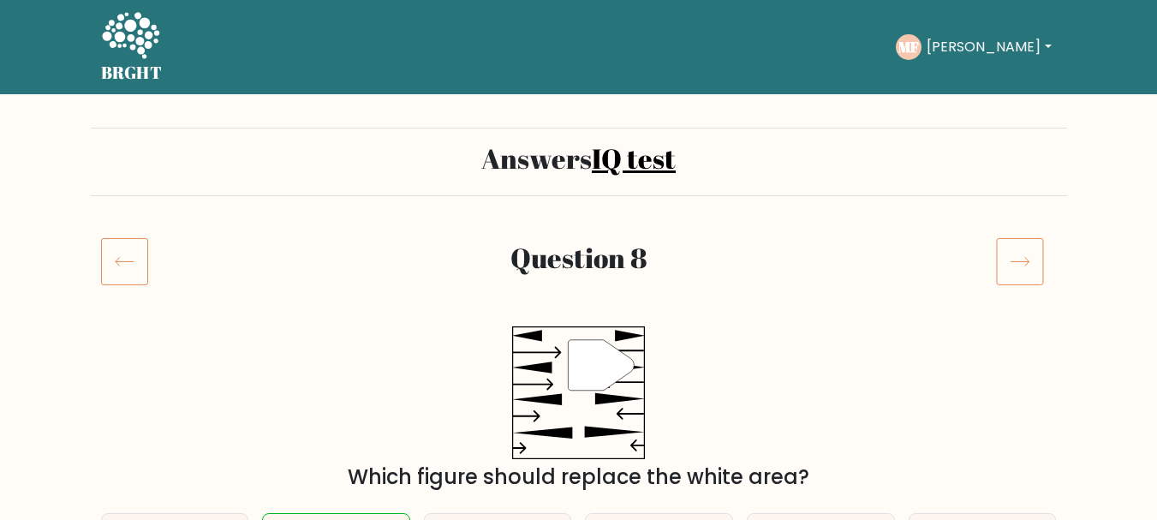
click at [1012, 264] on icon at bounding box center [1020, 261] width 48 height 48
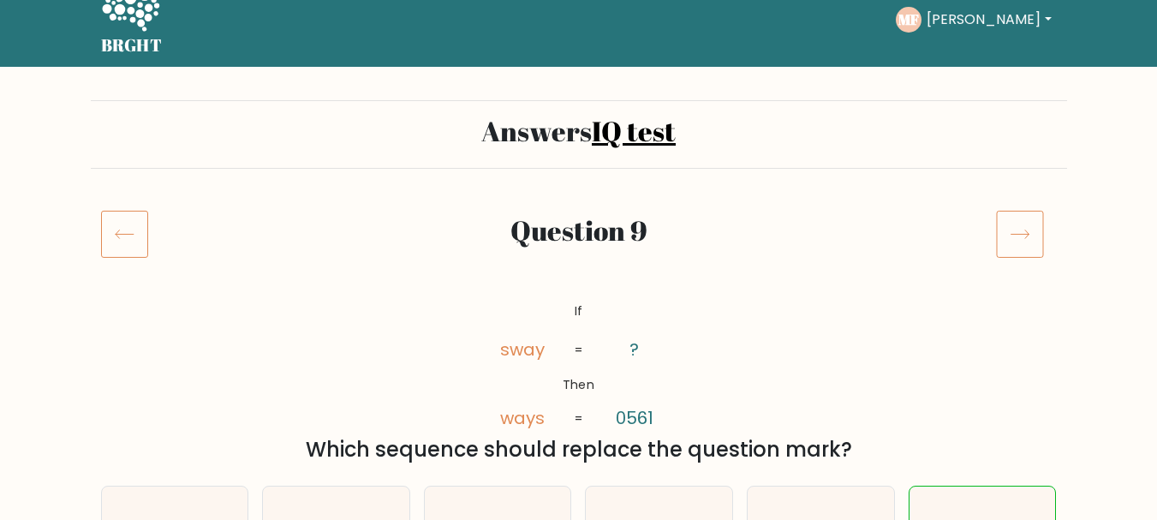
scroll to position [7, 0]
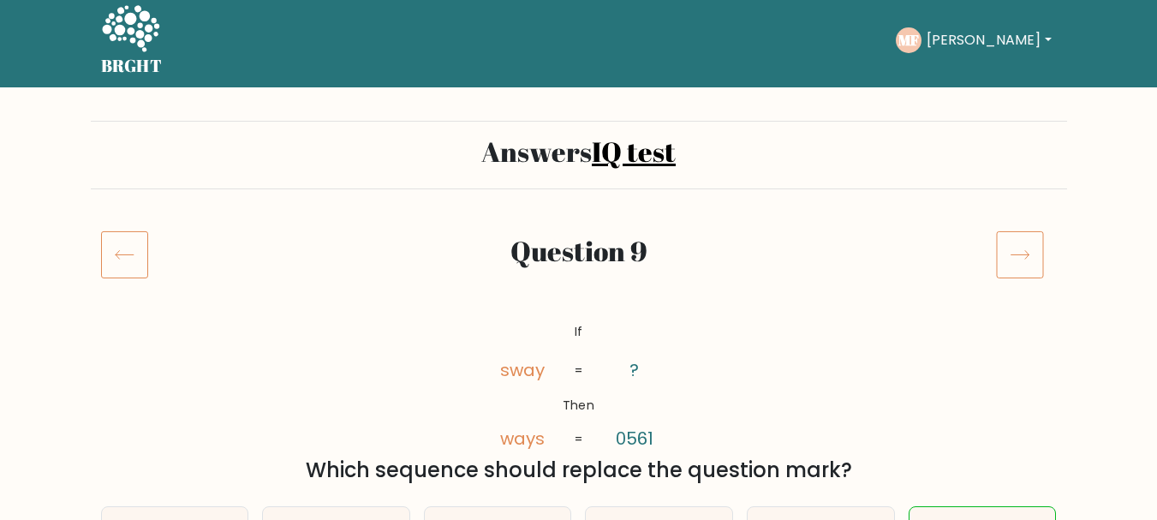
click at [1028, 253] on icon at bounding box center [1020, 254] width 48 height 48
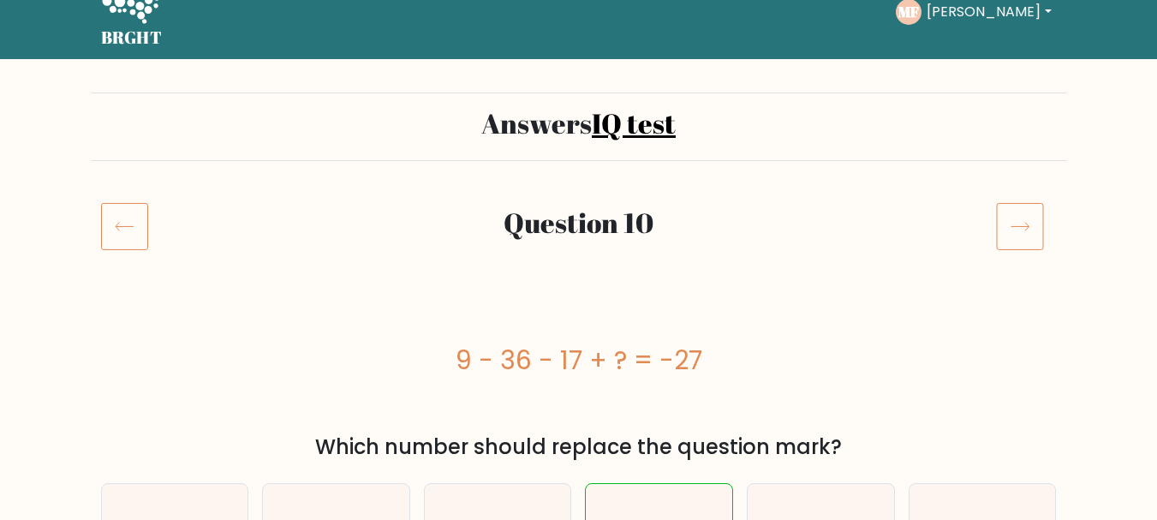
scroll to position [33, 0]
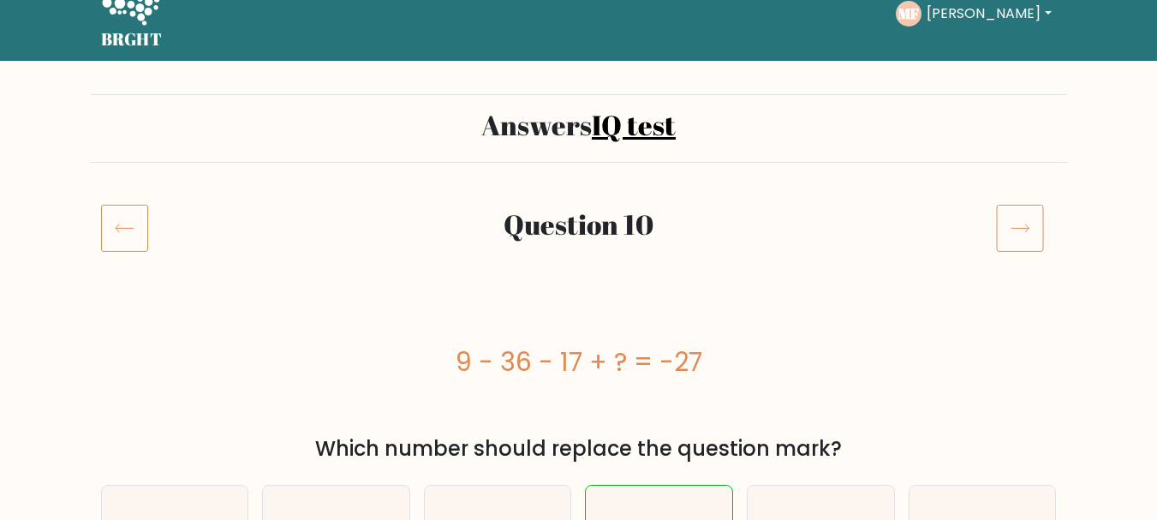
click at [1027, 227] on icon at bounding box center [1019, 228] width 18 height 9
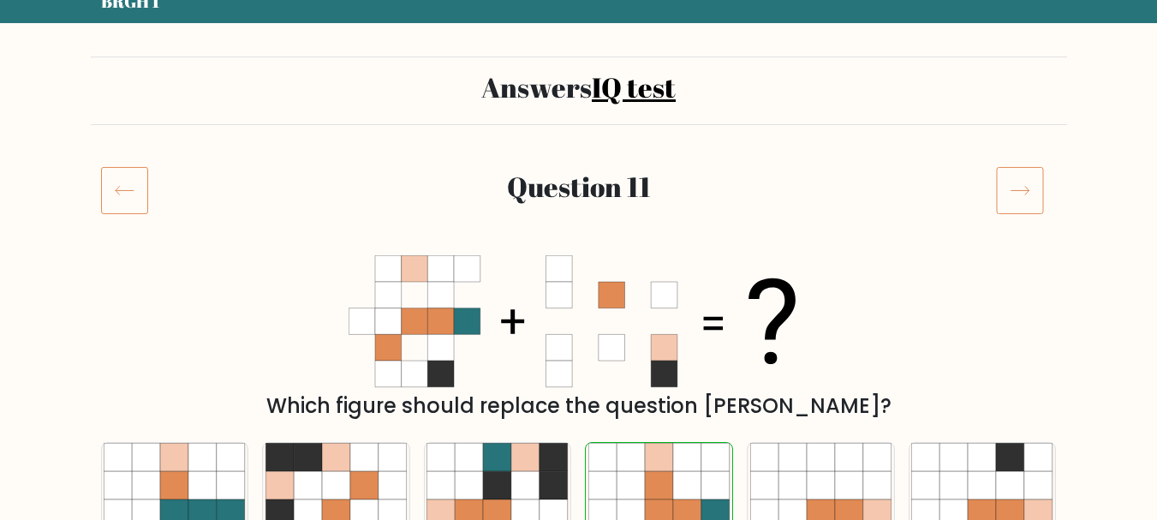
scroll to position [60, 0]
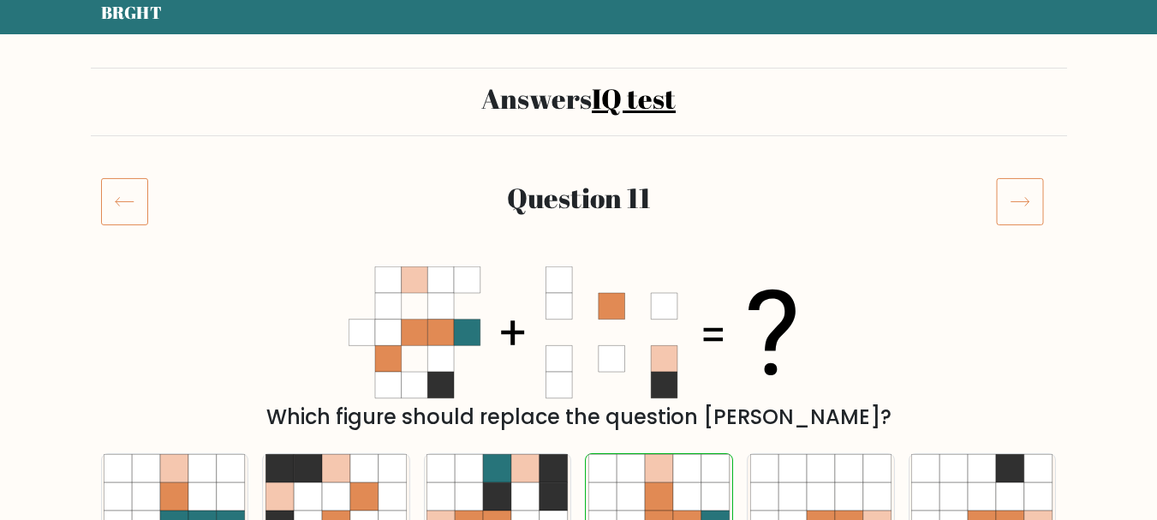
click at [1023, 195] on icon at bounding box center [1020, 201] width 48 height 48
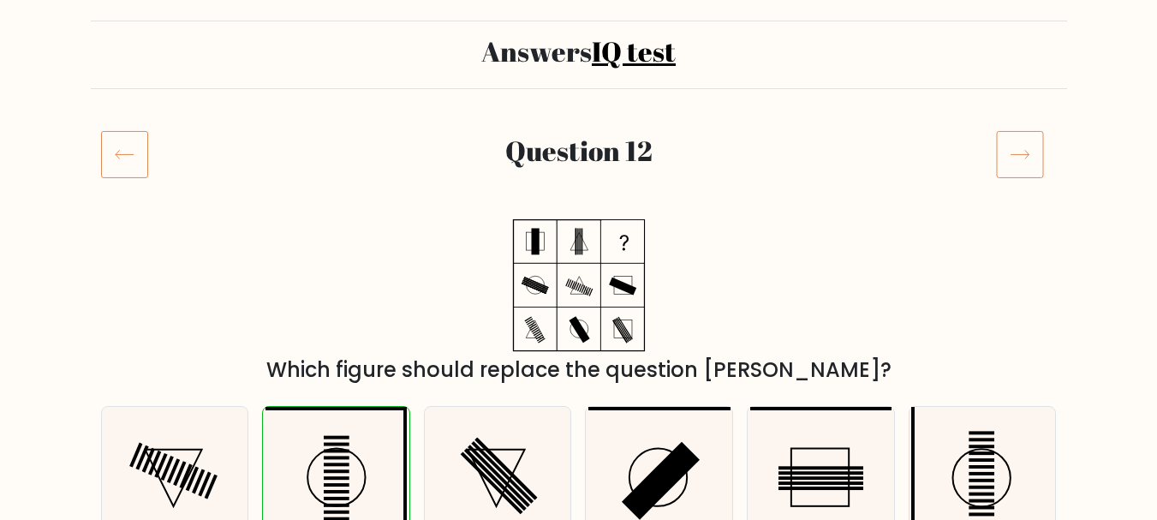
scroll to position [106, 0]
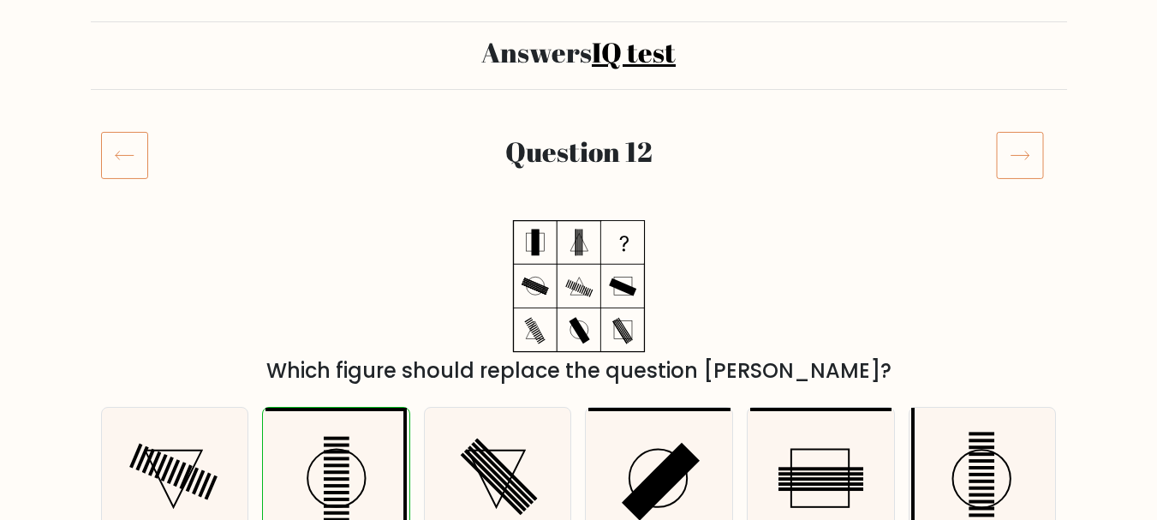
click at [1021, 176] on icon at bounding box center [1020, 155] width 48 height 48
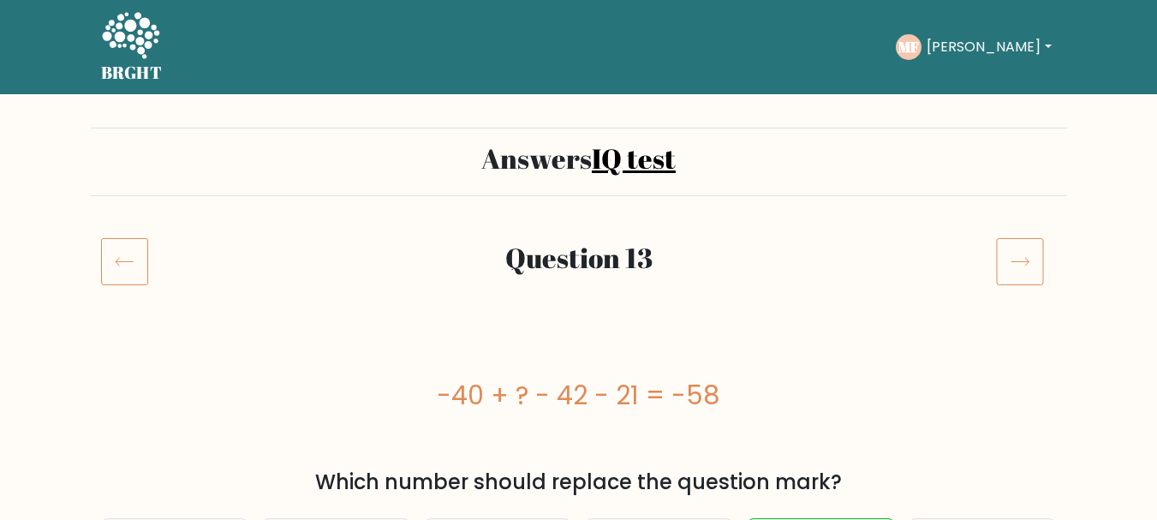
click at [1038, 249] on icon at bounding box center [1020, 261] width 48 height 48
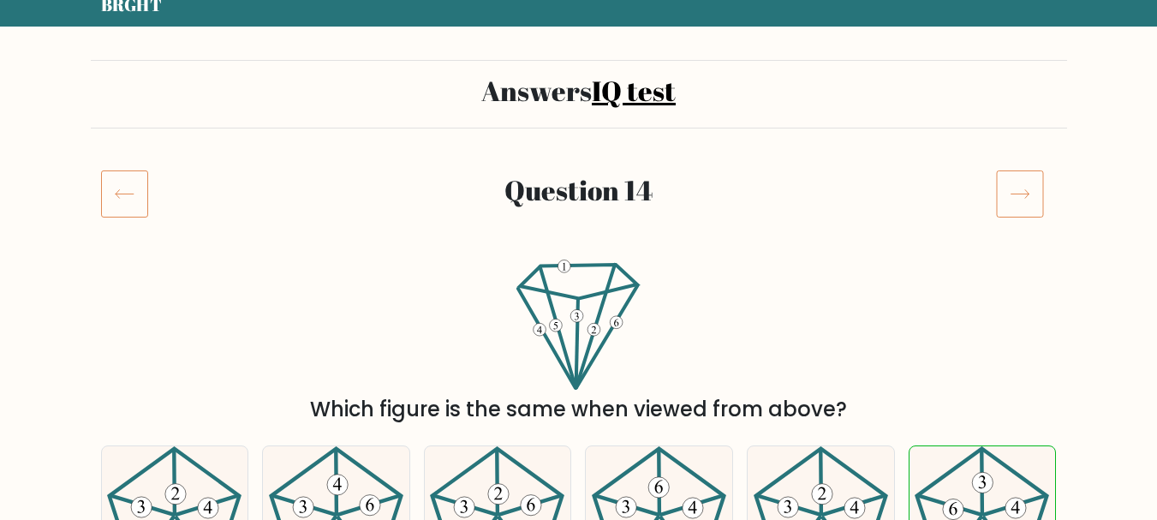
scroll to position [46, 0]
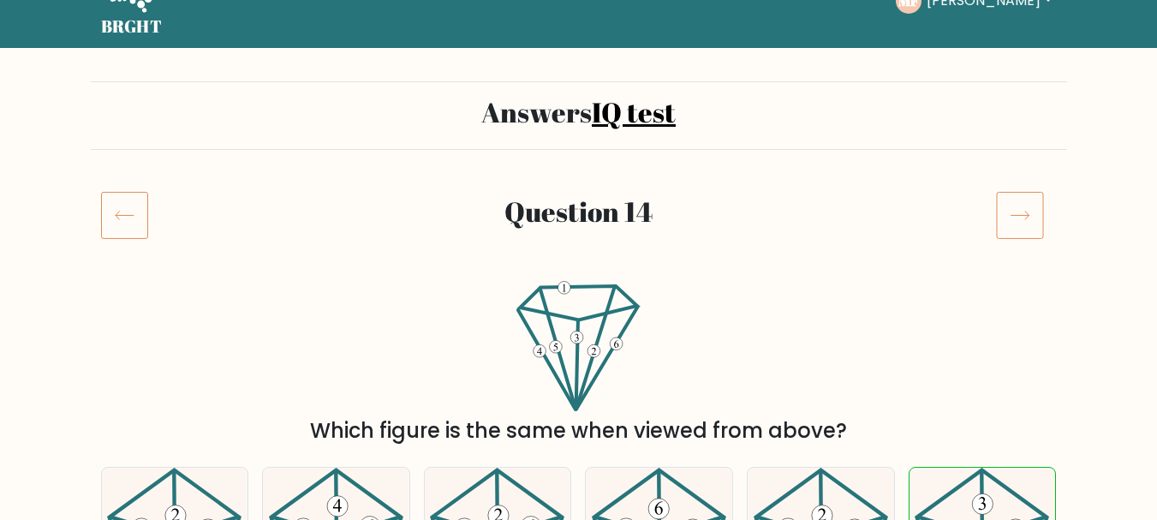
click at [1016, 216] on icon at bounding box center [1019, 215] width 18 height 9
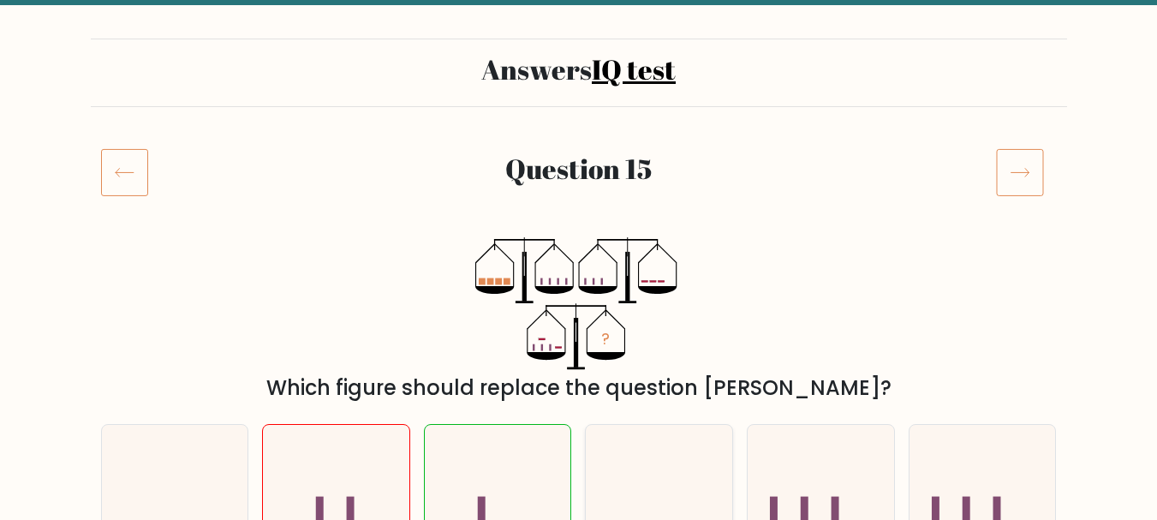
scroll to position [74, 0]
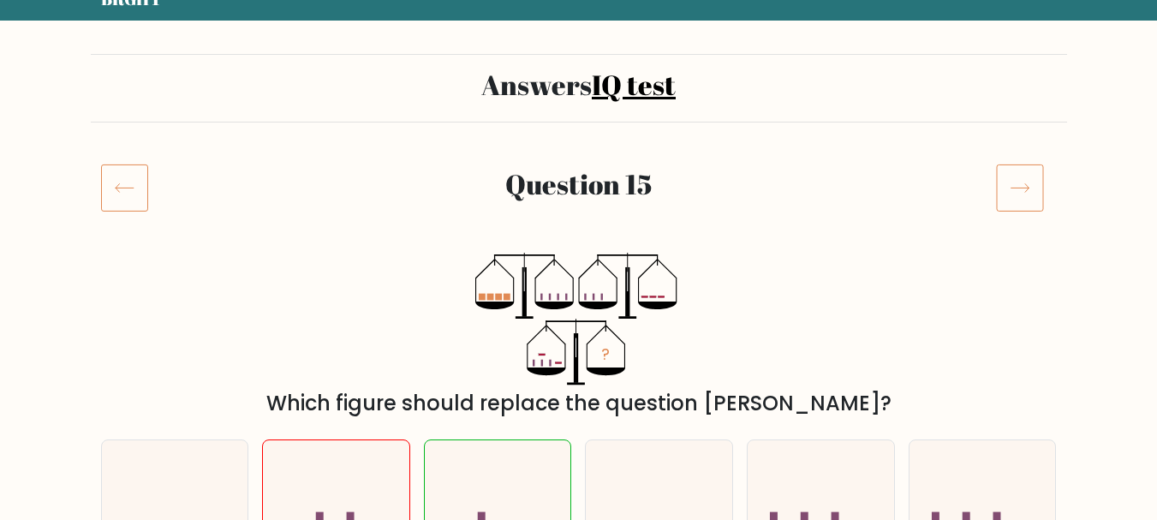
click at [1029, 190] on icon at bounding box center [1020, 188] width 48 height 48
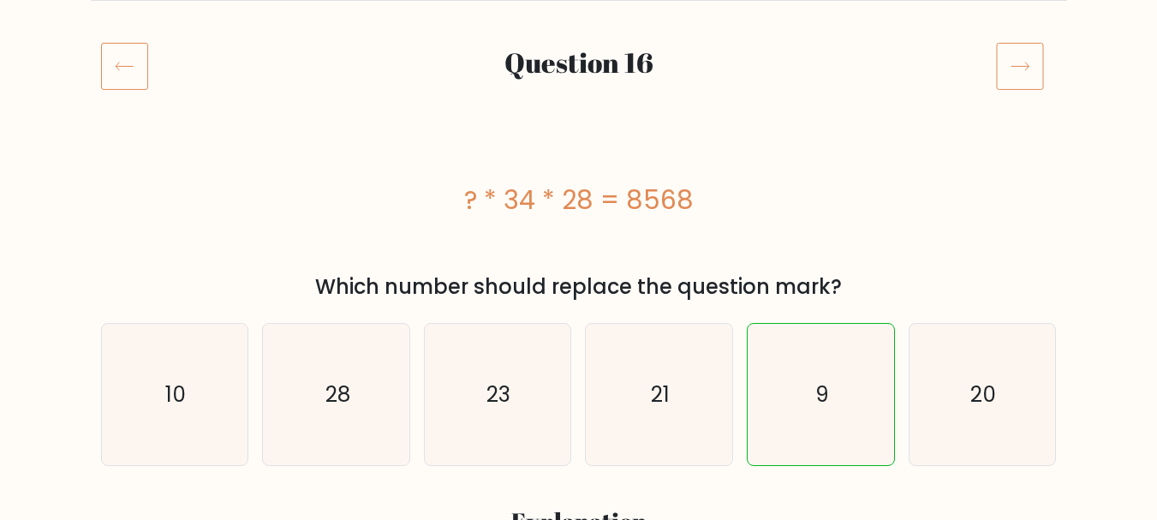
scroll to position [27, 0]
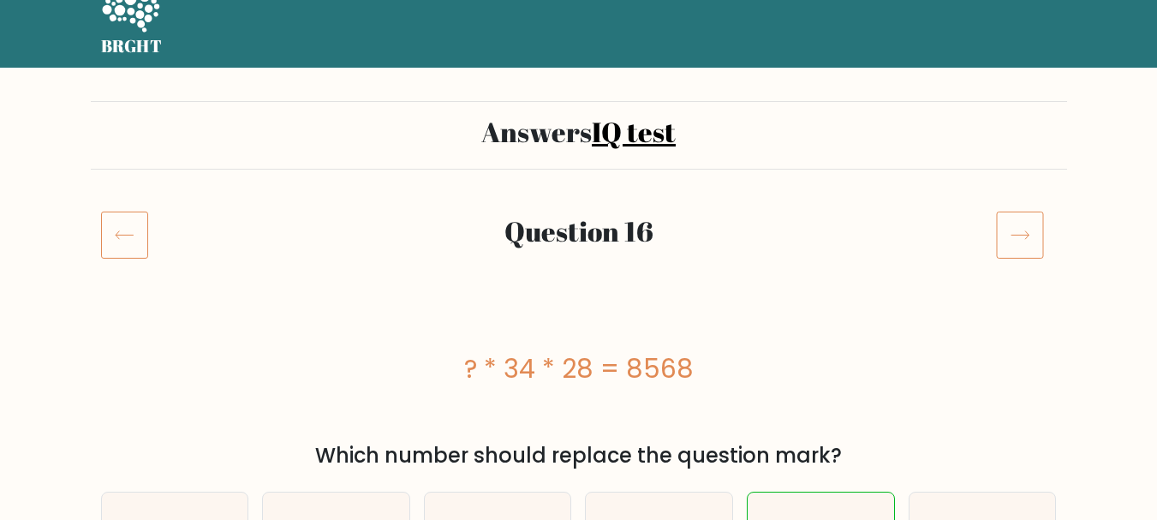
click at [1017, 253] on icon at bounding box center [1020, 235] width 48 height 48
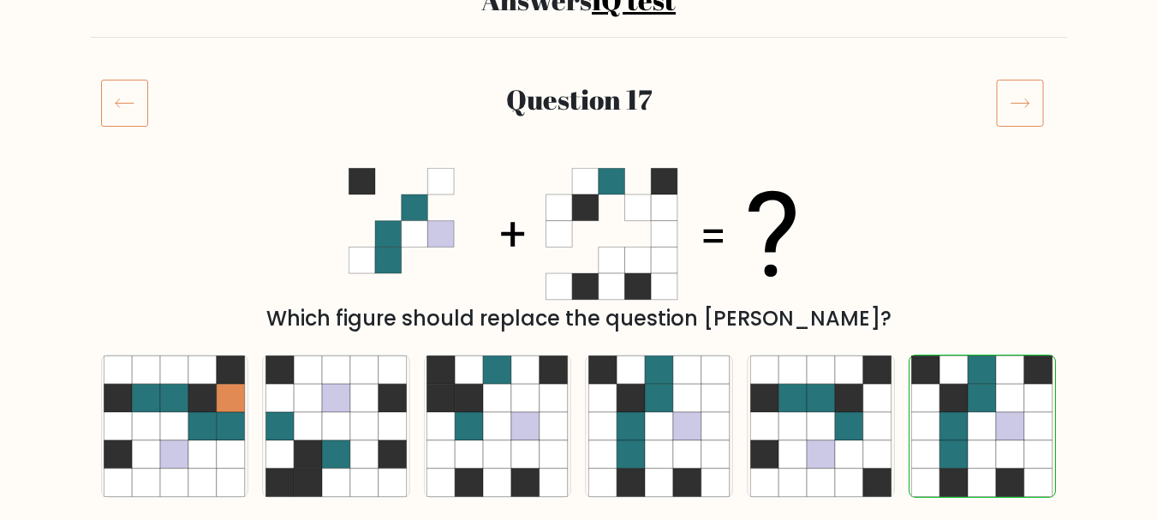
scroll to position [160, 0]
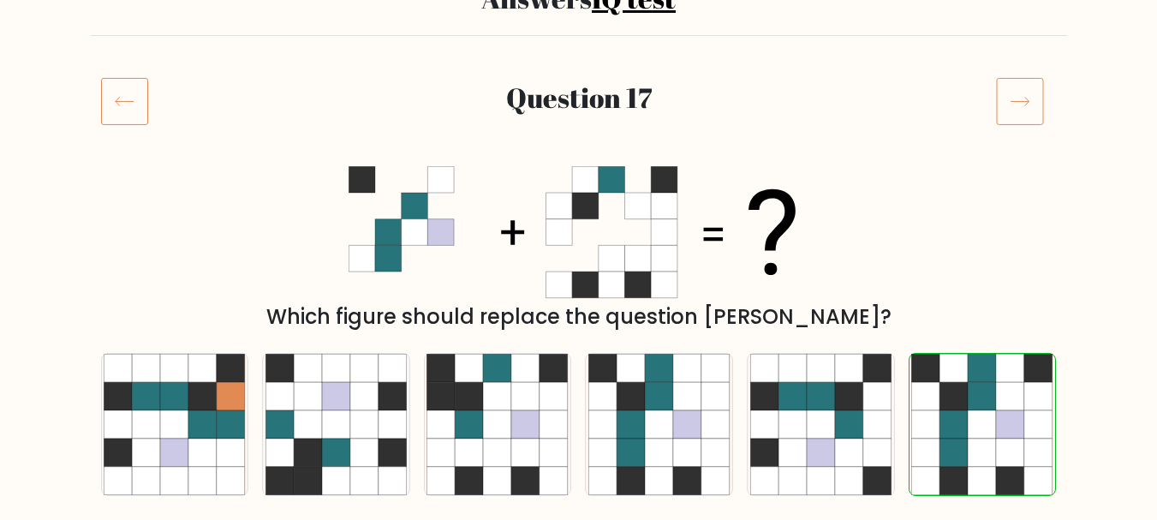
click at [1028, 105] on icon at bounding box center [1020, 101] width 48 height 48
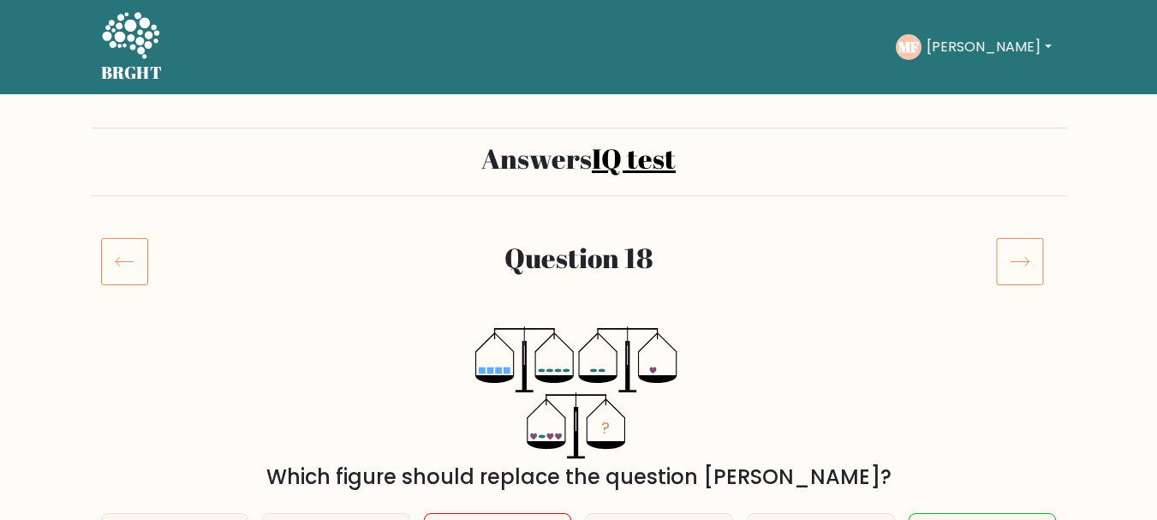
click at [631, 161] on link "IQ test" at bounding box center [634, 158] width 84 height 37
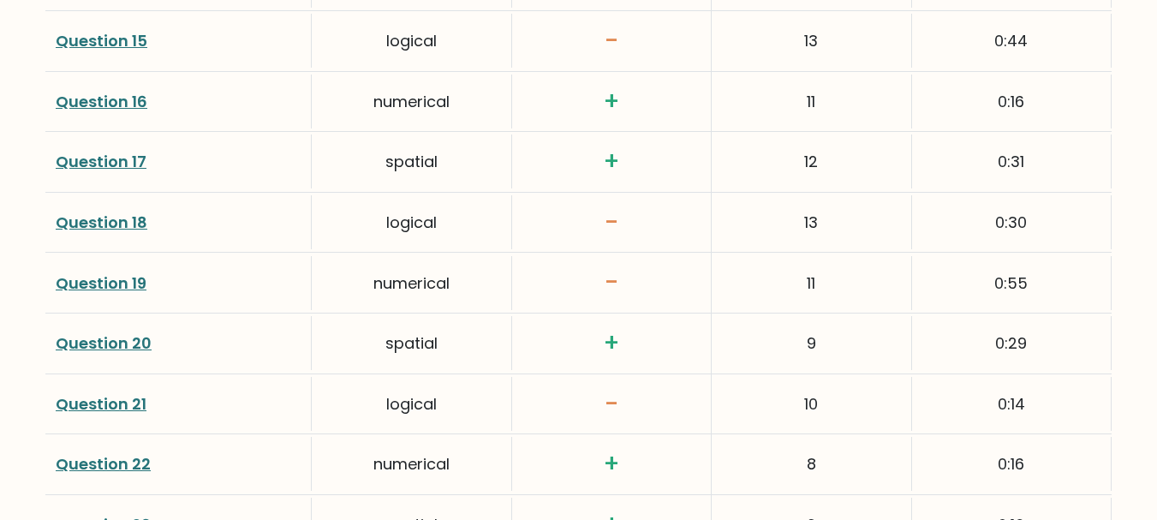
scroll to position [3337, 0]
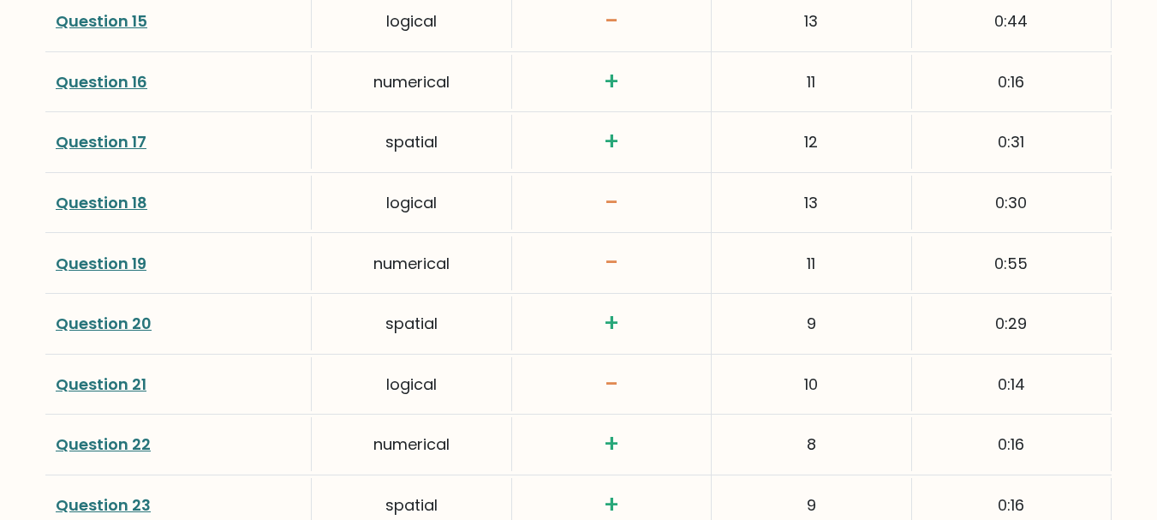
click at [122, 259] on link "Question 19" at bounding box center [101, 263] width 91 height 21
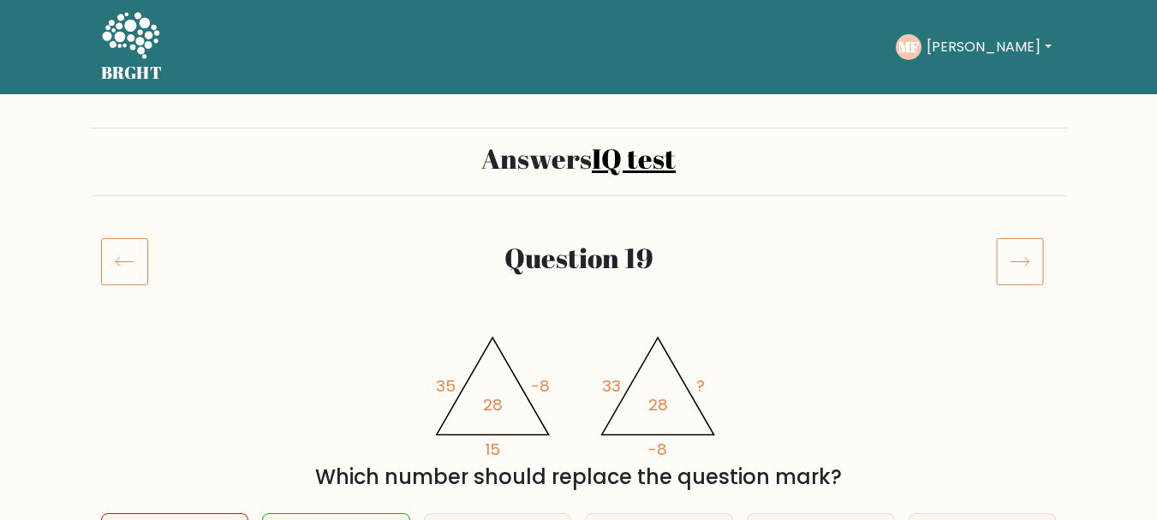
click at [654, 148] on link "IQ test" at bounding box center [634, 158] width 84 height 37
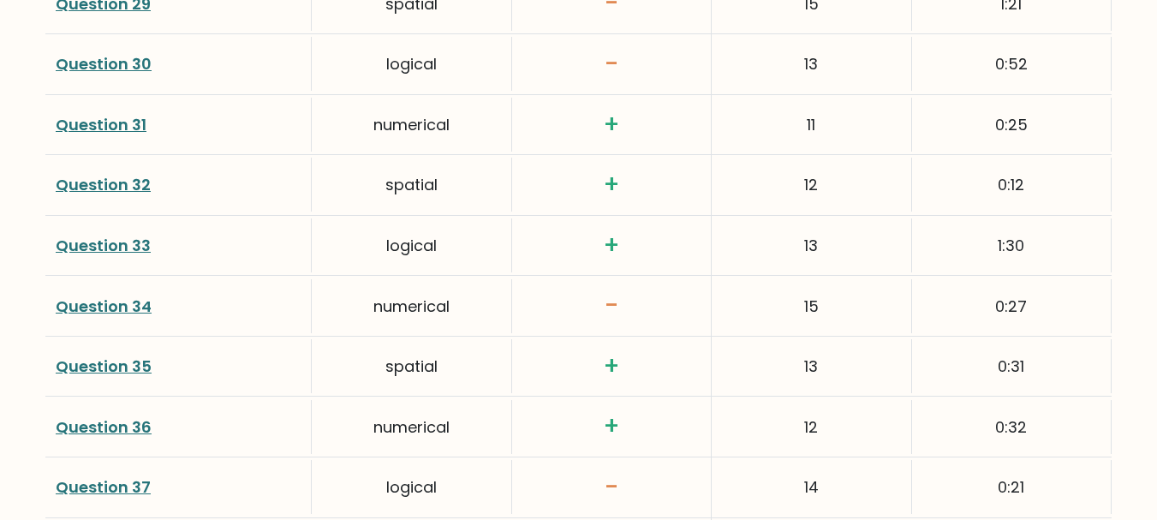
scroll to position [4202, 0]
click at [133, 302] on link "Question 34" at bounding box center [104, 304] width 96 height 21
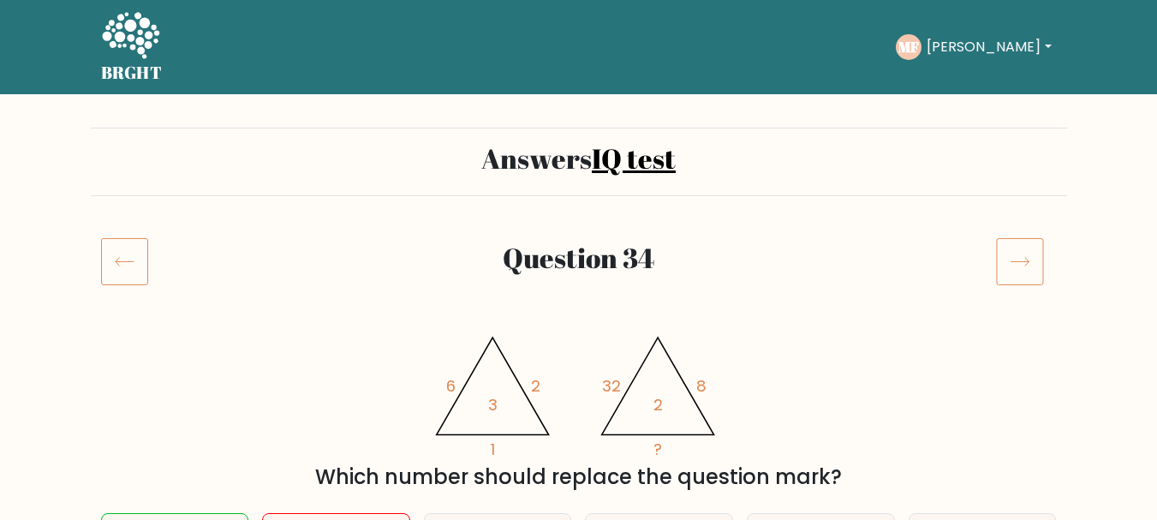
click at [639, 166] on link "IQ test" at bounding box center [634, 158] width 84 height 37
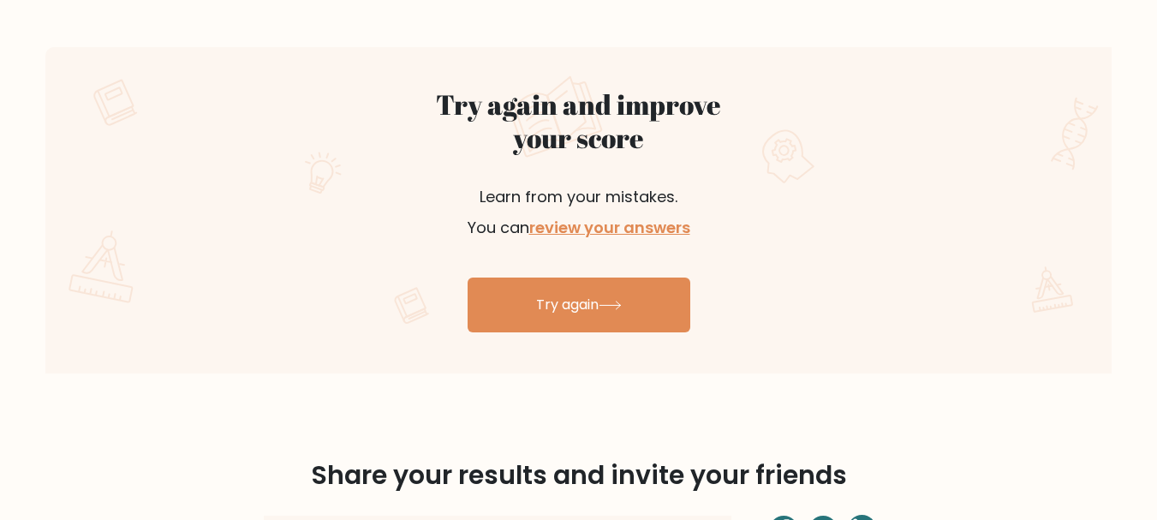
scroll to position [865, 0]
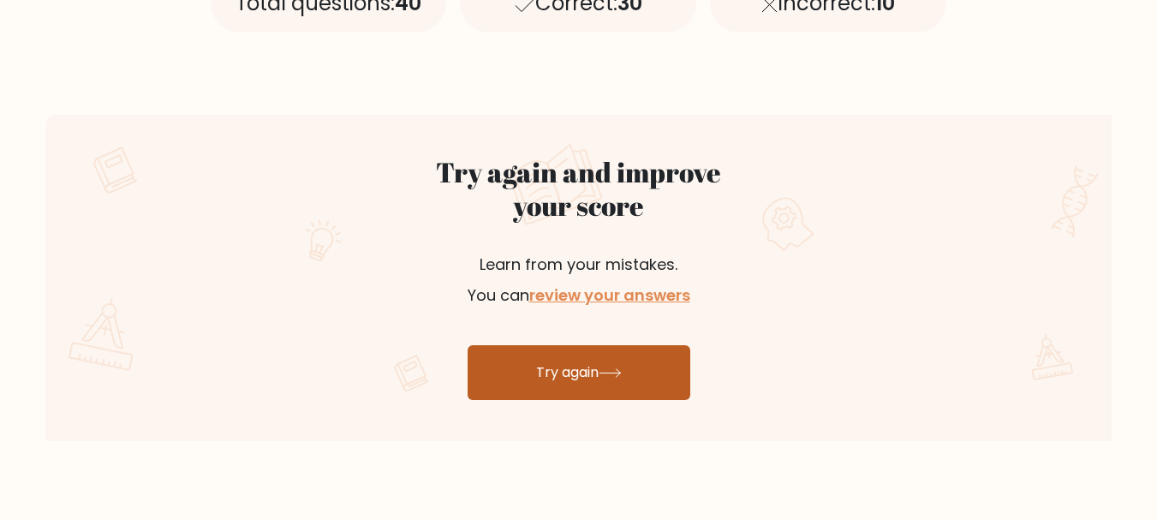
click at [614, 378] on link "Try again" at bounding box center [578, 372] width 223 height 55
